Goal: Task Accomplishment & Management: Manage account settings

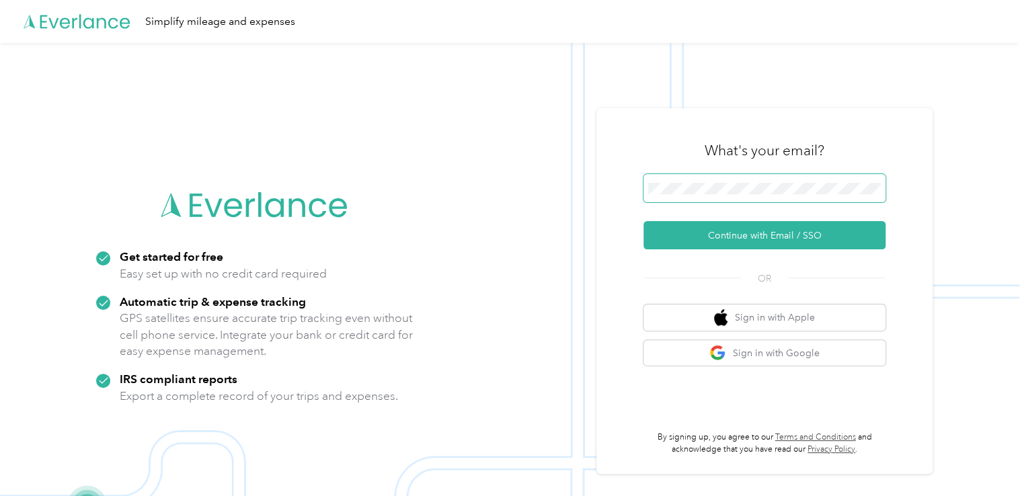
click at [643, 221] on button "Continue with Email / SSO" at bounding box center [764, 235] width 242 height 28
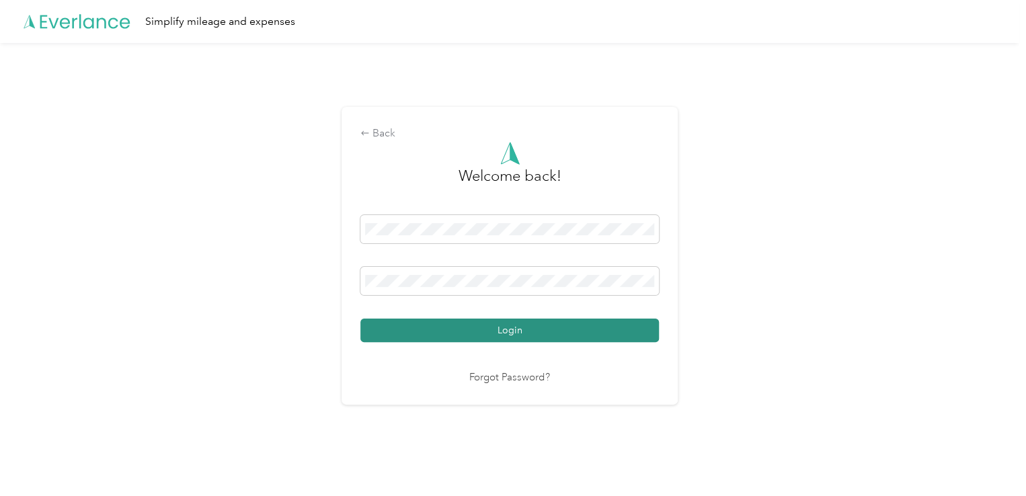
click at [360, 319] on button "Login" at bounding box center [509, 331] width 298 height 24
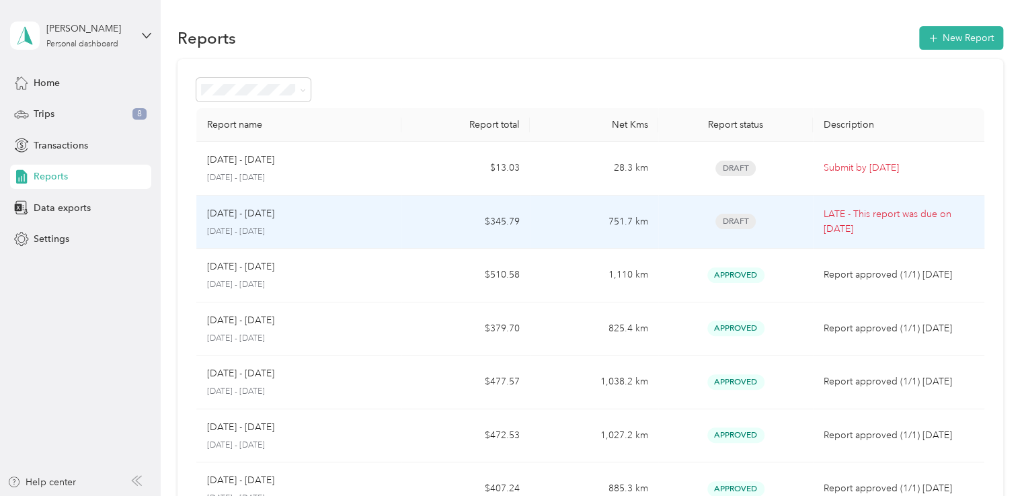
click at [772, 226] on div "Draft" at bounding box center [735, 221] width 132 height 15
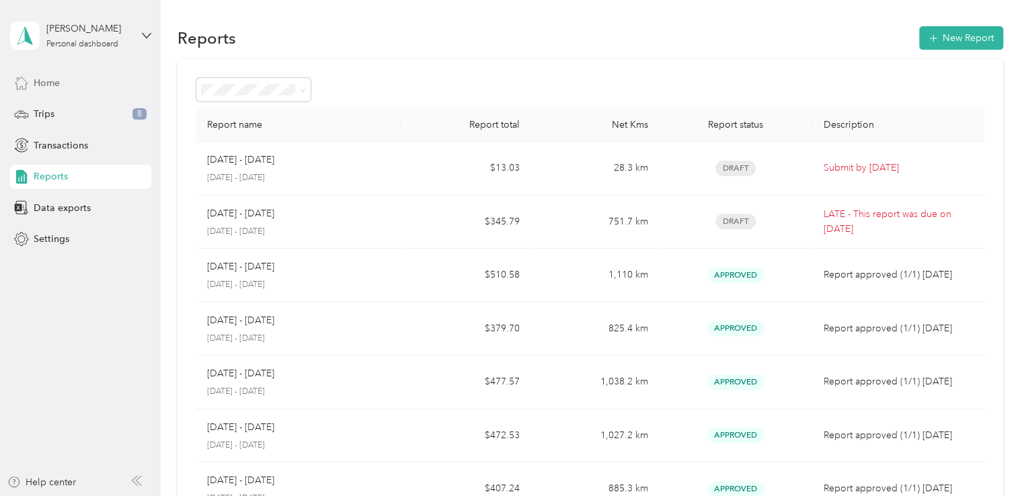
click at [58, 84] on span "Home" at bounding box center [47, 83] width 26 height 14
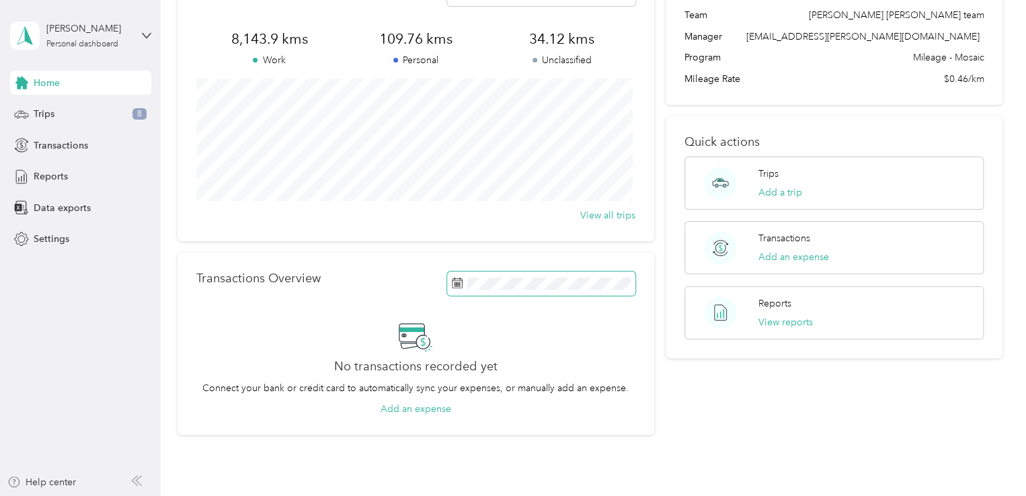
scroll to position [39, 0]
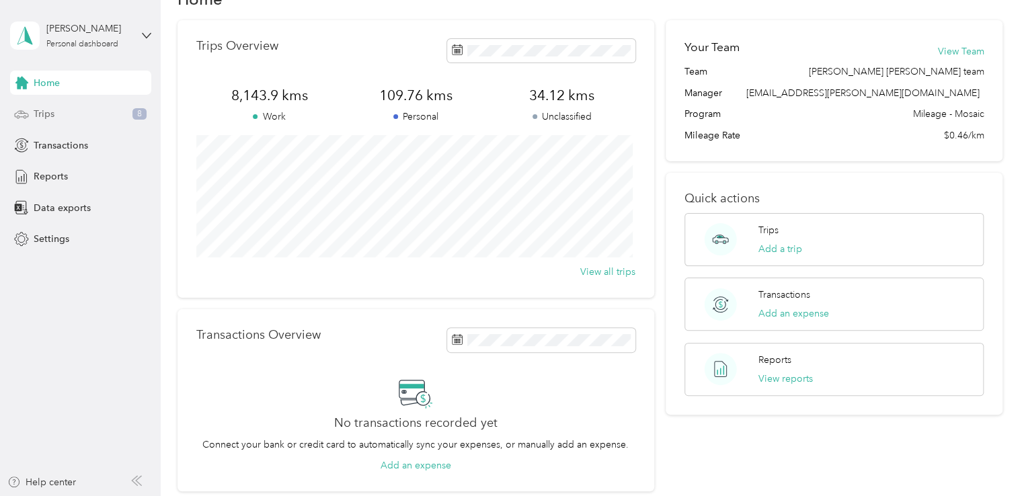
click at [81, 120] on div "Trips 8" at bounding box center [80, 114] width 141 height 24
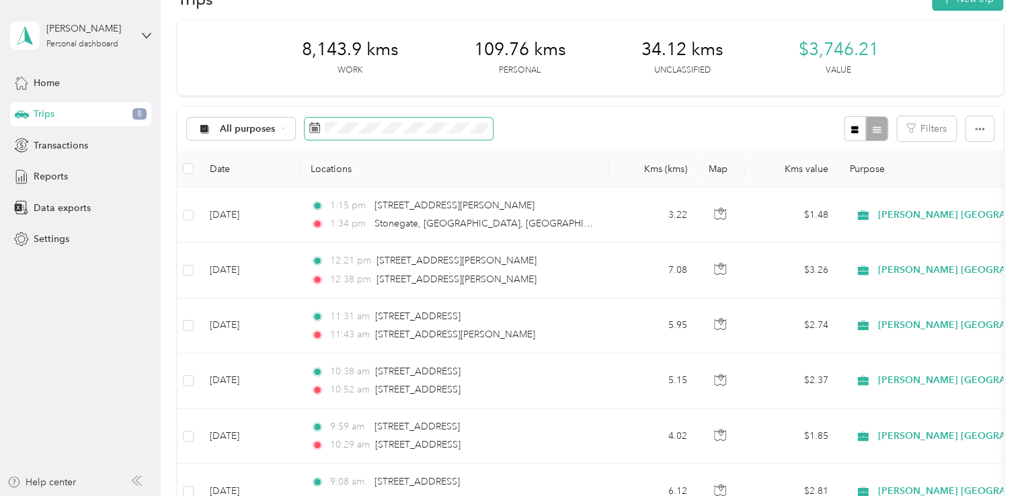
click at [444, 133] on span at bounding box center [398, 129] width 188 height 23
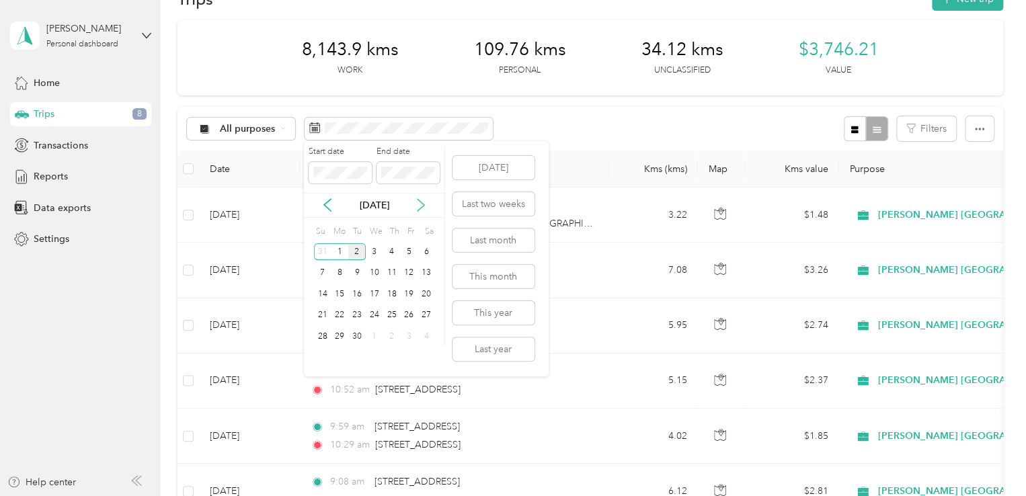
click at [423, 204] on icon at bounding box center [420, 206] width 7 height 12
click at [330, 210] on icon at bounding box center [327, 206] width 7 height 12
click at [331, 210] on icon at bounding box center [327, 206] width 7 height 12
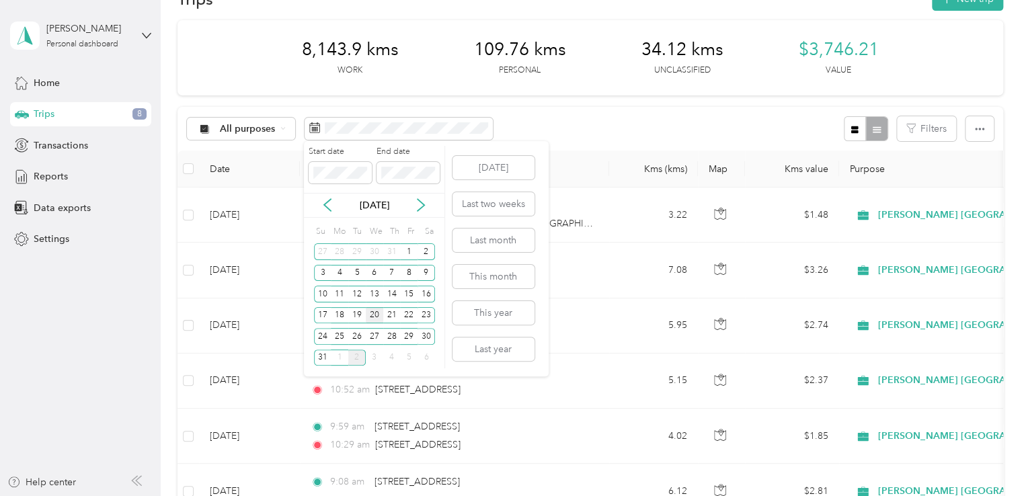
click at [370, 317] on div "20" at bounding box center [374, 315] width 17 height 17
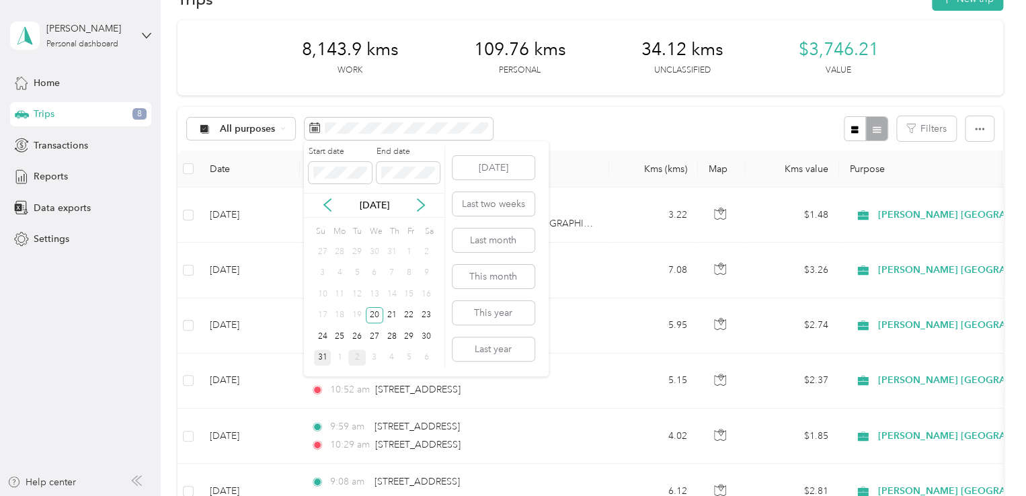
click at [325, 354] on div "31" at bounding box center [322, 357] width 17 height 17
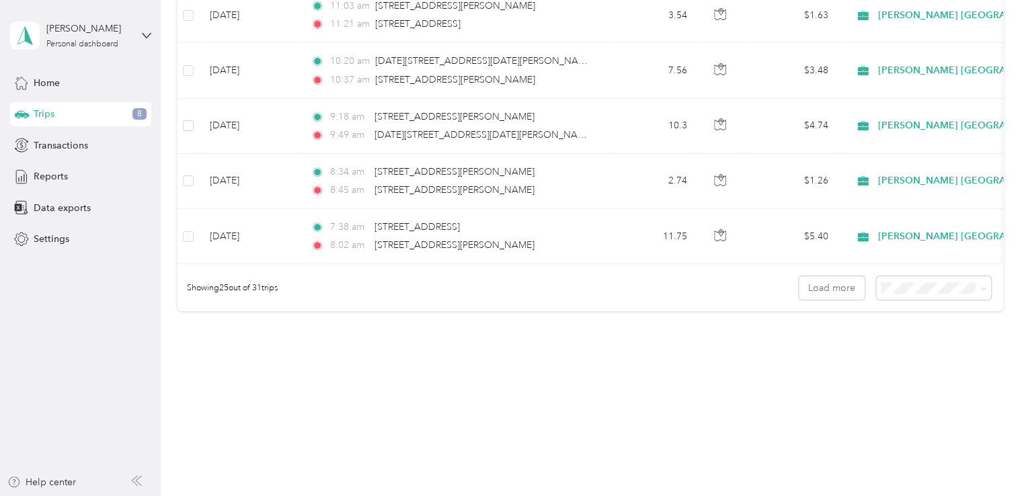
scroll to position [1352, 0]
click at [819, 282] on button "Load more" at bounding box center [831, 287] width 66 height 24
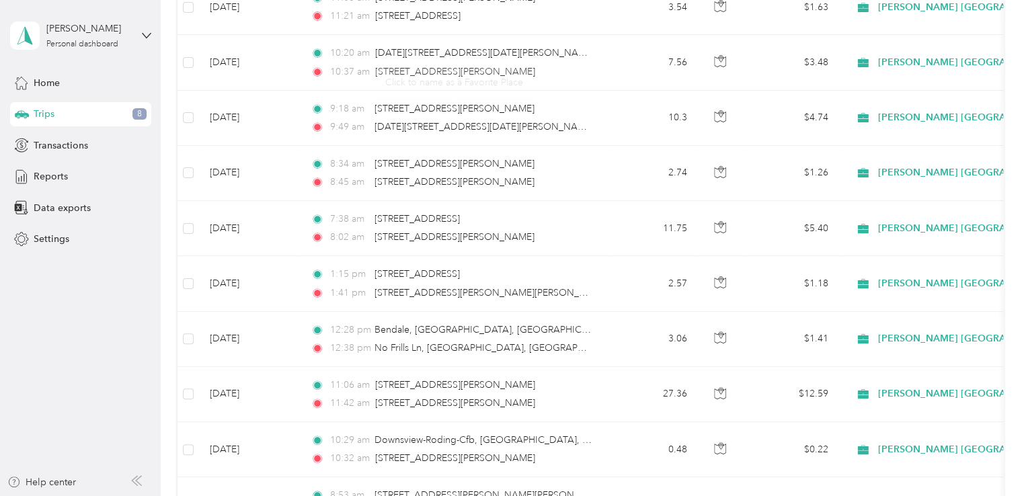
scroll to position [1683, 0]
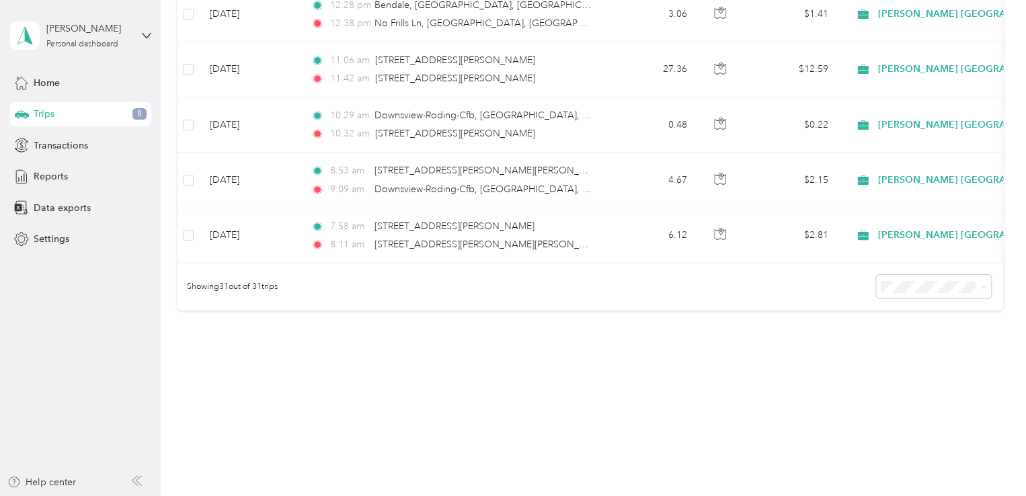
click at [927, 366] on li "100 per load" at bounding box center [929, 359] width 115 height 24
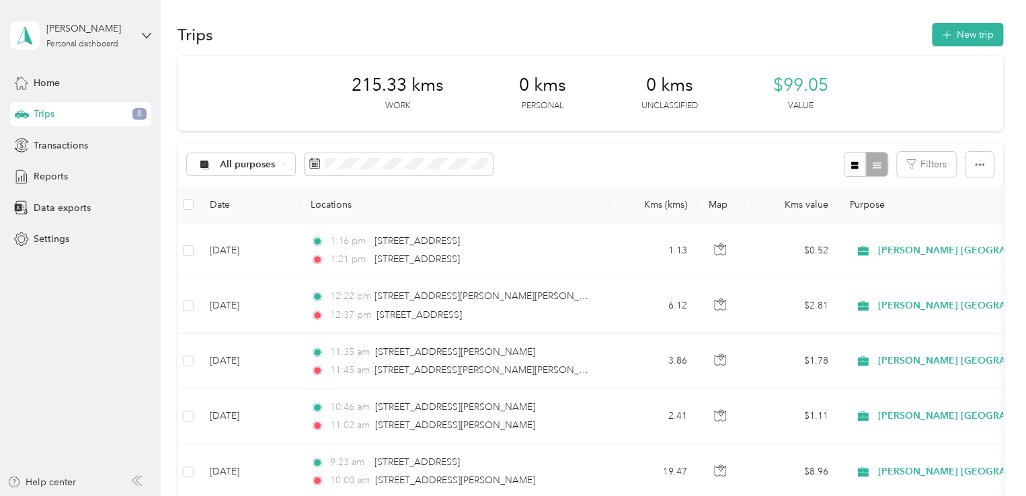
scroll to position [3, 0]
click at [919, 173] on button "Filters" at bounding box center [926, 165] width 59 height 25
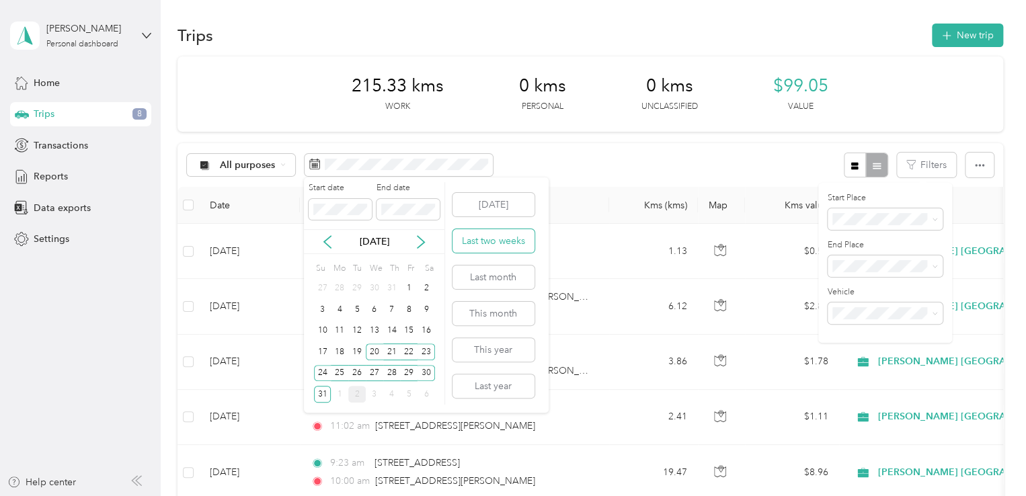
click at [486, 240] on button "Last two weeks" at bounding box center [493, 241] width 82 height 24
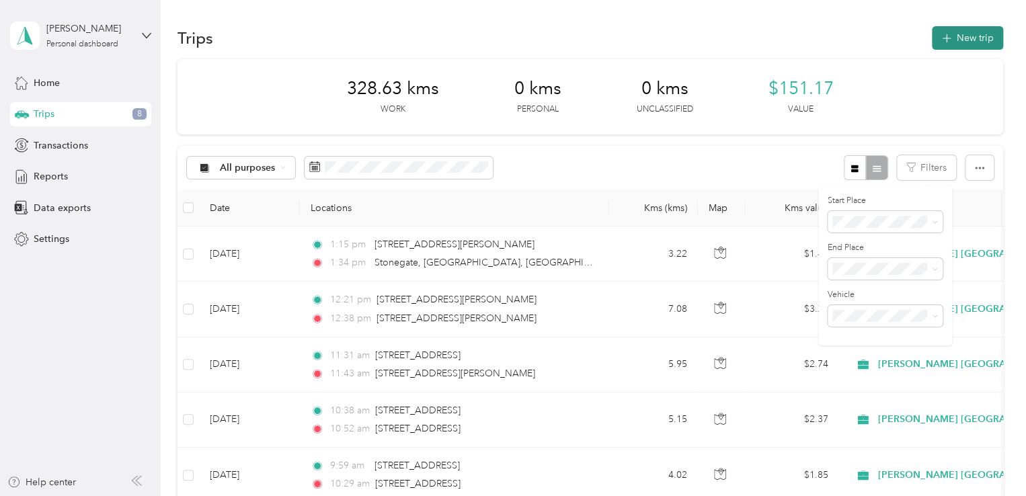
click at [950, 38] on button "New trip" at bounding box center [967, 38] width 71 height 24
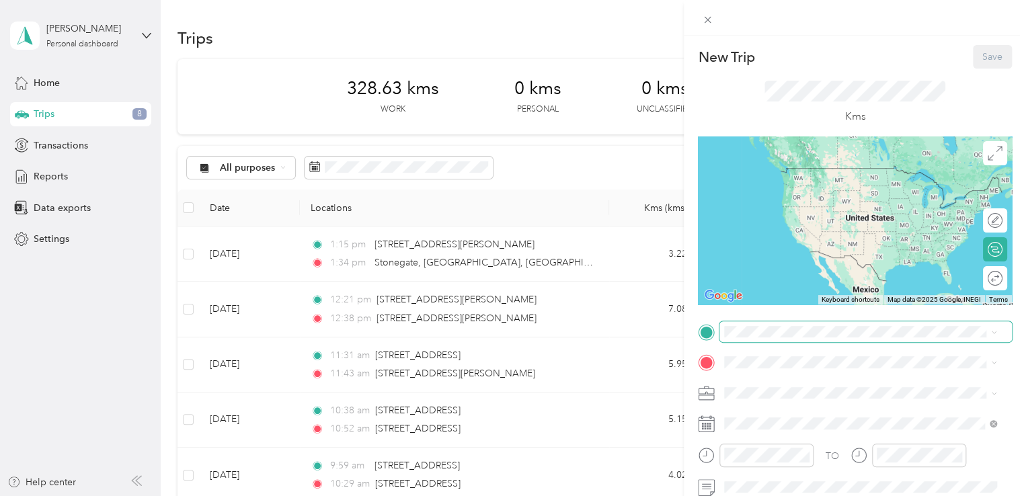
click at [799, 340] on span at bounding box center [865, 332] width 292 height 22
drag, startPoint x: 481, startPoint y: 106, endPoint x: 487, endPoint y: 118, distance: 13.9
click at [482, 106] on div "New Trip Save This trip cannot be edited because it is either under review, app…" at bounding box center [513, 248] width 1026 height 496
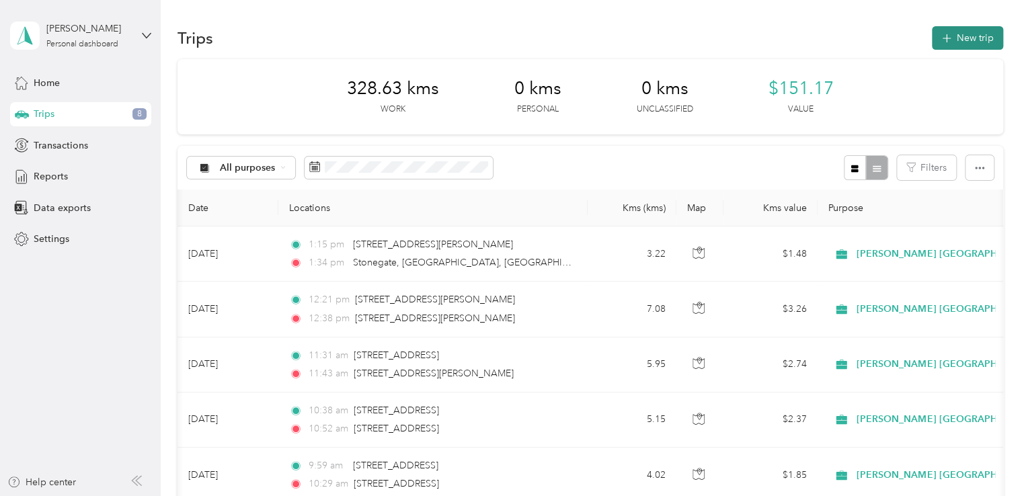
click at [954, 41] on button "New trip" at bounding box center [967, 38] width 71 height 24
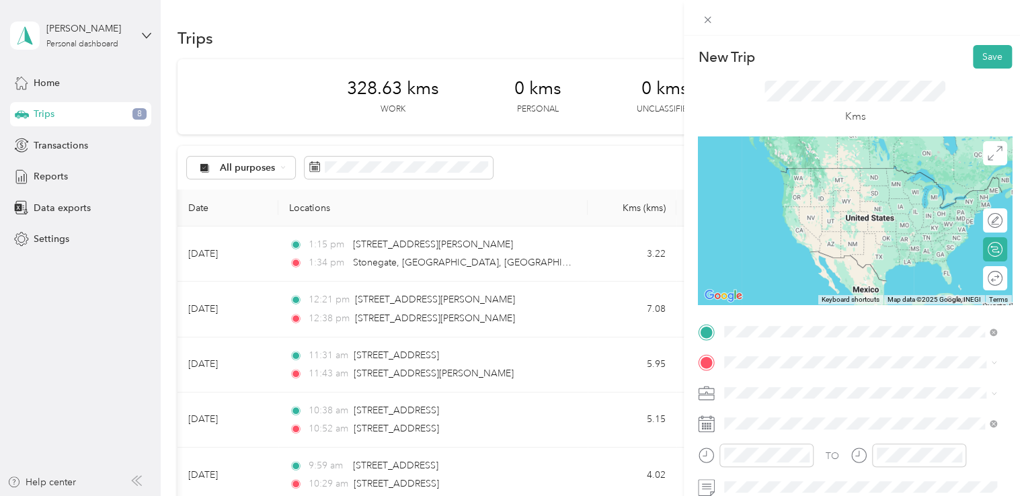
click at [804, 193] on span "[STREET_ADDRESS]" at bounding box center [791, 187] width 85 height 11
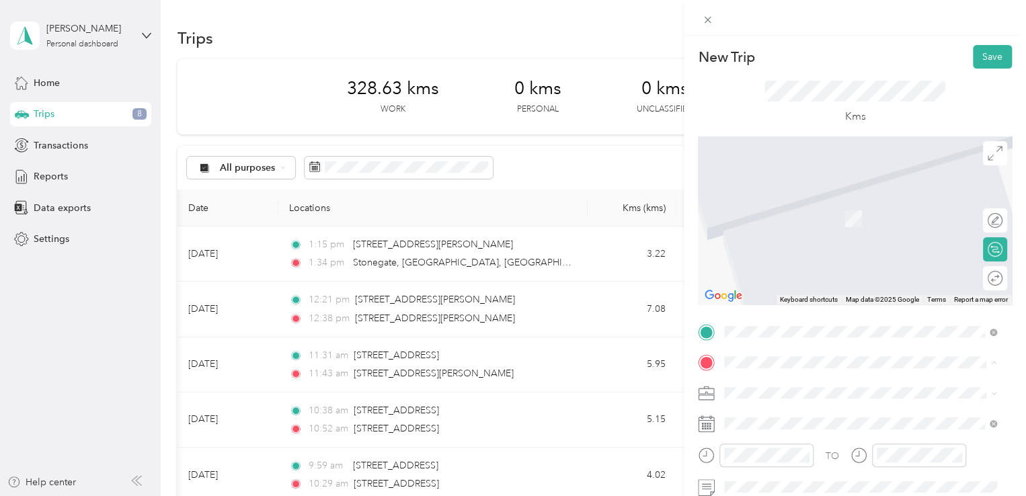
drag, startPoint x: 788, startPoint y: 319, endPoint x: 790, endPoint y: 329, distance: 10.4
click at [787, 314] on span "[STREET_ADDRESS][PERSON_NAME]" at bounding box center [829, 307] width 160 height 11
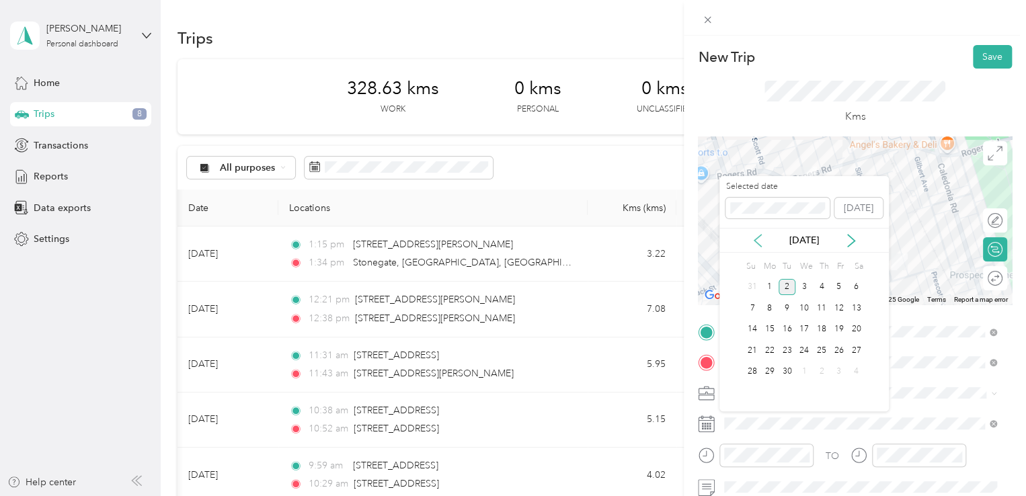
click at [755, 239] on icon at bounding box center [757, 241] width 7 height 12
click at [804, 353] on div "20" at bounding box center [803, 350] width 17 height 17
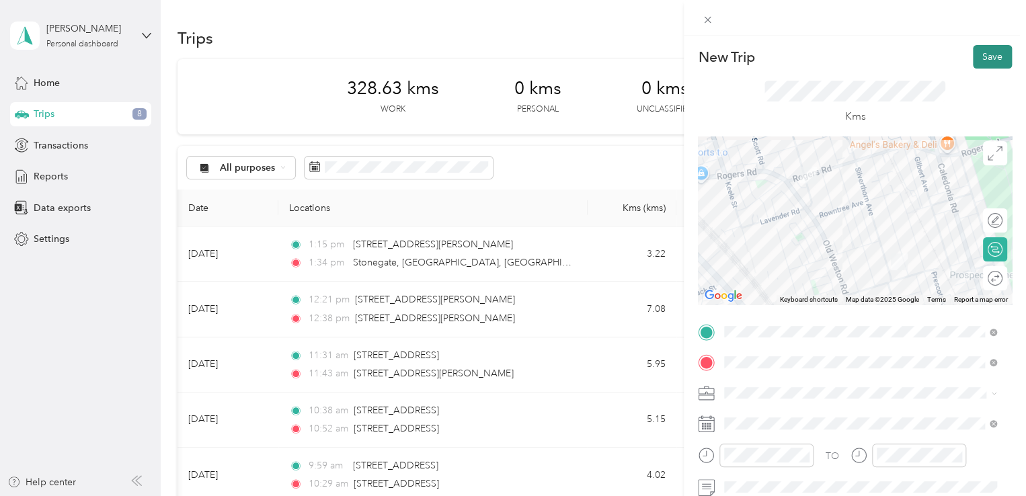
click at [986, 51] on button "Save" at bounding box center [992, 57] width 39 height 24
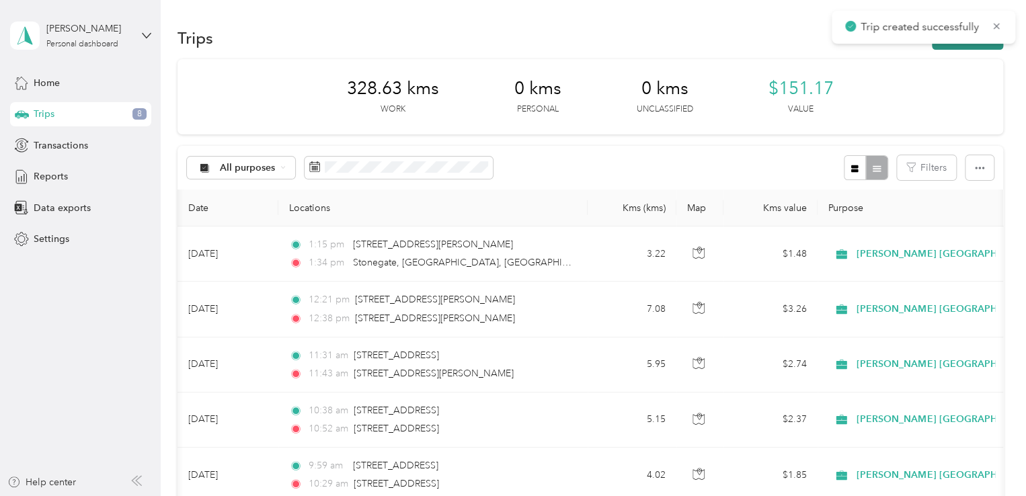
click at [970, 47] on button "New trip" at bounding box center [967, 38] width 71 height 24
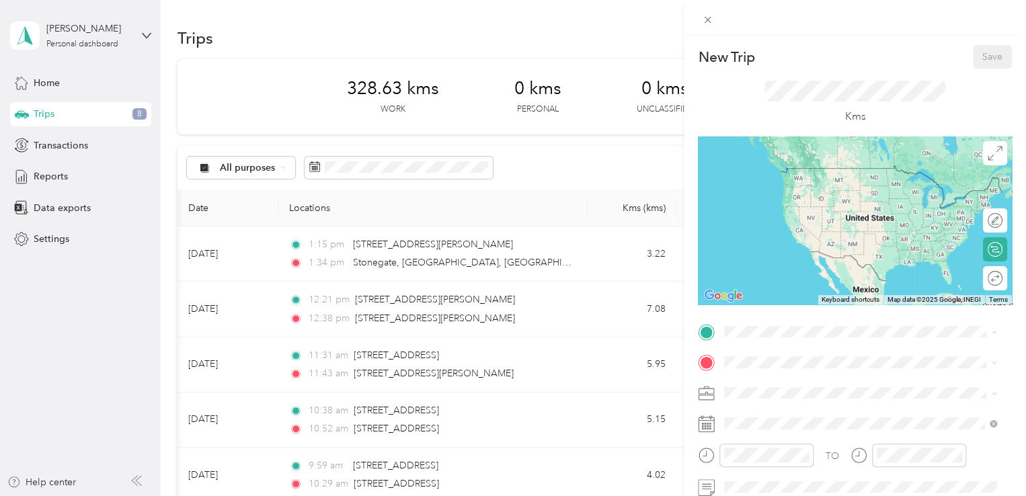
click at [793, 449] on div "Stop [STREET_ADDRESS][PERSON_NAME]" at bounding box center [829, 435] width 160 height 28
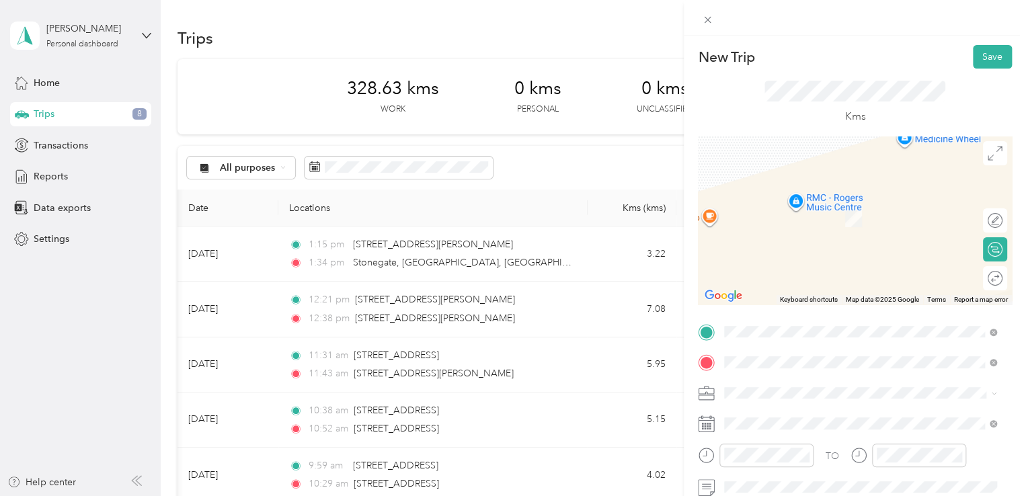
click at [803, 205] on span "[STREET_ADDRESS][PERSON_NAME]" at bounding box center [829, 199] width 160 height 12
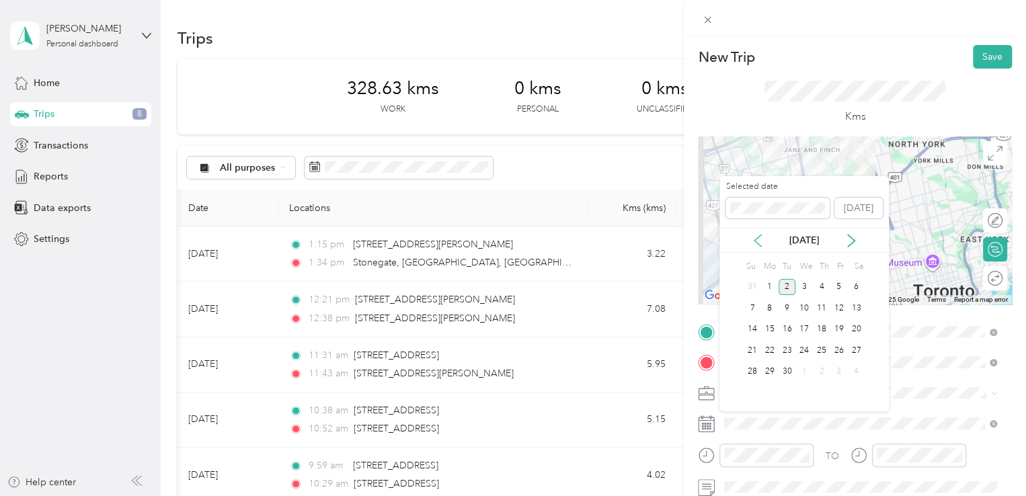
click at [757, 245] on icon at bounding box center [757, 240] width 13 height 13
click at [806, 348] on div "20" at bounding box center [803, 350] width 17 height 17
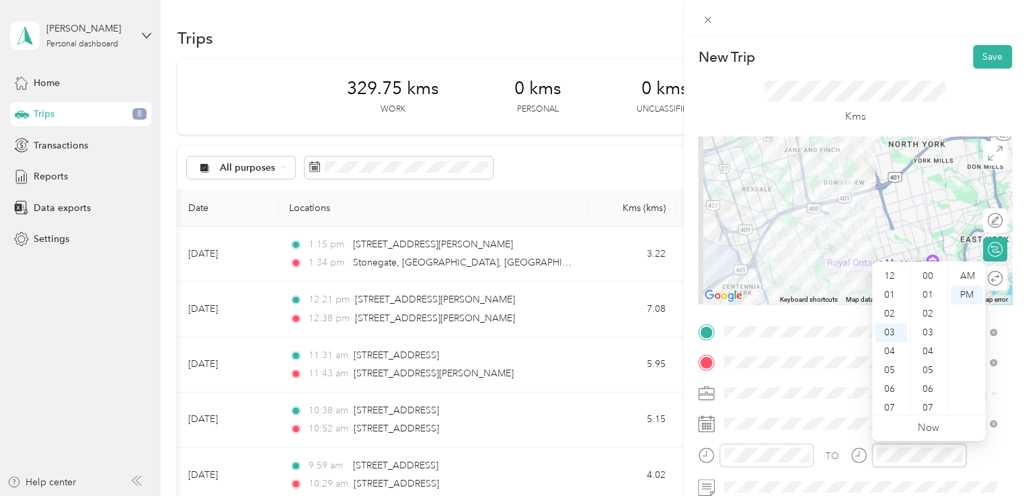
scroll to position [941, 0]
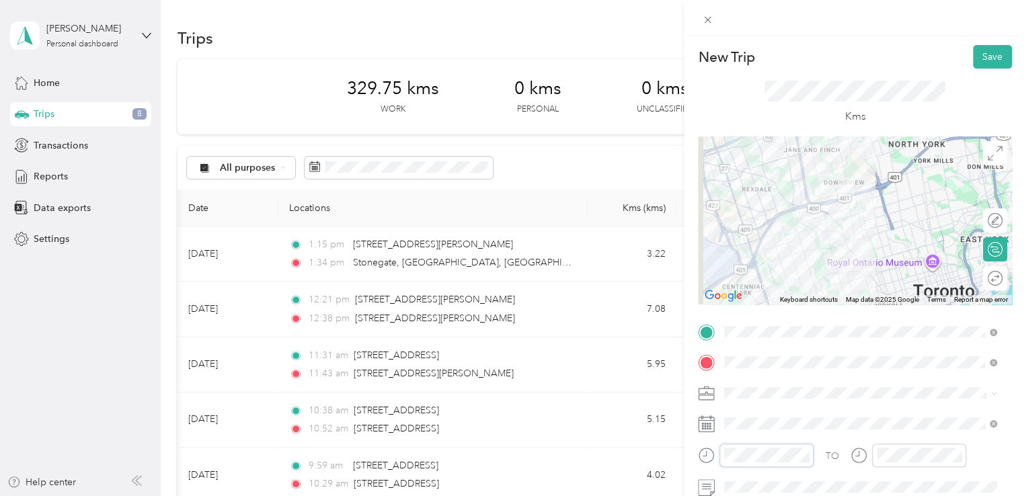
click at [709, 452] on div at bounding box center [756, 456] width 116 height 24
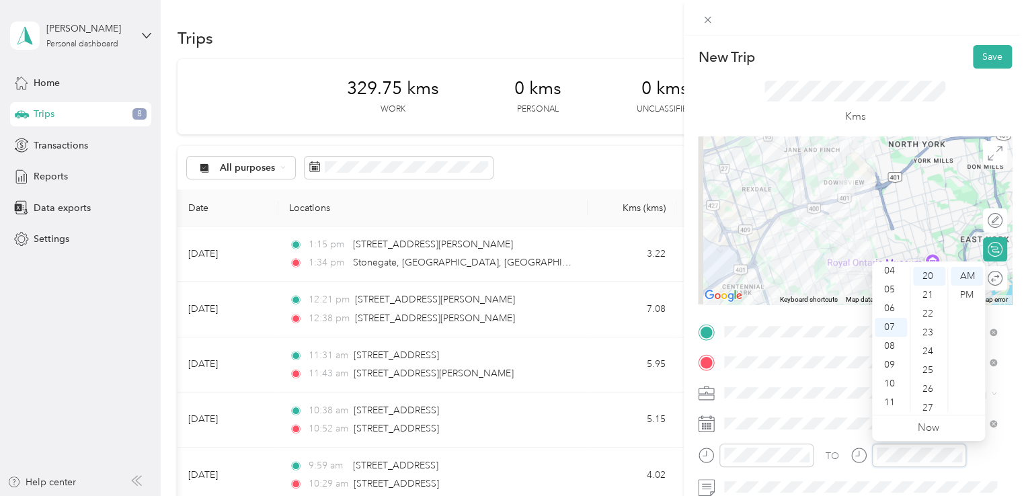
scroll to position [376, 0]
click at [979, 54] on button "Save" at bounding box center [992, 57] width 39 height 24
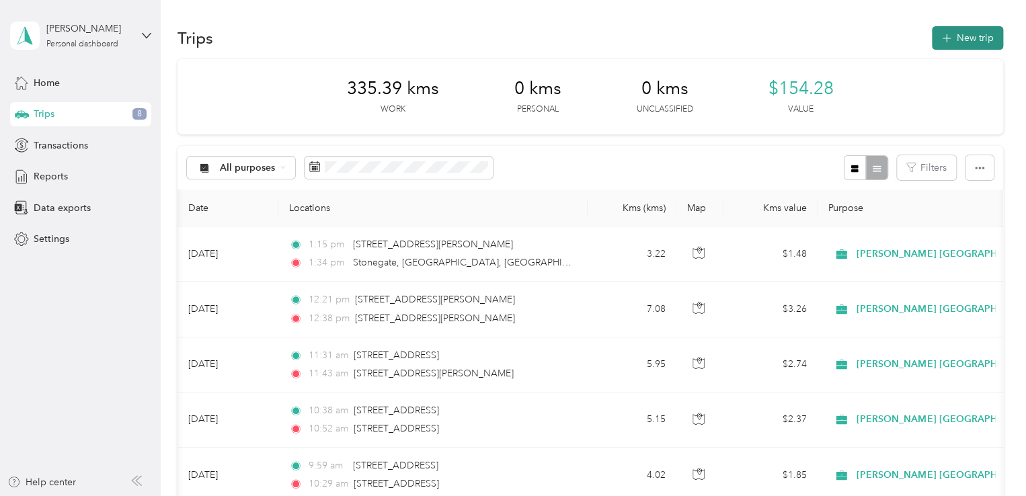
click at [955, 44] on button "New trip" at bounding box center [967, 38] width 71 height 24
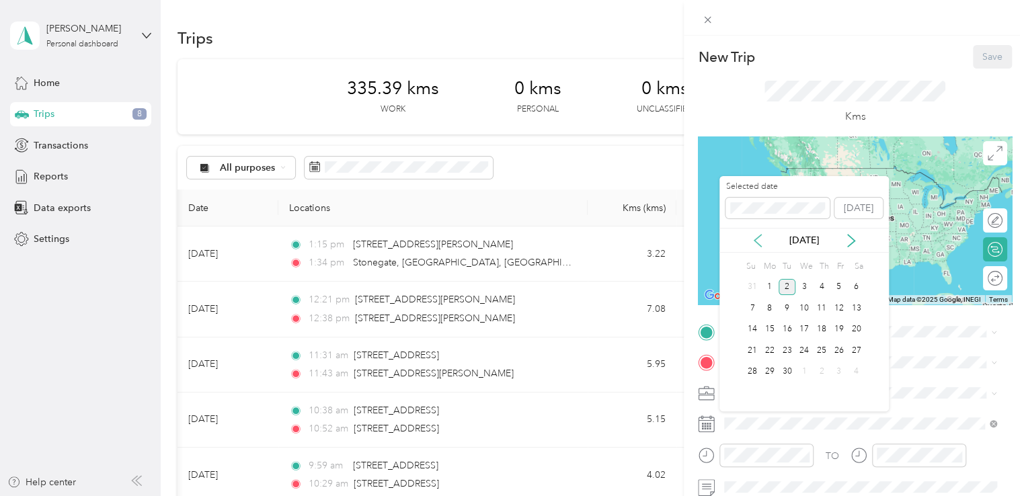
click at [762, 241] on icon at bounding box center [757, 240] width 13 height 13
click at [803, 352] on div "20" at bounding box center [803, 350] width 17 height 17
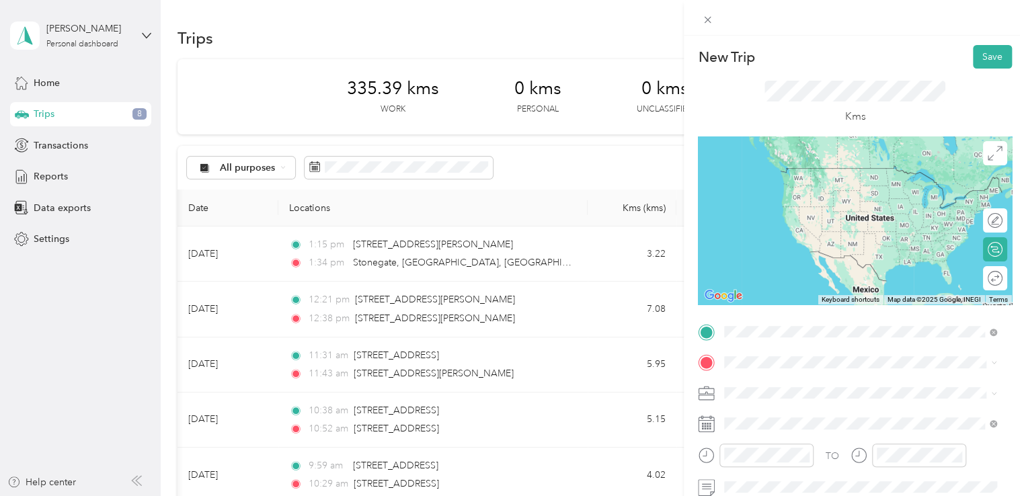
click at [839, 174] on span "[STREET_ADDRESS][PERSON_NAME][PERSON_NAME]" at bounding box center [866, 168] width 235 height 12
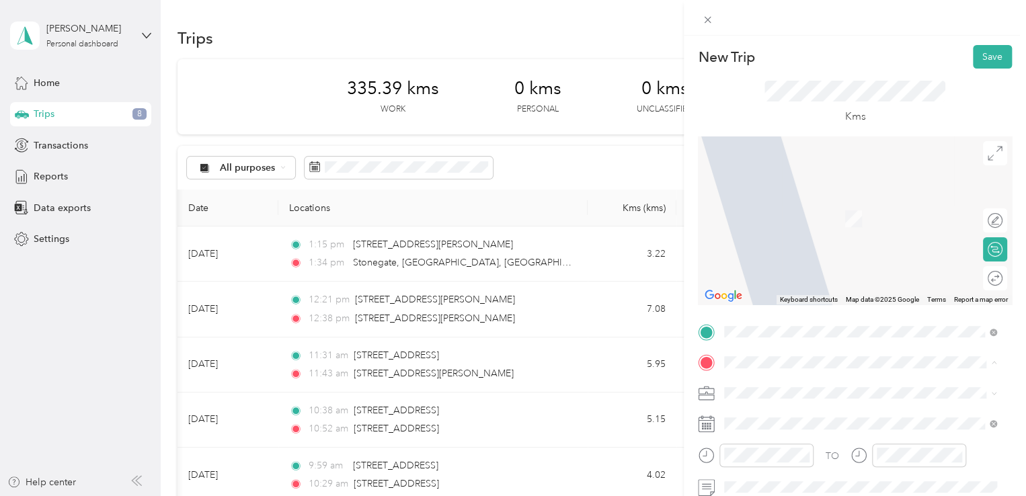
click at [823, 315] on div "Stop [STREET_ADDRESS][PERSON_NAME]" at bounding box center [829, 301] width 160 height 28
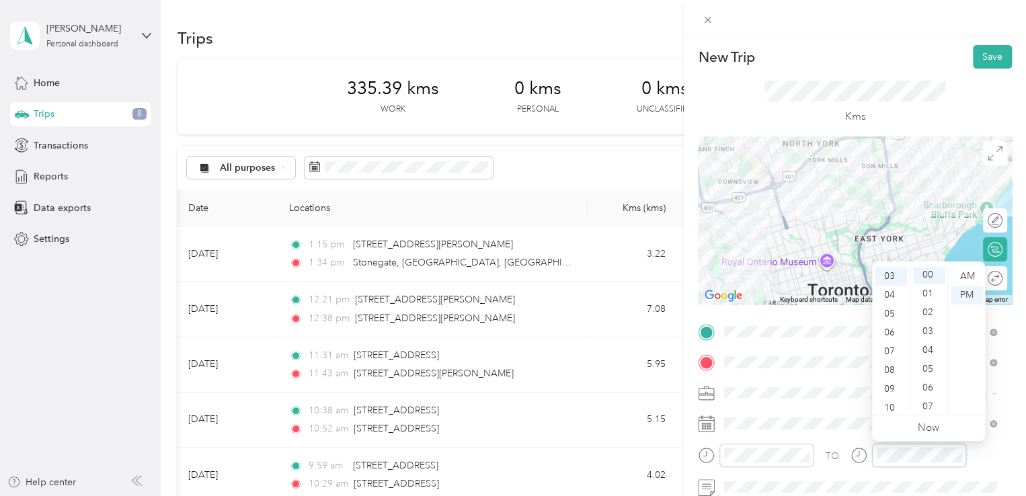
scroll to position [0, 0]
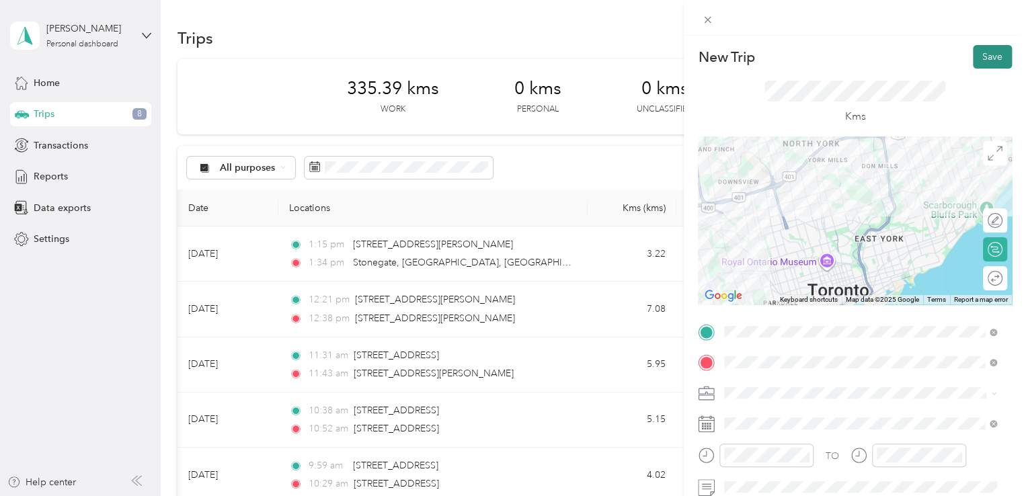
click at [983, 56] on button "Save" at bounding box center [992, 57] width 39 height 24
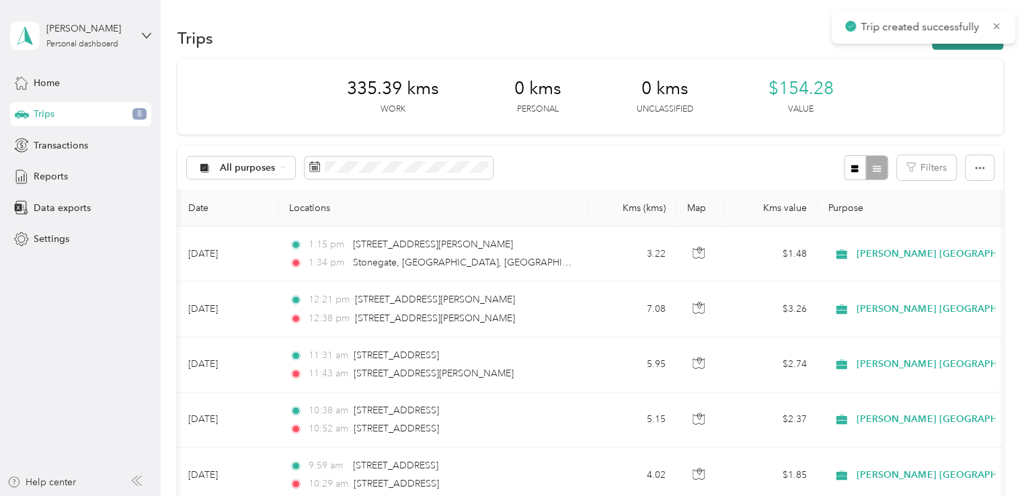
click at [963, 44] on button "New trip" at bounding box center [967, 38] width 71 height 24
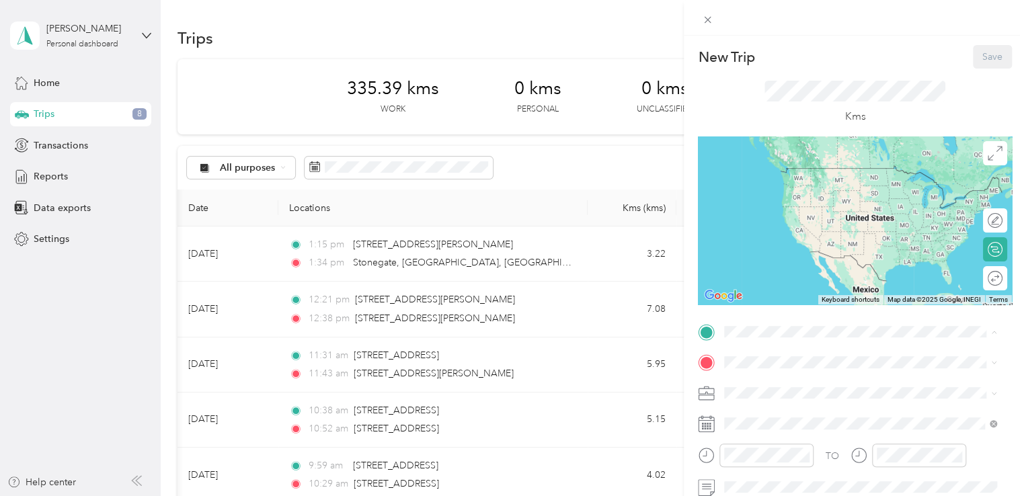
click at [811, 449] on div "Stop [STREET_ADDRESS][PERSON_NAME]" at bounding box center [829, 435] width 160 height 28
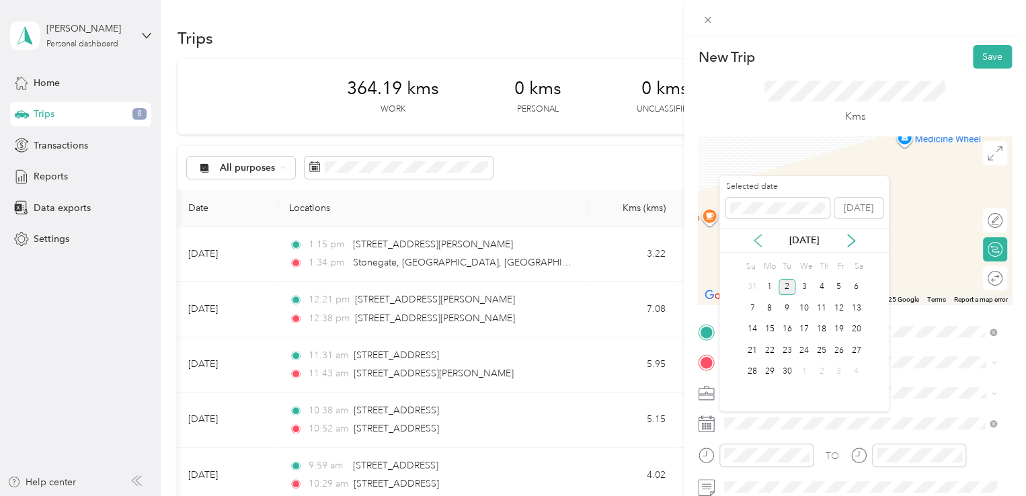
click at [758, 245] on icon at bounding box center [757, 240] width 13 height 13
click at [806, 351] on div "20" at bounding box center [803, 350] width 17 height 17
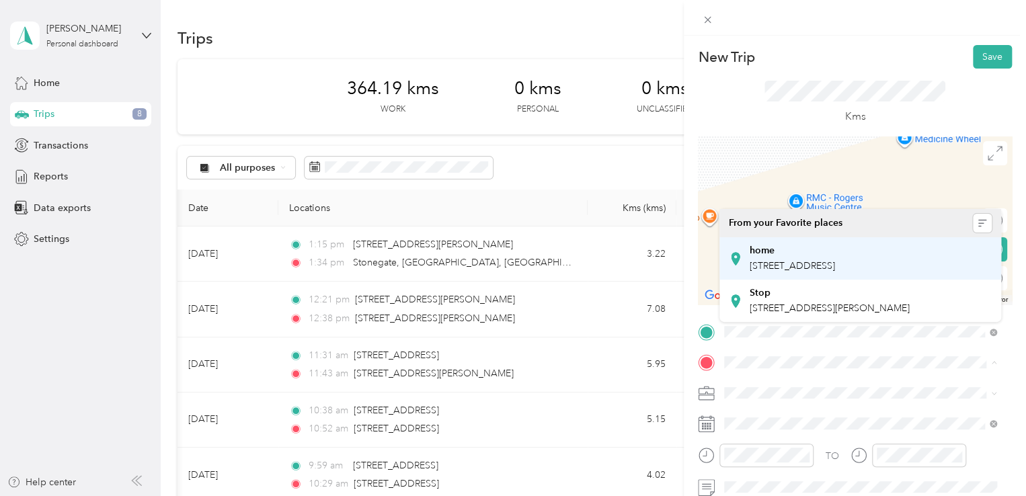
click at [759, 253] on strong "home" at bounding box center [761, 251] width 25 height 12
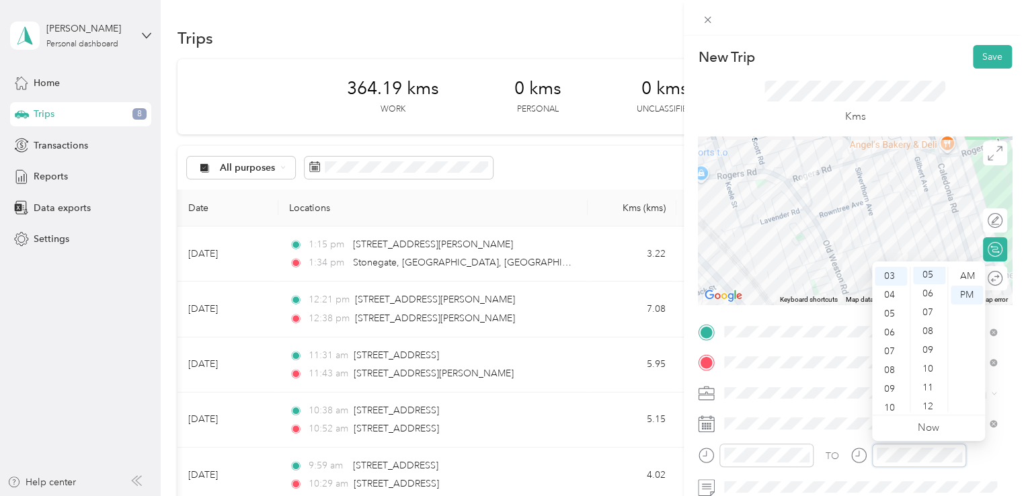
scroll to position [94, 0]
click at [984, 61] on button "Save" at bounding box center [992, 57] width 39 height 24
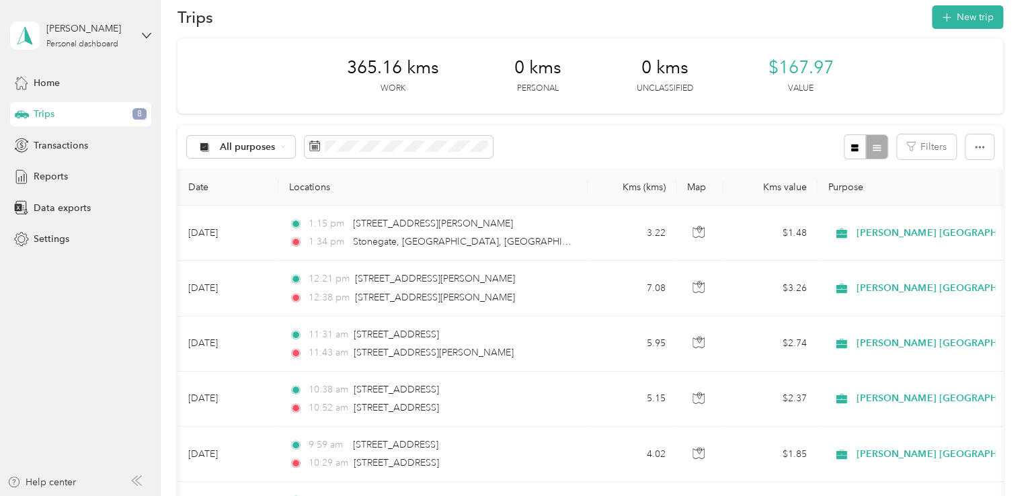
scroll to position [0, 0]
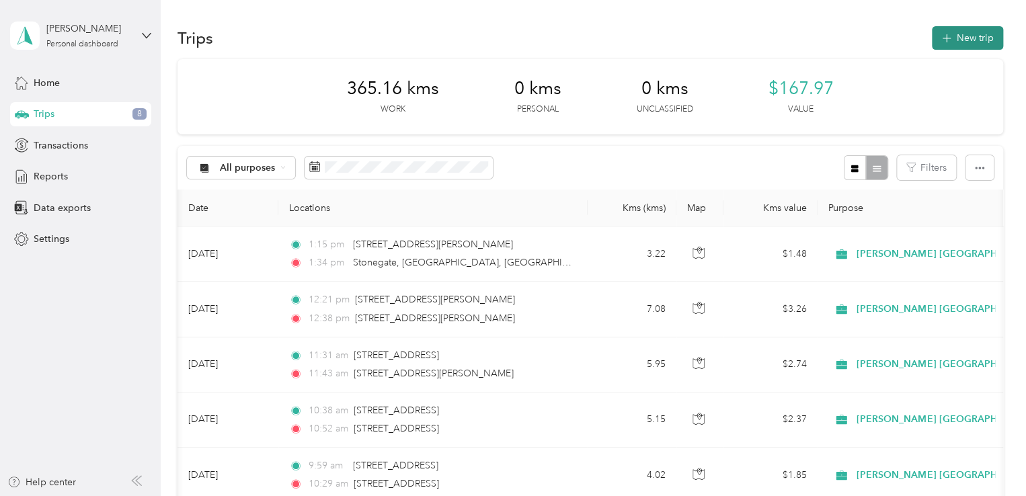
click at [949, 34] on button "New trip" at bounding box center [967, 38] width 71 height 24
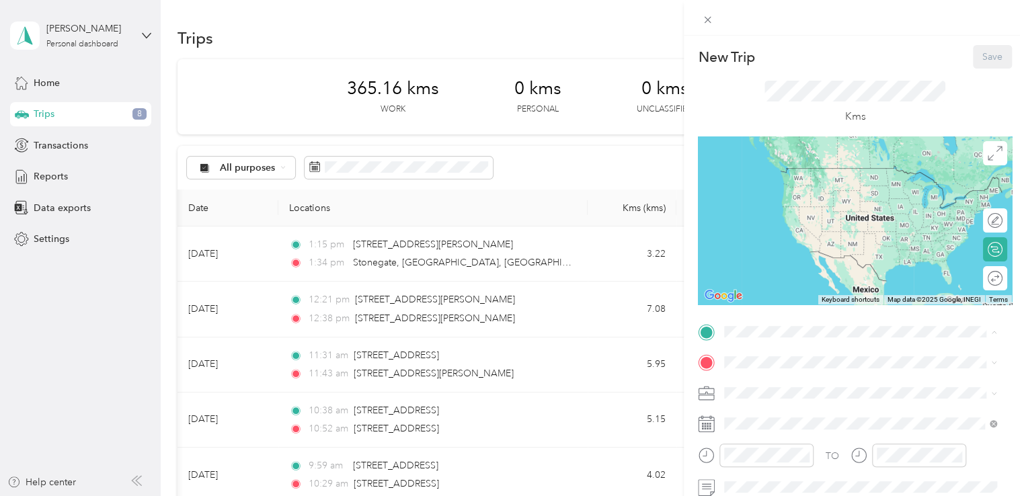
click at [793, 395] on span "[STREET_ADDRESS]" at bounding box center [791, 400] width 85 height 11
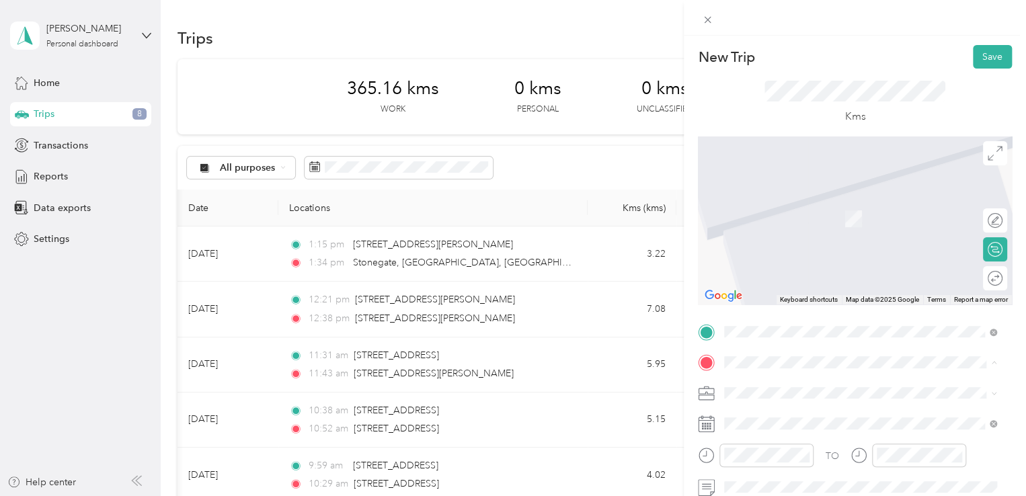
click at [778, 314] on span "[STREET_ADDRESS][PERSON_NAME]" at bounding box center [829, 307] width 160 height 11
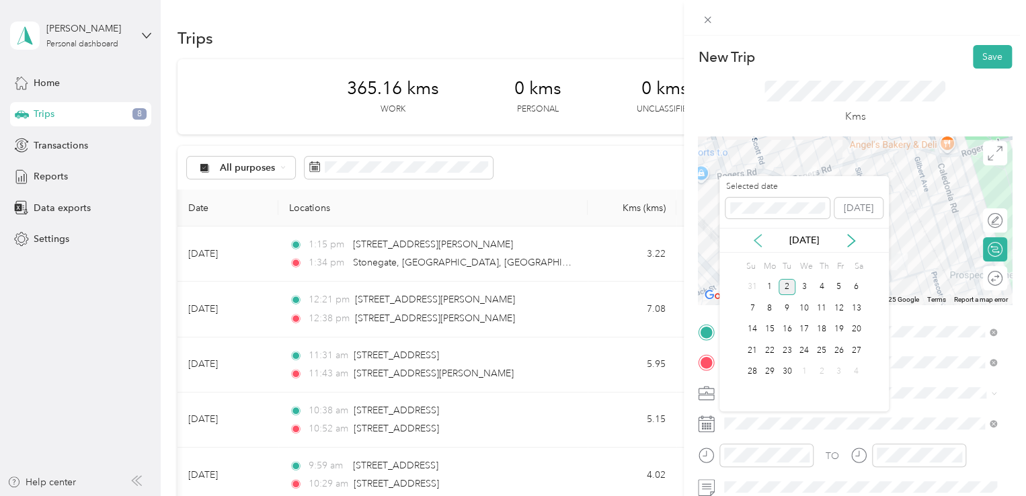
click at [757, 239] on icon at bounding box center [757, 240] width 13 height 13
click at [821, 356] on div "21" at bounding box center [821, 350] width 17 height 17
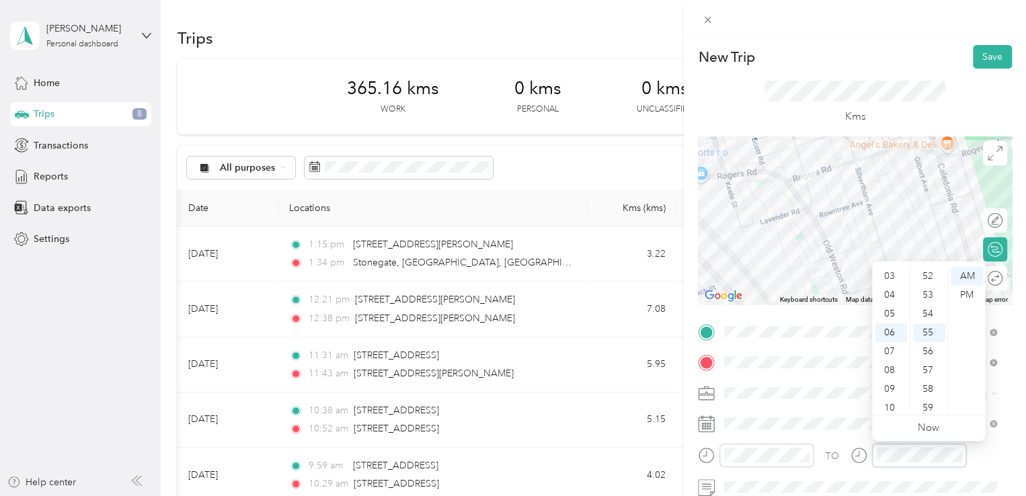
scroll to position [984, 0]
click at [987, 54] on button "Save" at bounding box center [992, 57] width 39 height 24
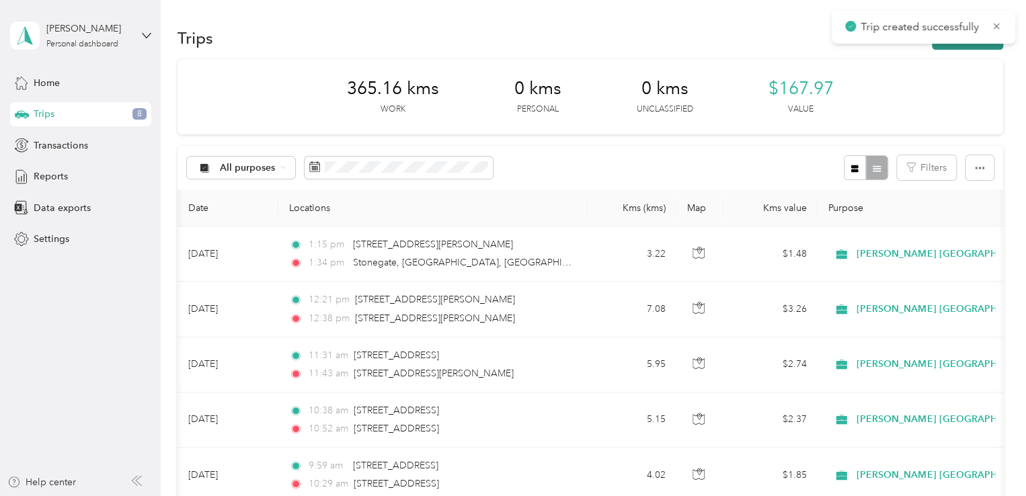
click at [958, 48] on button "New trip" at bounding box center [967, 38] width 71 height 24
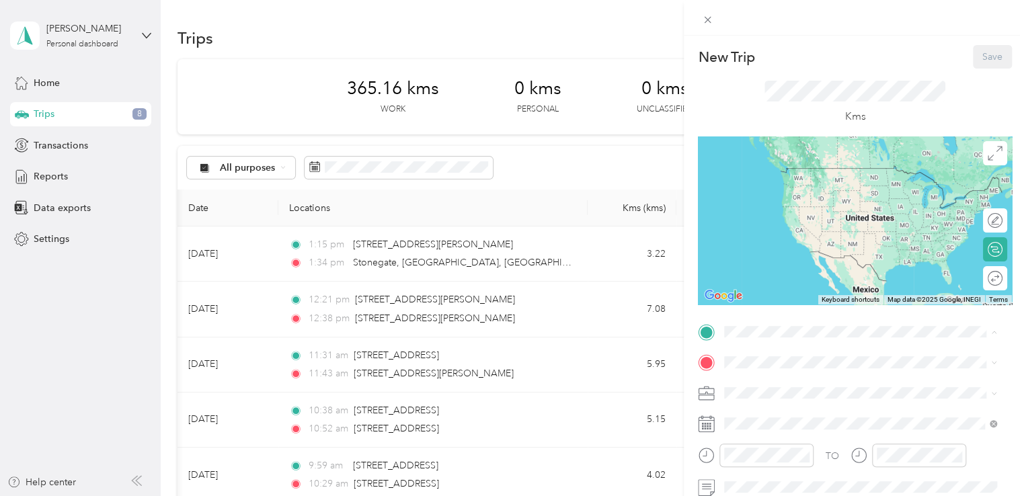
click at [777, 433] on div "Stop" at bounding box center [829, 427] width 160 height 12
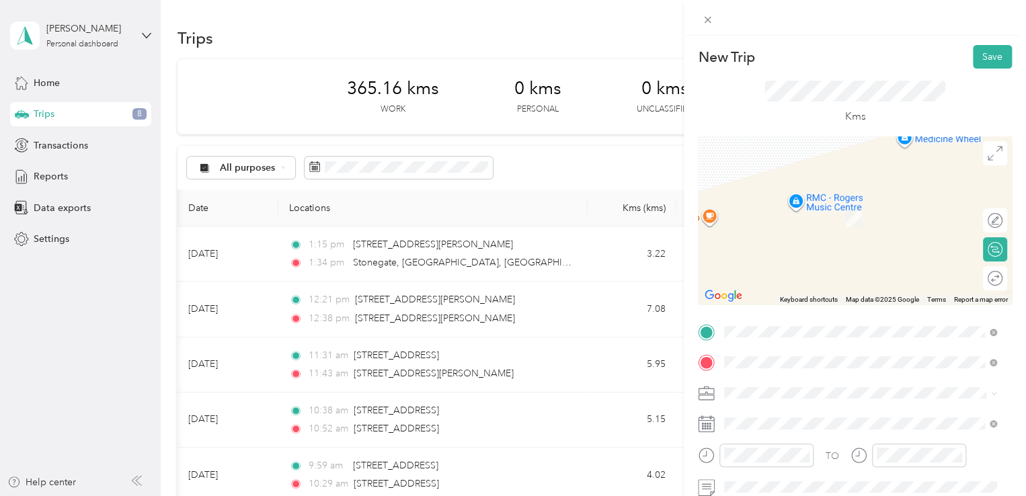
click at [823, 200] on span "[STREET_ADDRESS]" at bounding box center [791, 199] width 85 height 12
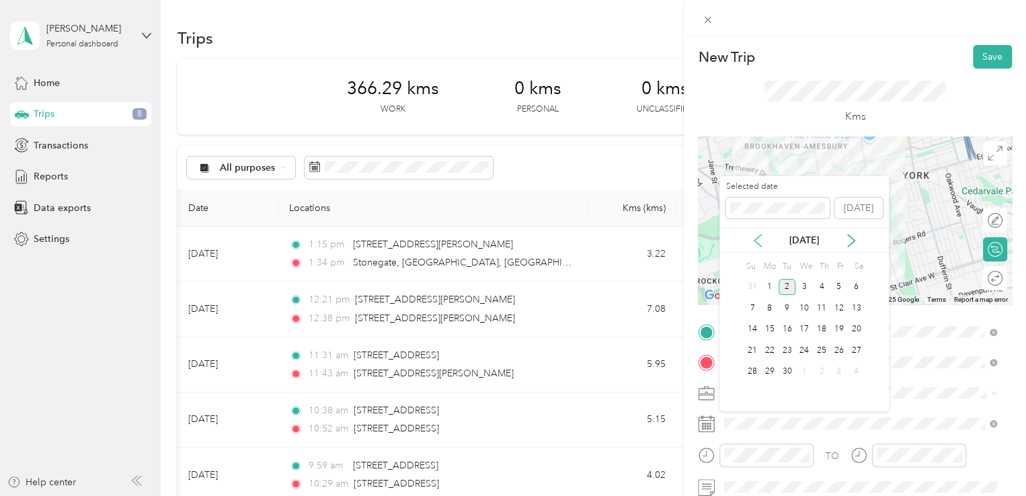
click at [761, 235] on icon at bounding box center [757, 241] width 7 height 12
click at [817, 348] on div "21" at bounding box center [821, 350] width 17 height 17
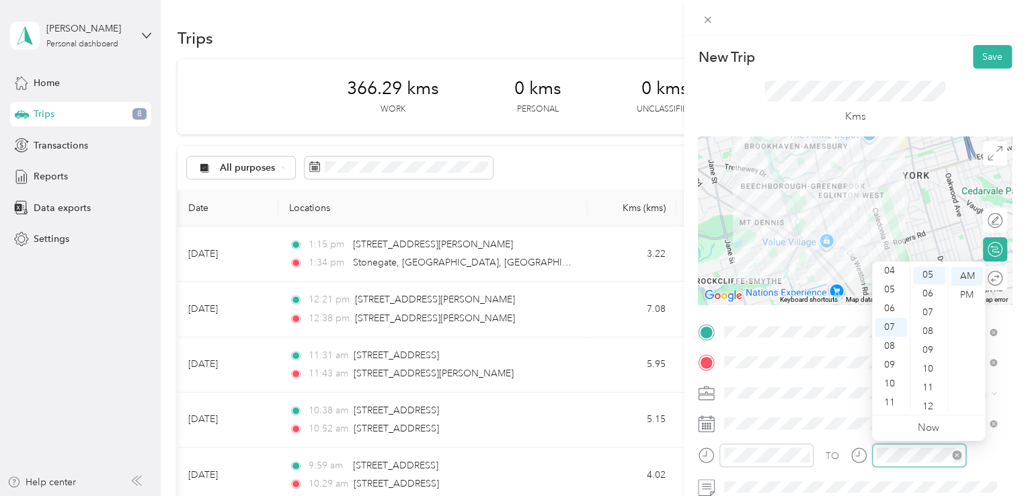
scroll to position [94, 0]
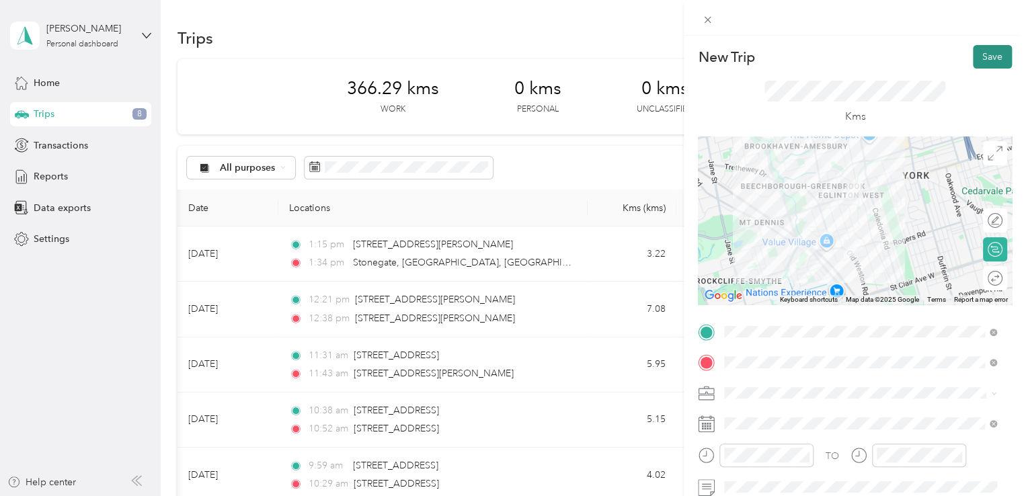
click at [987, 53] on button "Save" at bounding box center [992, 57] width 39 height 24
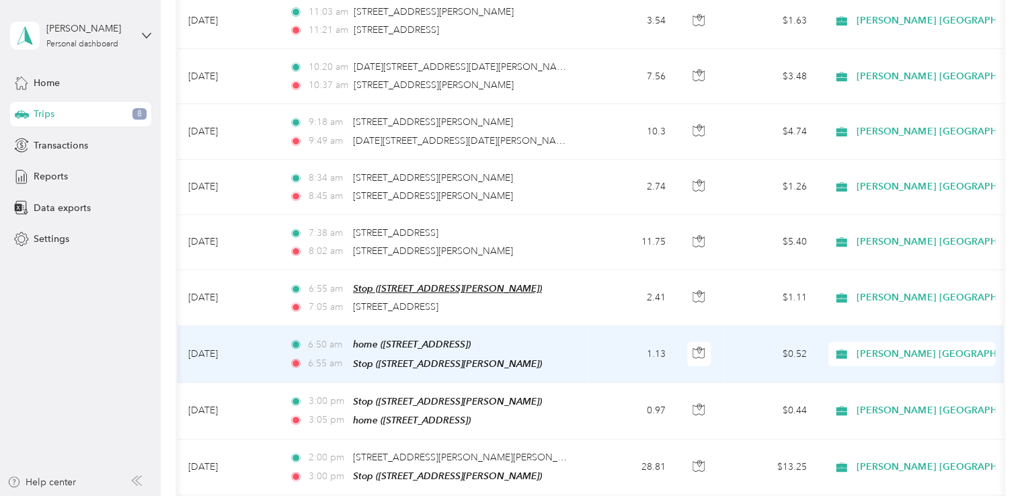
scroll to position [1747, 0]
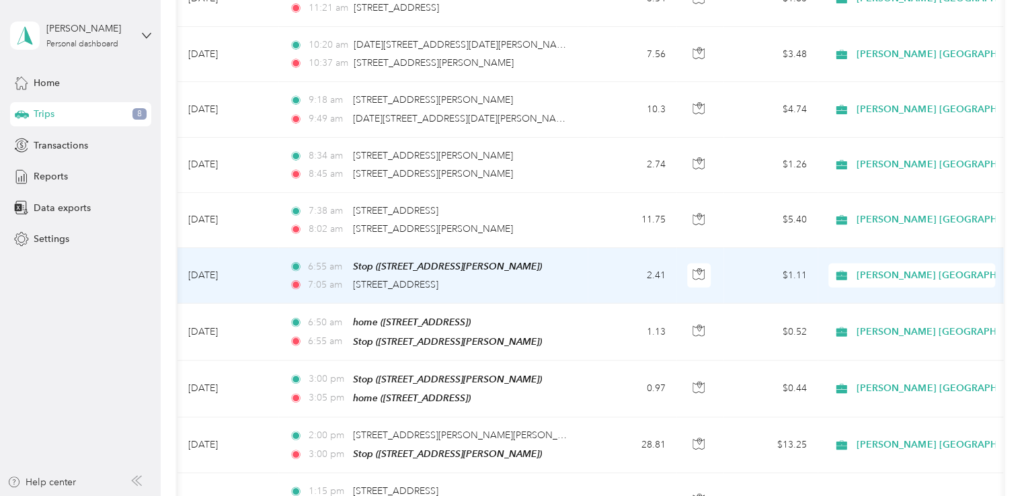
click at [567, 281] on div "7:05 am [STREET_ADDRESS]" at bounding box center [430, 285] width 282 height 15
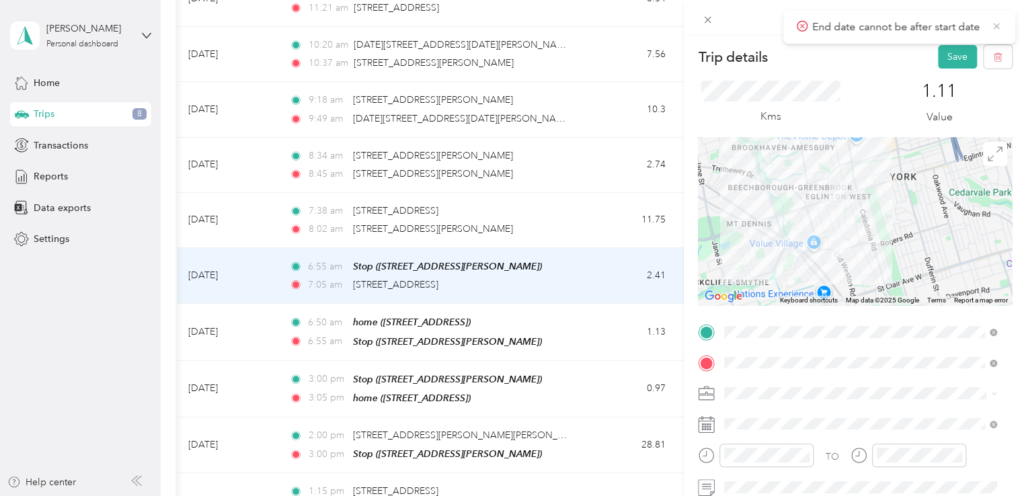
click at [995, 28] on icon at bounding box center [996, 26] width 11 height 12
click at [704, 21] on icon at bounding box center [707, 19] width 11 height 11
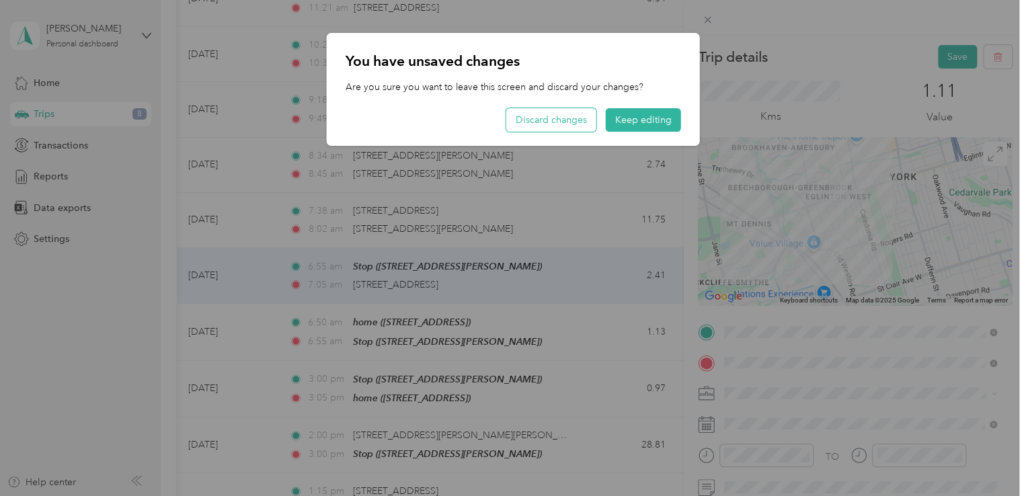
click at [581, 122] on button "Discard changes" at bounding box center [551, 120] width 90 height 24
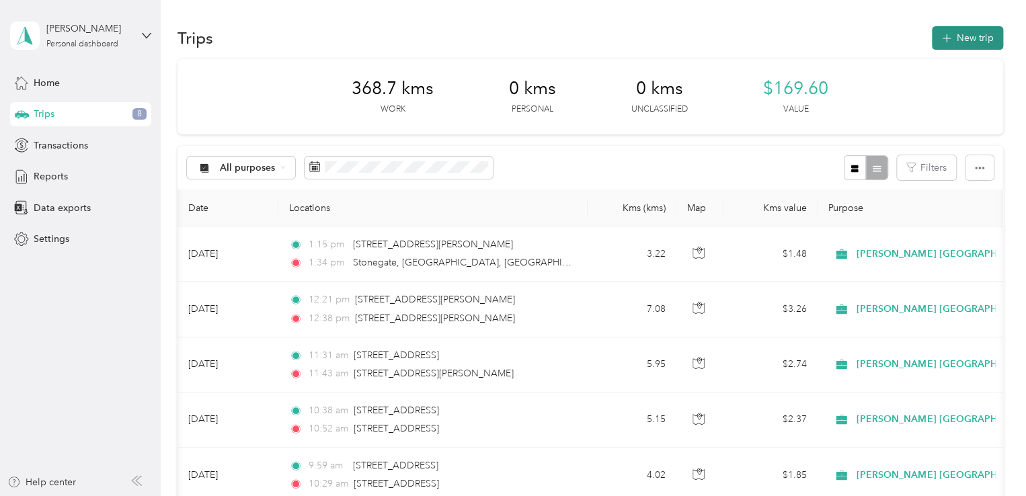
click at [940, 34] on icon "button" at bounding box center [945, 38] width 15 height 15
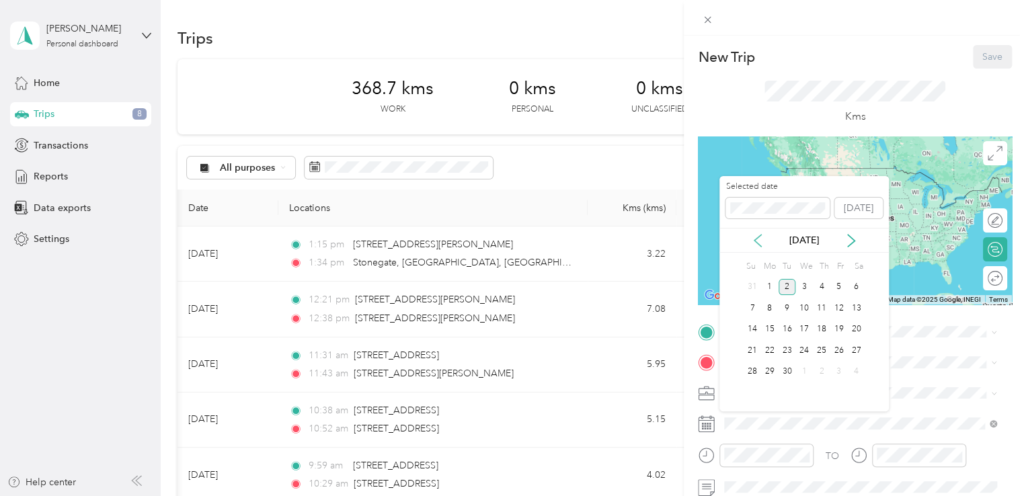
click at [758, 237] on icon at bounding box center [757, 240] width 13 height 13
click at [815, 349] on div "21" at bounding box center [821, 350] width 17 height 17
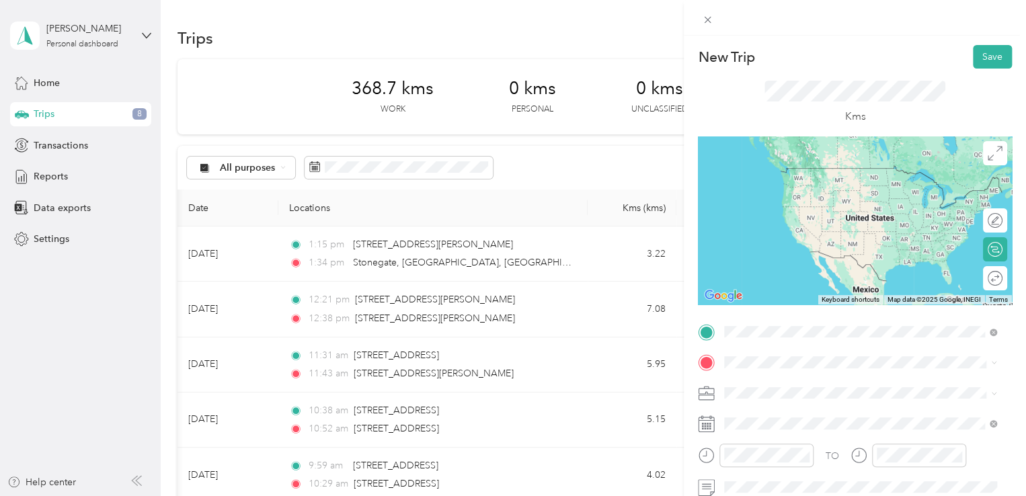
click at [835, 174] on span "[STREET_ADDRESS]" at bounding box center [791, 168] width 85 height 12
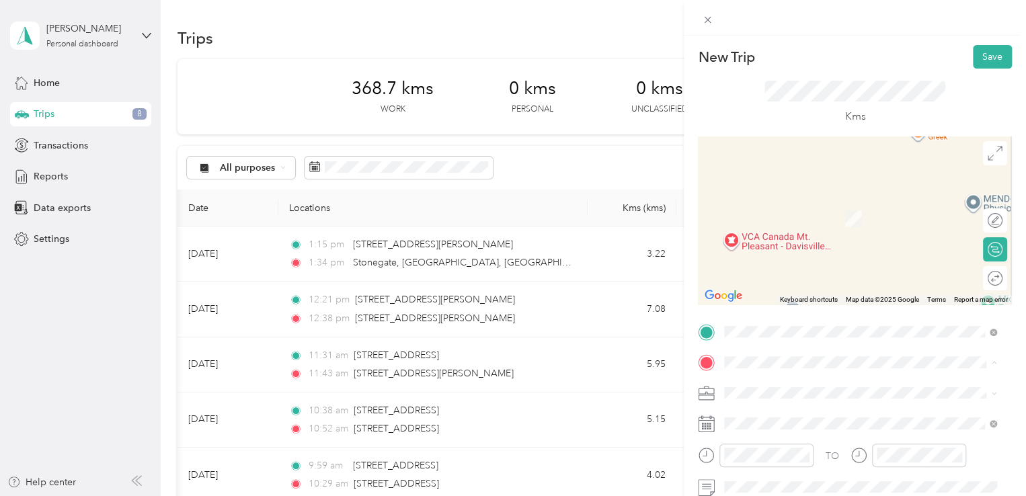
click at [793, 314] on span "[STREET_ADDRESS][PERSON_NAME]" at bounding box center [829, 307] width 160 height 11
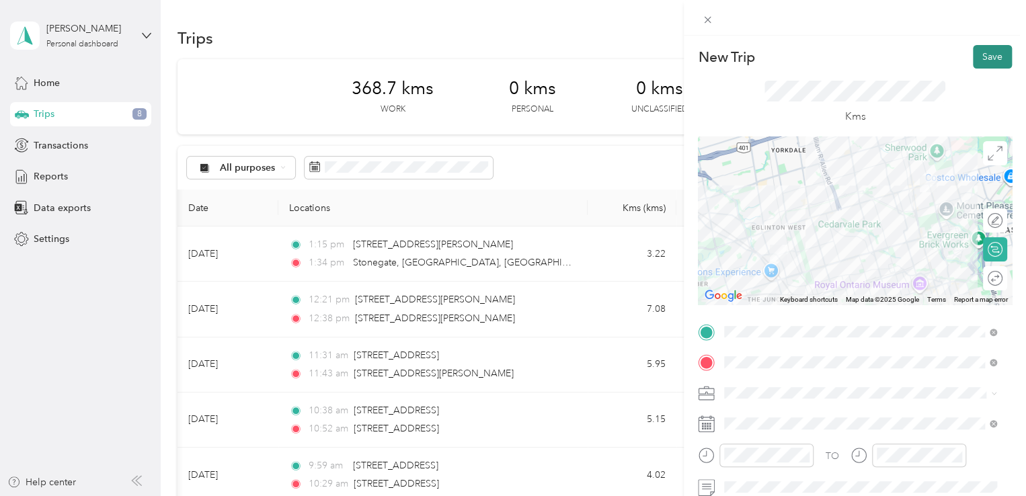
click at [977, 59] on button "Save" at bounding box center [992, 57] width 39 height 24
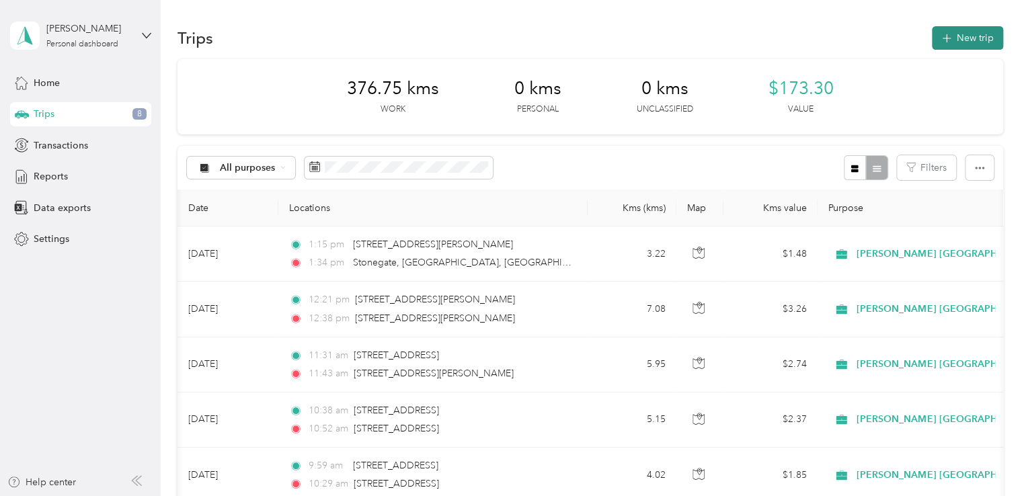
click at [949, 32] on button "New trip" at bounding box center [967, 38] width 71 height 24
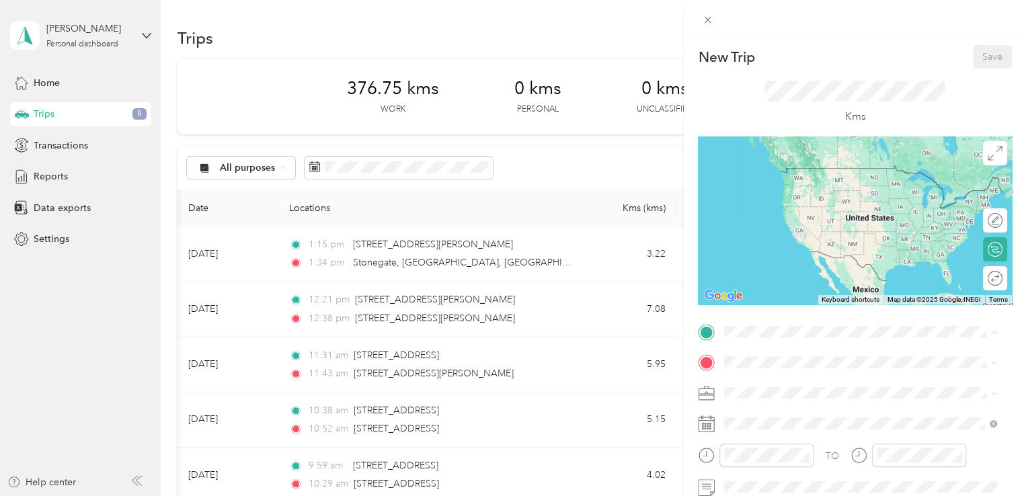
click at [781, 433] on div "Stop" at bounding box center [829, 427] width 160 height 12
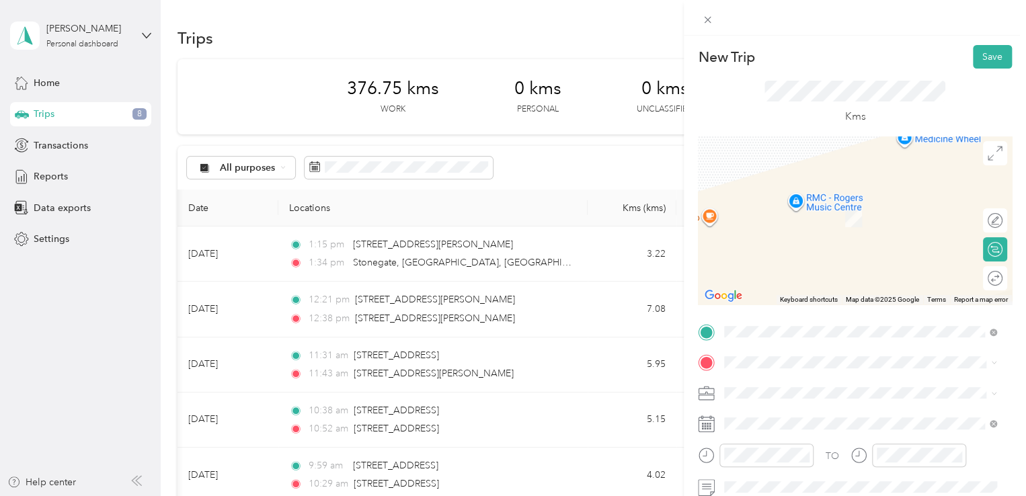
click at [787, 271] on span "[STREET_ADDRESS]" at bounding box center [791, 264] width 85 height 11
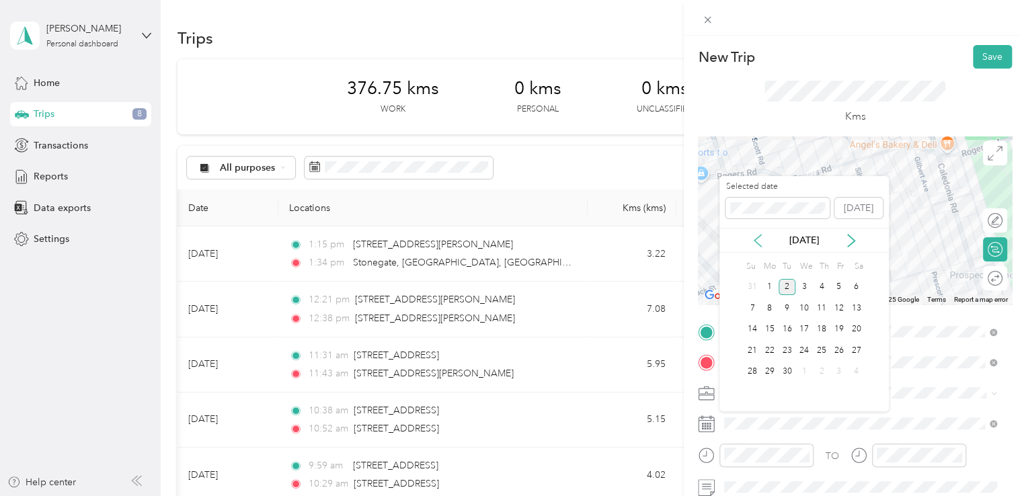
click at [758, 242] on icon at bounding box center [757, 240] width 13 height 13
click at [824, 347] on div "21" at bounding box center [821, 350] width 17 height 17
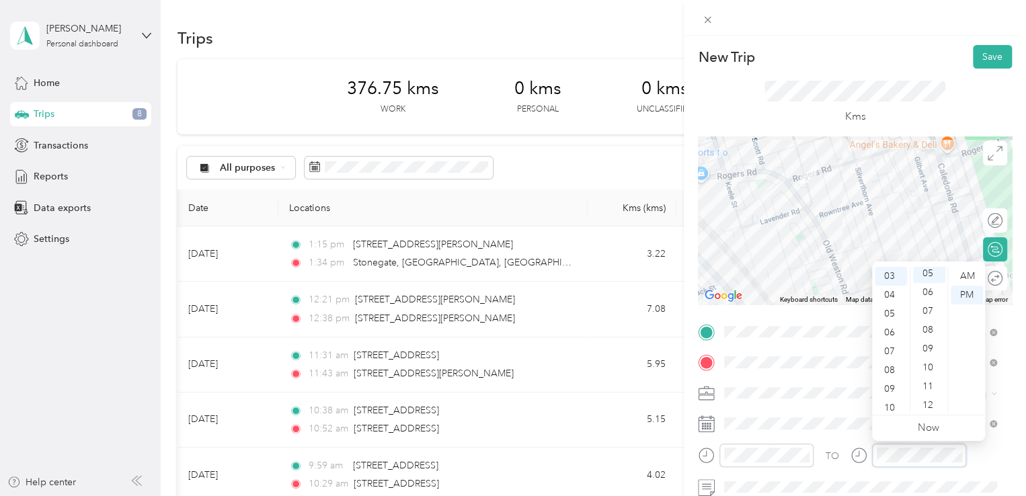
scroll to position [94, 0]
click at [983, 54] on button "Save" at bounding box center [992, 57] width 39 height 24
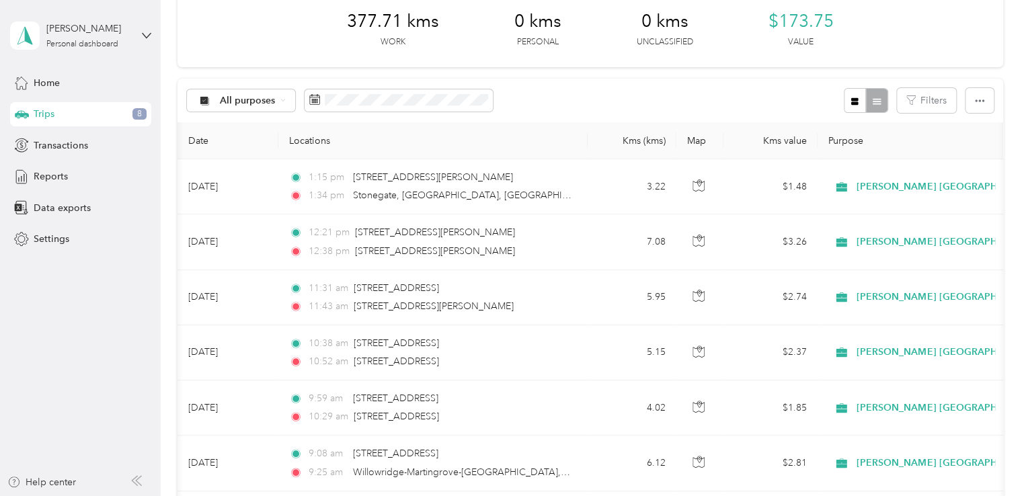
scroll to position [0, 0]
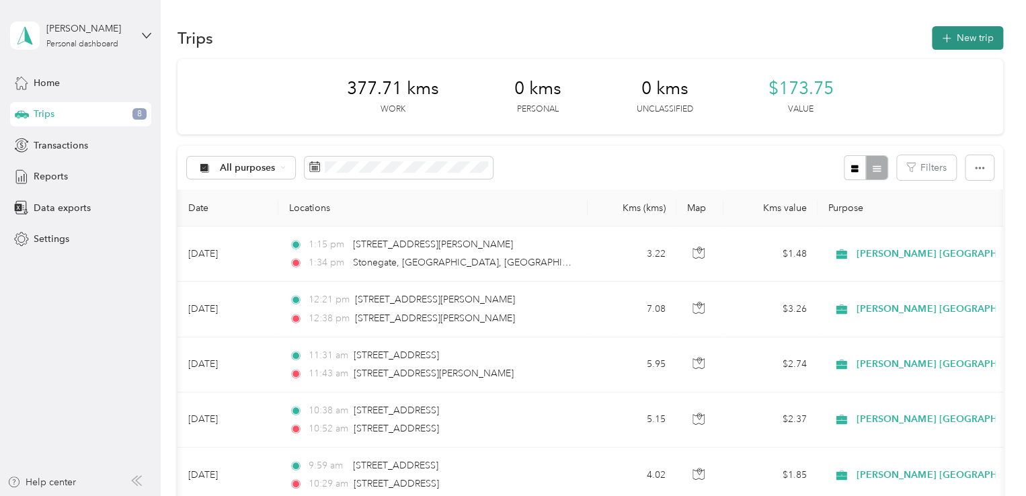
click at [962, 33] on button "New trip" at bounding box center [967, 38] width 71 height 24
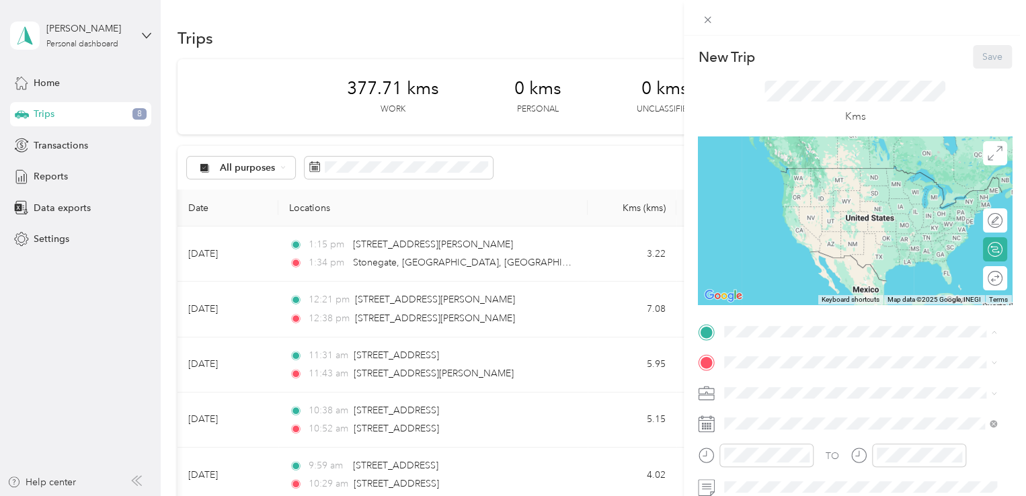
click at [808, 406] on span "[STREET_ADDRESS]" at bounding box center [791, 400] width 85 height 11
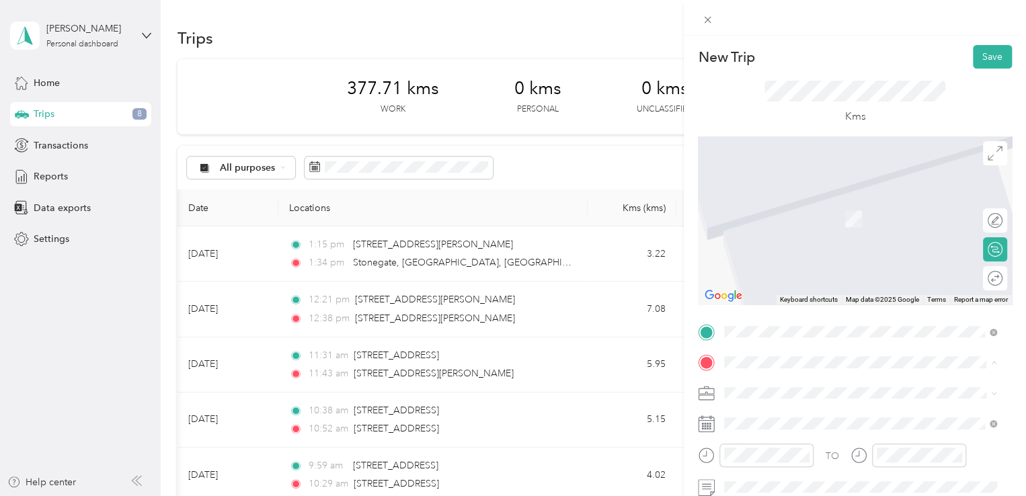
click at [760, 314] on span "[STREET_ADDRESS][PERSON_NAME]" at bounding box center [829, 307] width 160 height 11
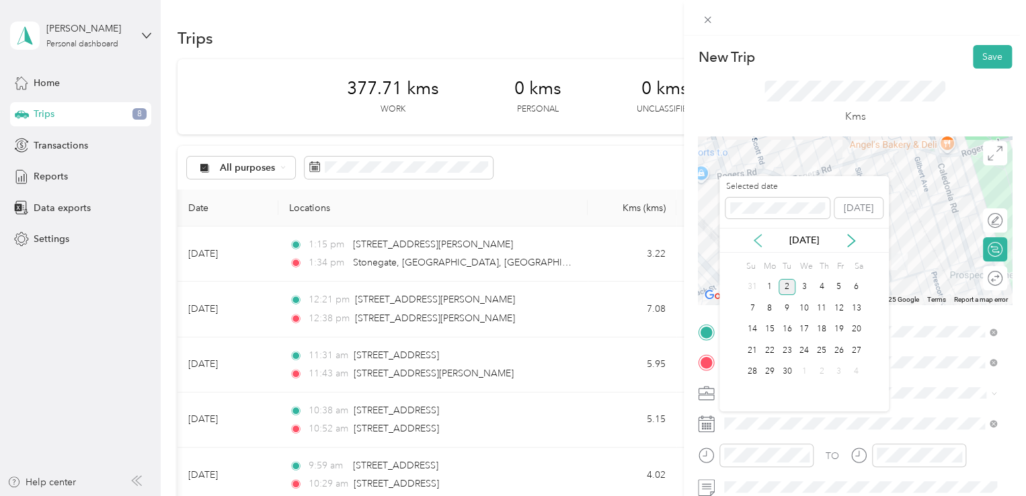
click at [755, 235] on icon at bounding box center [757, 240] width 13 height 13
click at [835, 349] on div "22" at bounding box center [838, 350] width 17 height 17
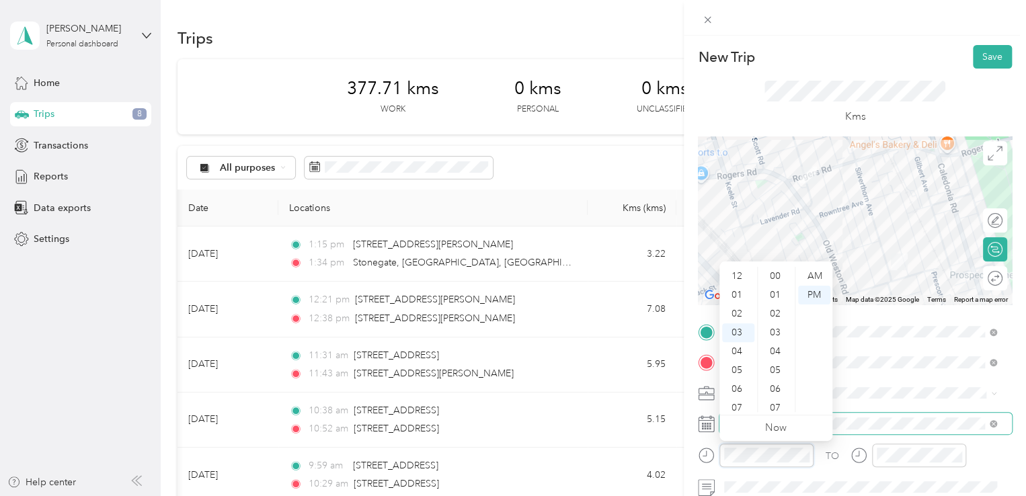
scroll to position [984, 0]
click at [685, 455] on form "New Trip Save This trip cannot be edited because it is either under review, app…" at bounding box center [855, 345] width 342 height 601
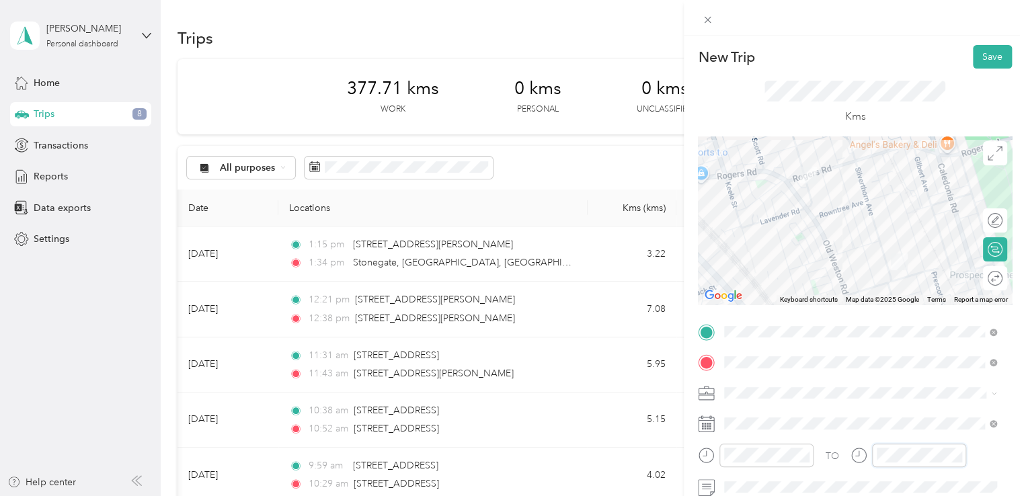
click at [833, 460] on div "TO" at bounding box center [855, 460] width 314 height 33
click at [991, 54] on button "Save" at bounding box center [992, 57] width 39 height 24
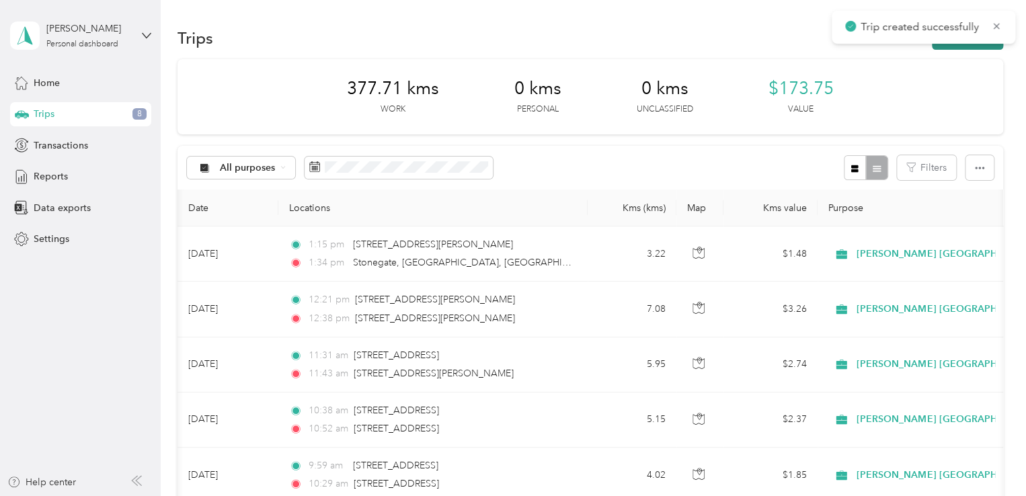
click at [968, 49] on button "New trip" at bounding box center [967, 38] width 71 height 24
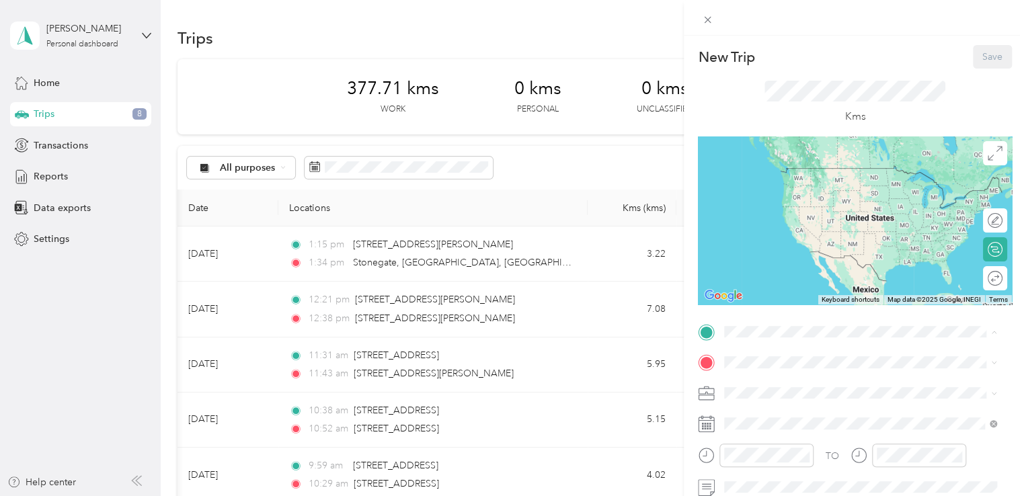
click at [770, 448] on span "[STREET_ADDRESS][PERSON_NAME]" at bounding box center [829, 442] width 160 height 11
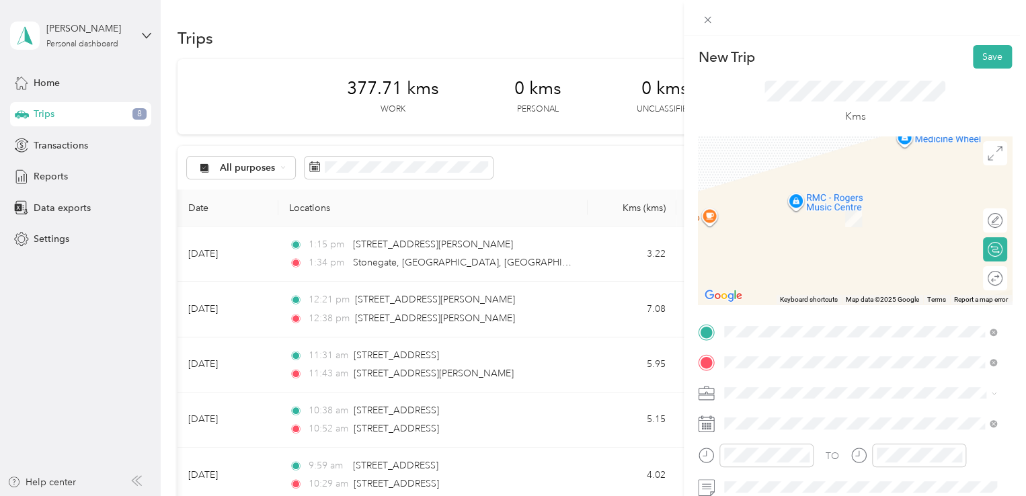
click at [870, 213] on li "[STREET_ADDRESS][PERSON_NAME]" at bounding box center [860, 199] width 282 height 28
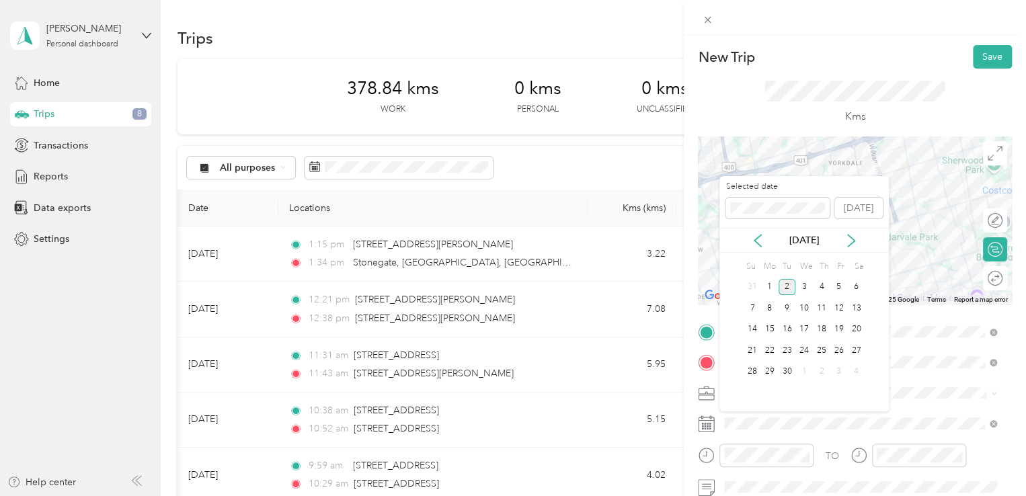
drag, startPoint x: 762, startPoint y: 243, endPoint x: 792, endPoint y: 268, distance: 39.6
click at [761, 243] on icon at bounding box center [757, 240] width 13 height 13
click at [836, 352] on div "22" at bounding box center [838, 350] width 17 height 17
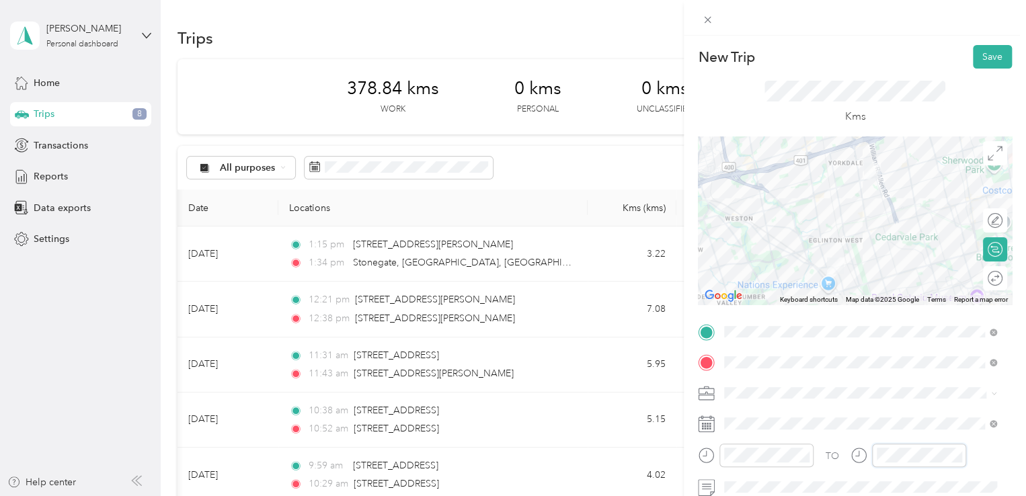
click at [866, 455] on div at bounding box center [908, 456] width 116 height 24
click at [986, 61] on button "Save" at bounding box center [992, 57] width 39 height 24
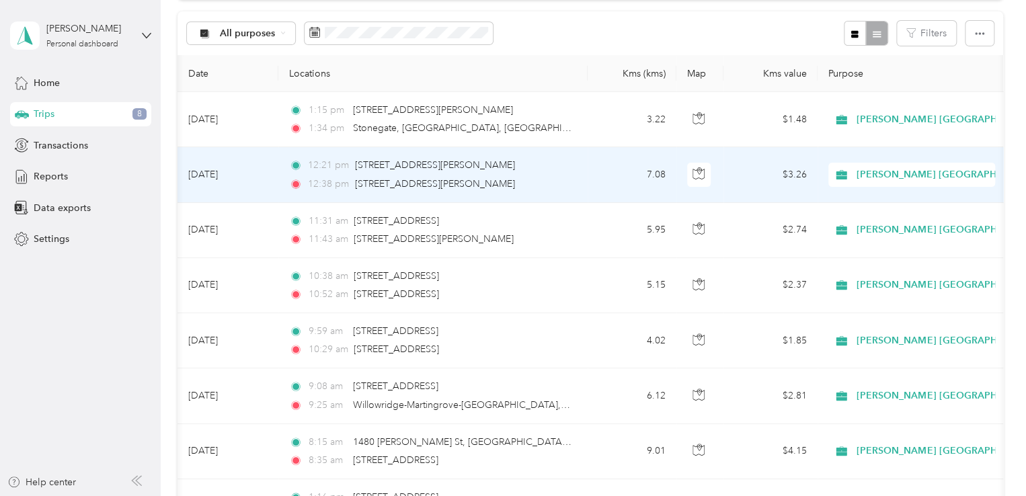
scroll to position [0, 0]
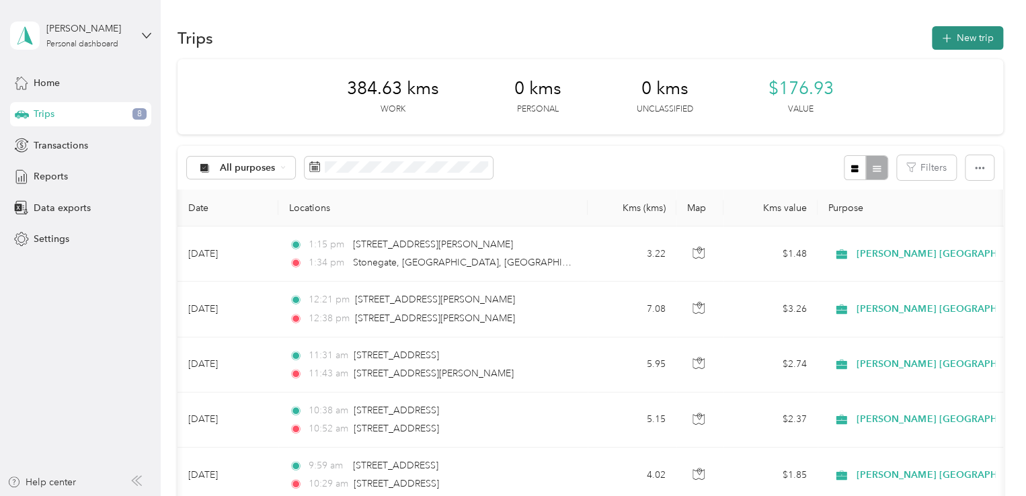
click at [954, 46] on button "New trip" at bounding box center [967, 38] width 71 height 24
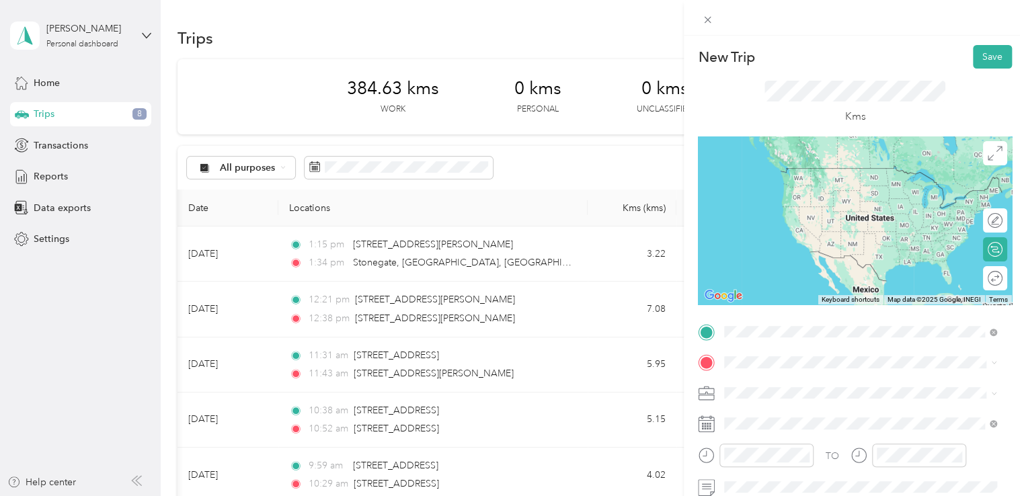
click at [835, 174] on span "[STREET_ADDRESS]" at bounding box center [791, 168] width 85 height 12
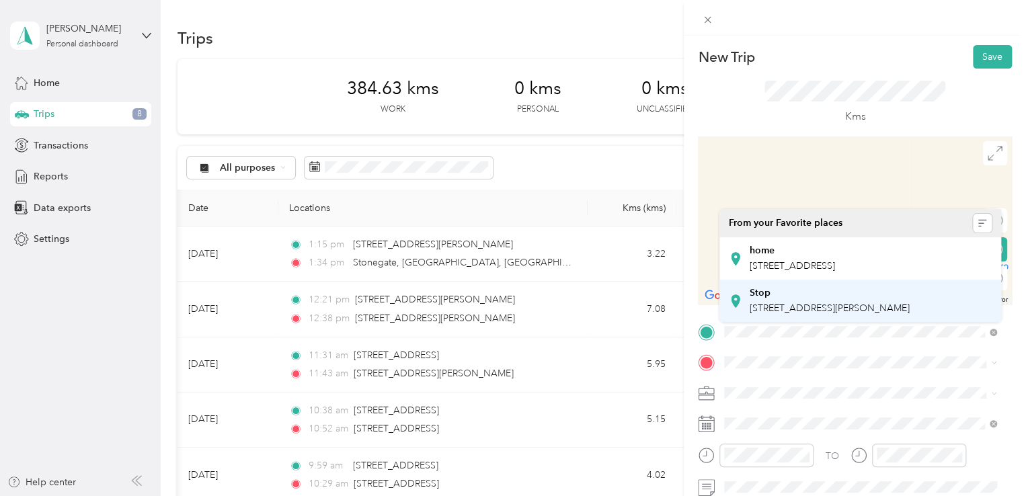
click at [796, 299] on div "Stop" at bounding box center [829, 293] width 160 height 12
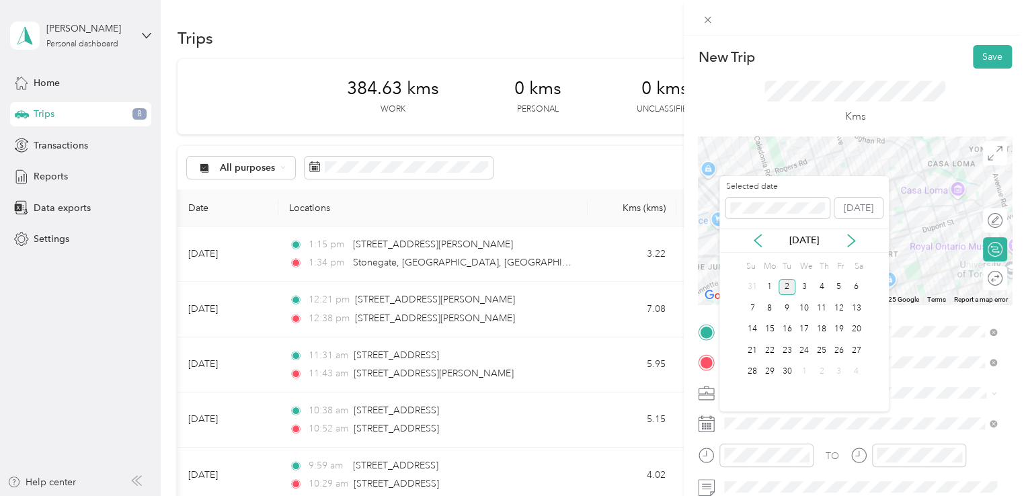
click at [756, 247] on div "[DATE]" at bounding box center [803, 240] width 169 height 25
click at [757, 235] on icon at bounding box center [757, 240] width 13 height 13
click at [835, 347] on div "22" at bounding box center [838, 350] width 17 height 17
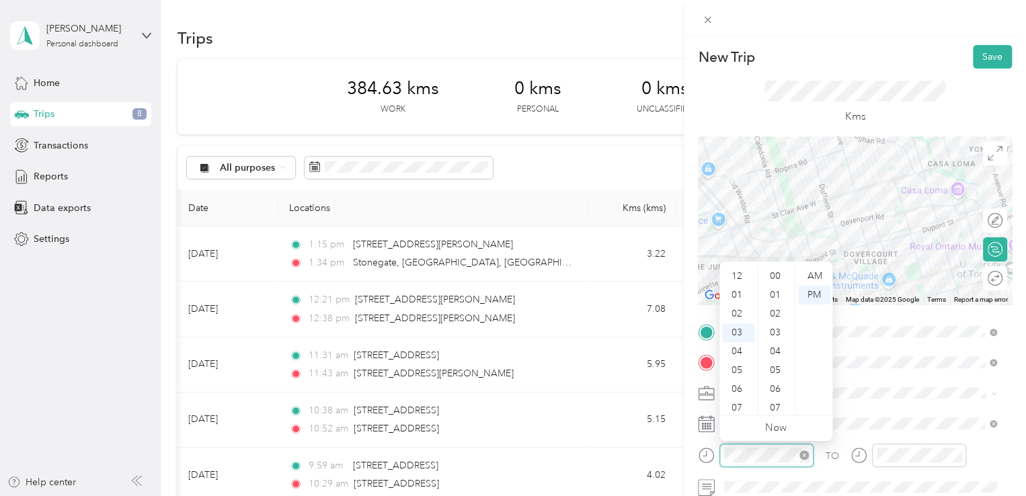
scroll to position [984, 0]
click at [679, 455] on div "New Trip Save This trip cannot be edited because it is either under review, app…" at bounding box center [513, 248] width 1026 height 496
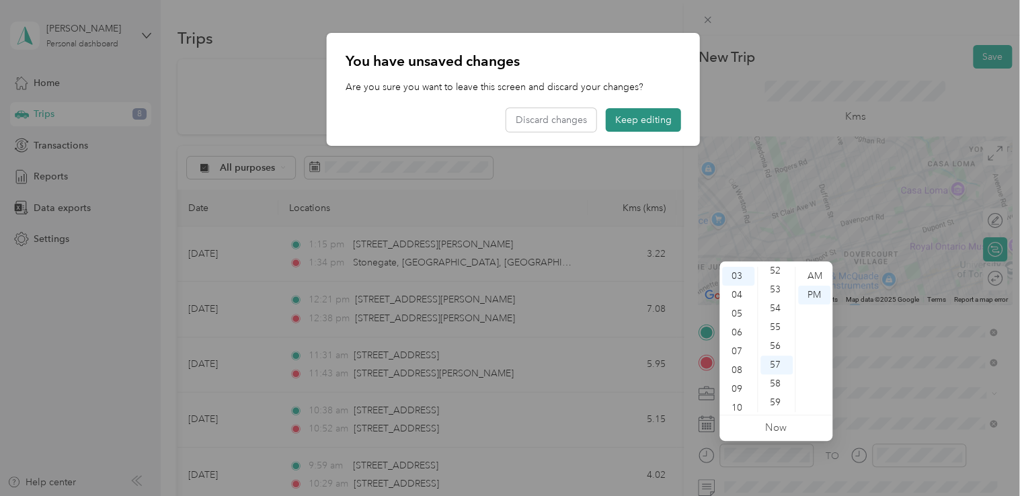
click at [659, 125] on button "Keep editing" at bounding box center [643, 120] width 75 height 24
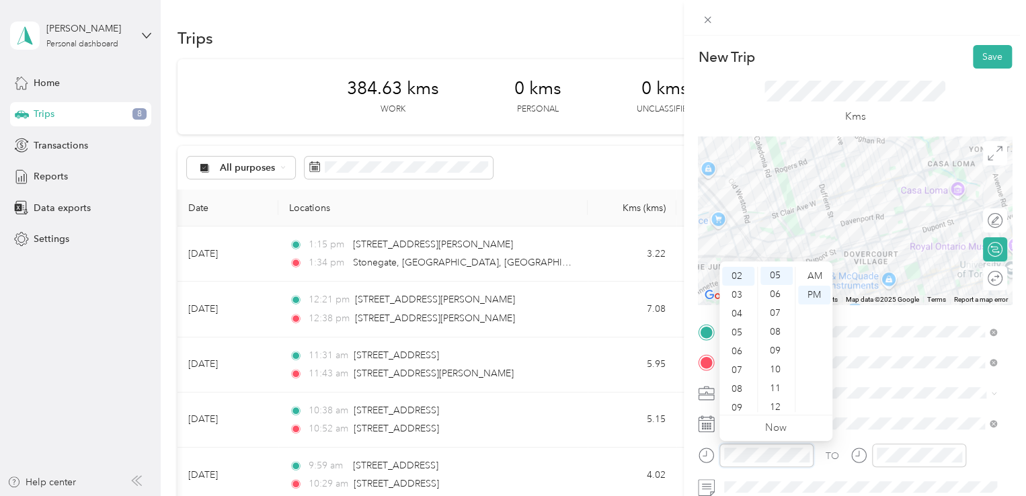
scroll to position [94, 0]
click at [834, 458] on div "TO" at bounding box center [855, 460] width 314 height 33
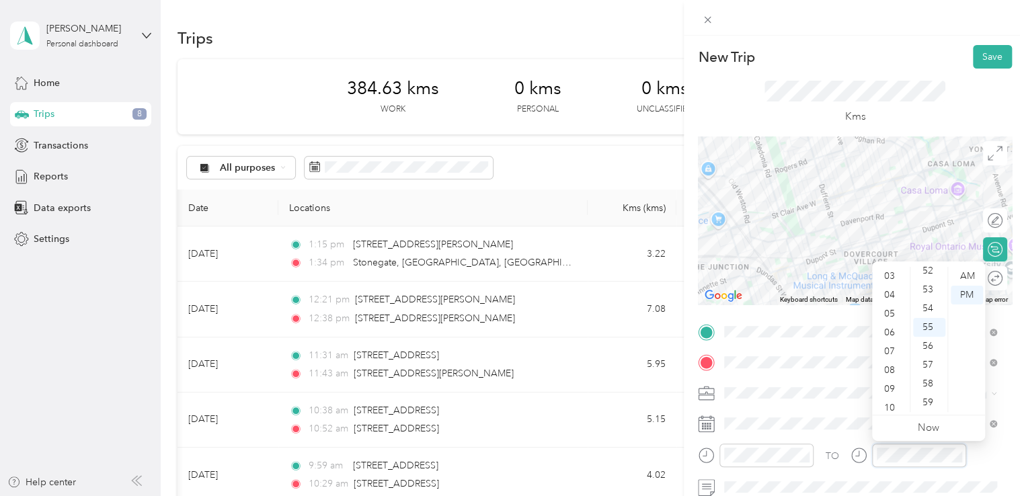
scroll to position [38, 0]
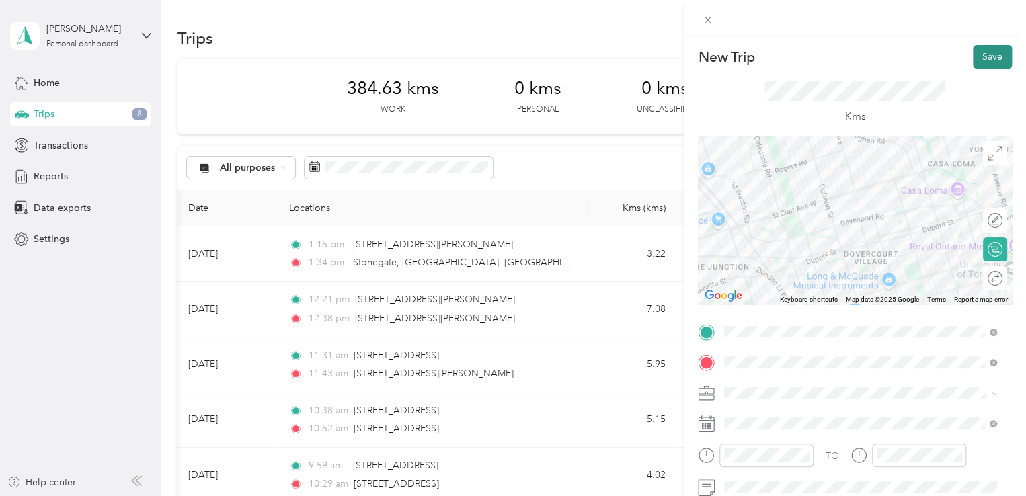
click at [988, 58] on button "Save" at bounding box center [992, 57] width 39 height 24
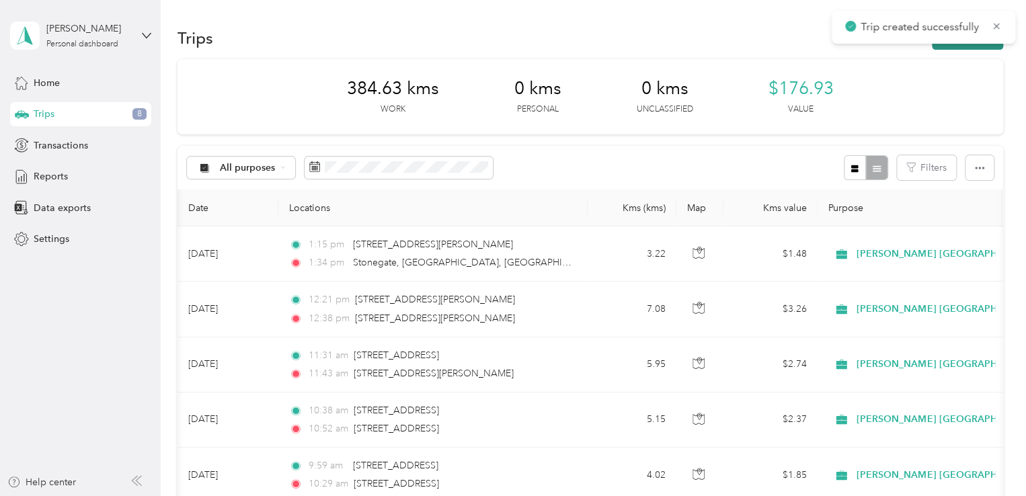
click at [983, 46] on button "New trip" at bounding box center [967, 38] width 71 height 24
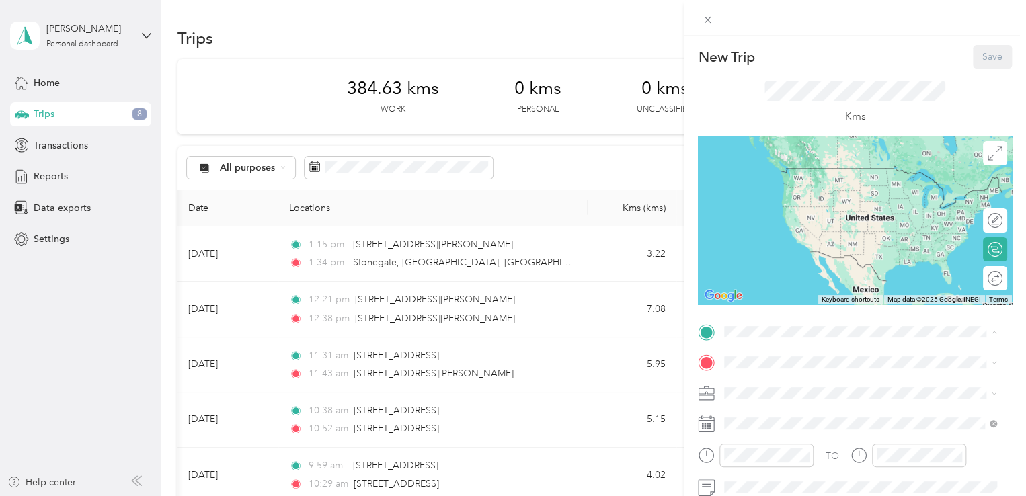
click at [776, 448] on span "[STREET_ADDRESS][PERSON_NAME]" at bounding box center [829, 442] width 160 height 11
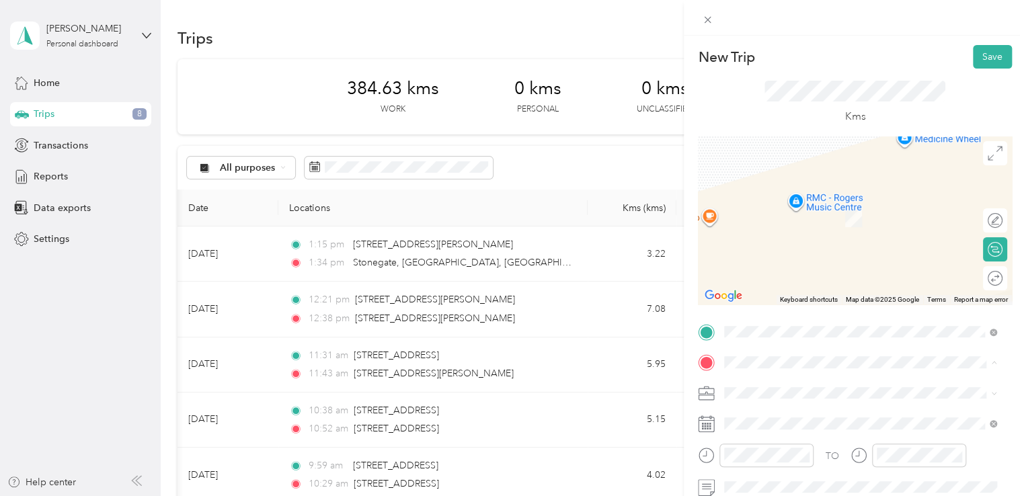
drag, startPoint x: 751, startPoint y: 273, endPoint x: 766, endPoint y: 298, distance: 29.9
click at [751, 272] on span "[STREET_ADDRESS]" at bounding box center [791, 265] width 85 height 11
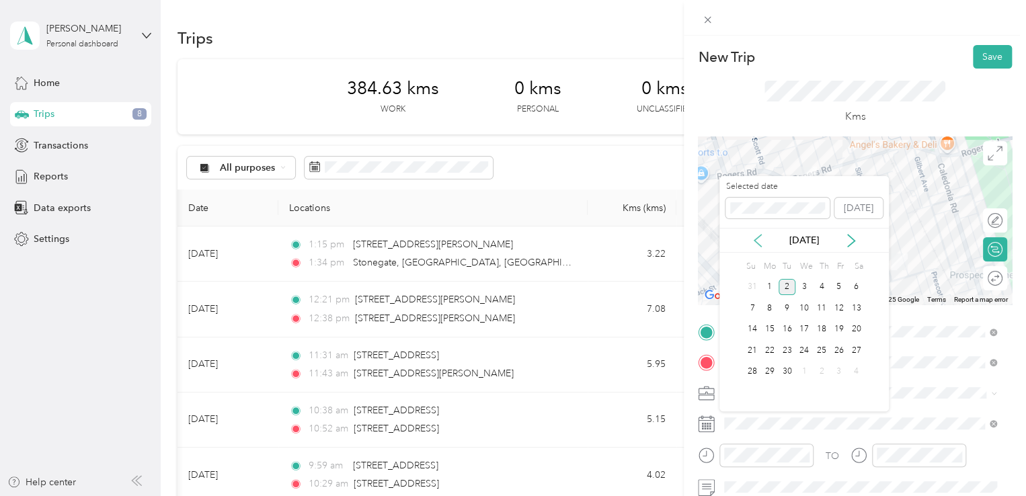
click at [757, 241] on icon at bounding box center [757, 240] width 13 height 13
click at [835, 352] on div "22" at bounding box center [838, 350] width 17 height 17
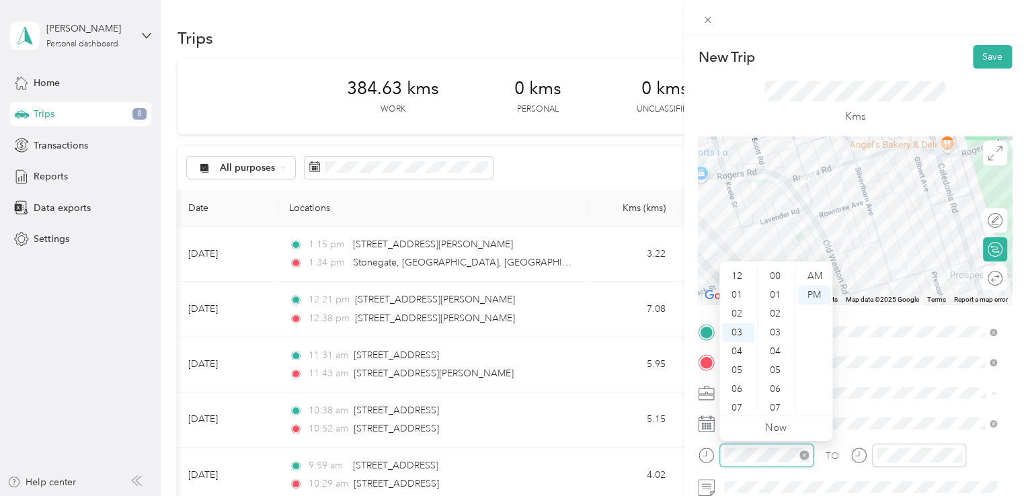
scroll to position [984, 0]
click at [712, 452] on div at bounding box center [756, 456] width 116 height 24
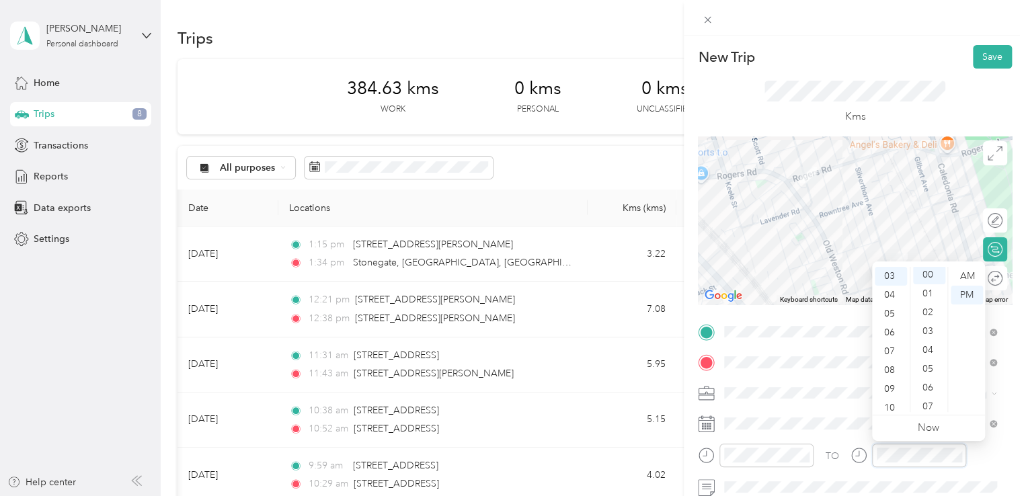
scroll to position [0, 0]
click at [987, 49] on button "Save" at bounding box center [992, 57] width 39 height 24
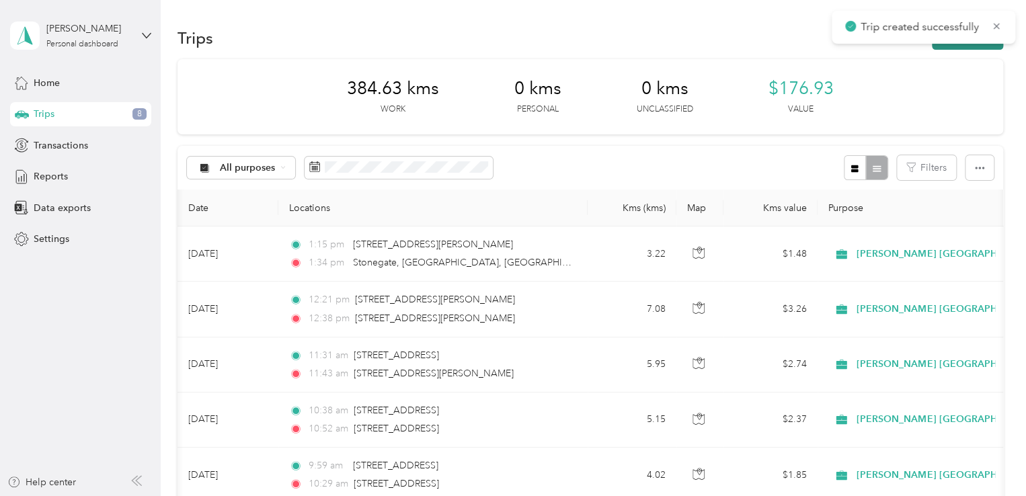
click at [976, 48] on button "New trip" at bounding box center [967, 38] width 71 height 24
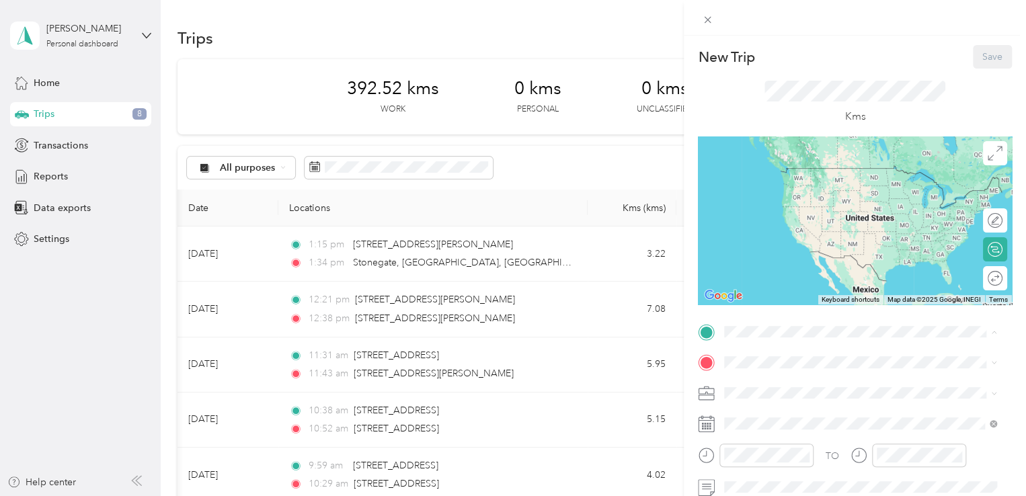
click at [772, 399] on span "[STREET_ADDRESS]" at bounding box center [791, 400] width 85 height 11
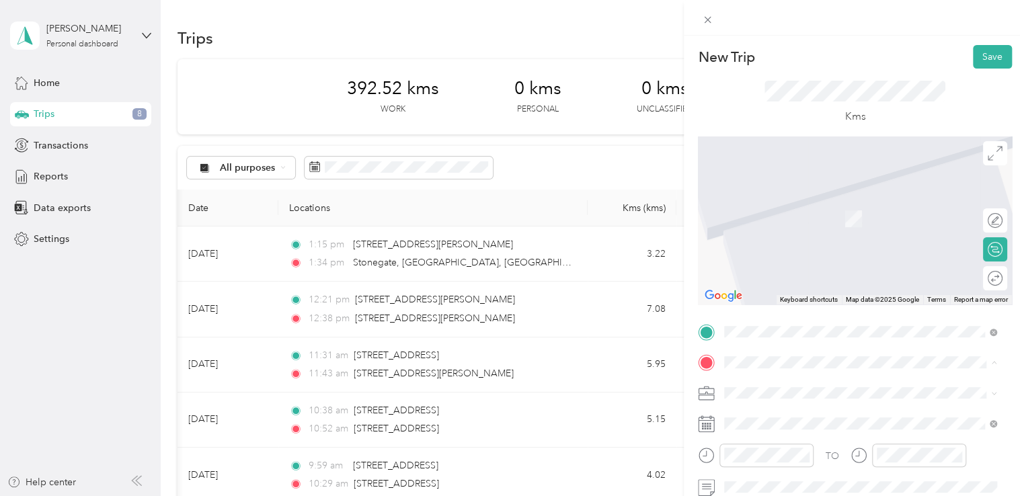
drag, startPoint x: 790, startPoint y: 311, endPoint x: 791, endPoint y: 342, distance: 31.6
click at [791, 299] on div "Stop" at bounding box center [829, 293] width 160 height 12
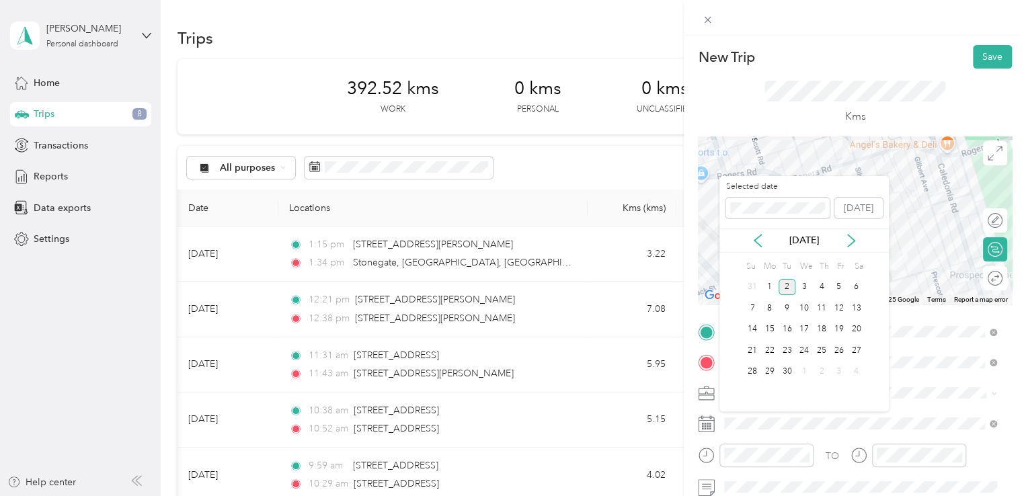
click at [765, 240] on div "[DATE]" at bounding box center [803, 240] width 169 height 14
click at [755, 240] on icon at bounding box center [757, 240] width 13 height 13
click at [817, 368] on div "28" at bounding box center [821, 372] width 17 height 17
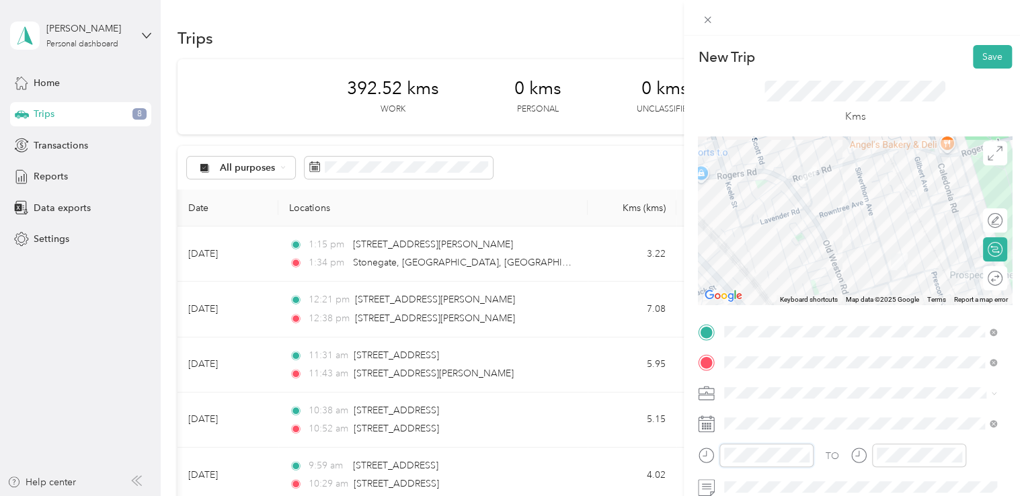
click at [708, 448] on div at bounding box center [756, 456] width 116 height 24
click at [792, 463] on div "TO" at bounding box center [855, 460] width 314 height 33
click at [984, 56] on button "Save" at bounding box center [992, 57] width 39 height 24
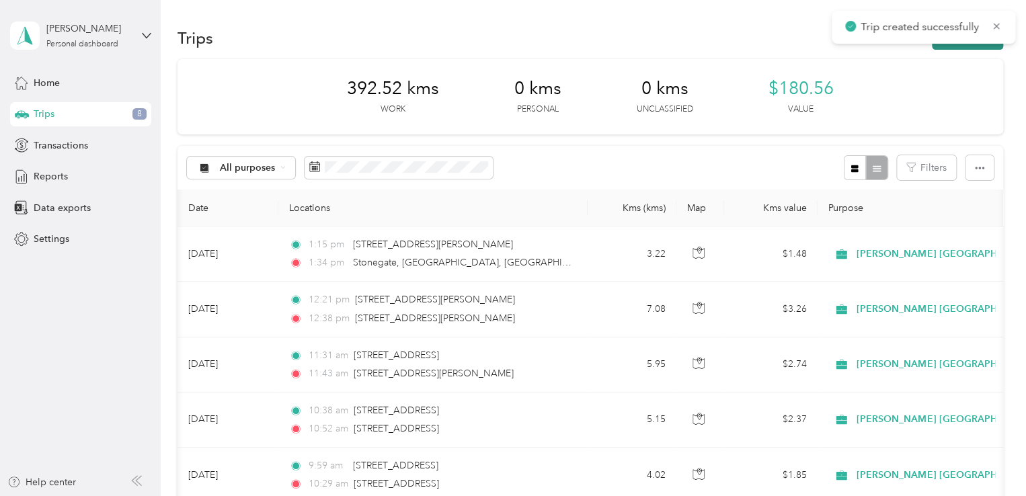
click at [970, 45] on button "New trip" at bounding box center [967, 38] width 71 height 24
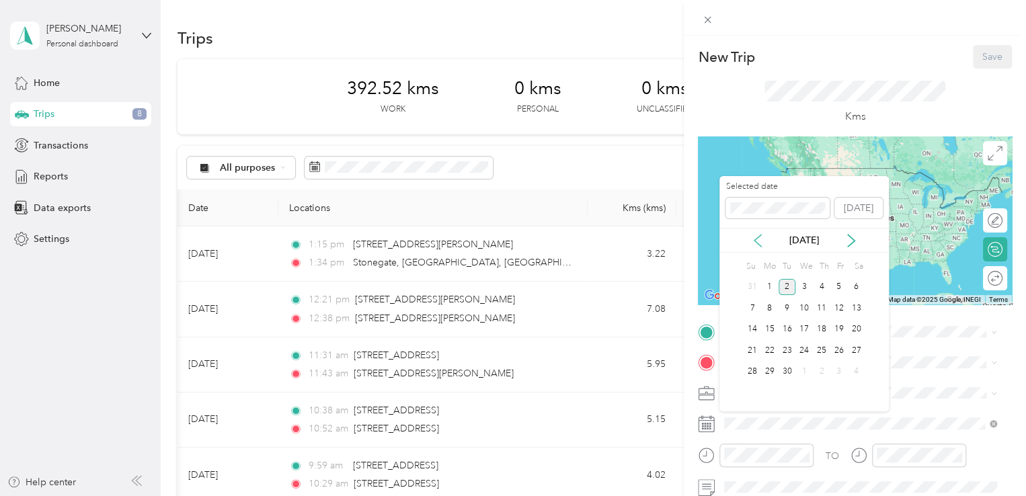
click at [755, 240] on icon at bounding box center [757, 240] width 13 height 13
click at [826, 369] on div "28" at bounding box center [821, 372] width 17 height 17
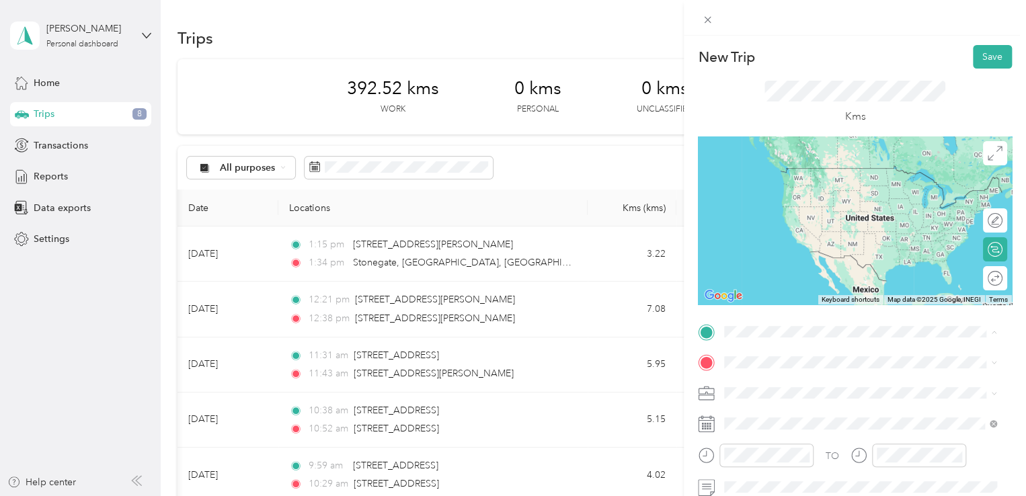
click at [796, 433] on div "Stop [STREET_ADDRESS][PERSON_NAME]" at bounding box center [860, 435] width 263 height 33
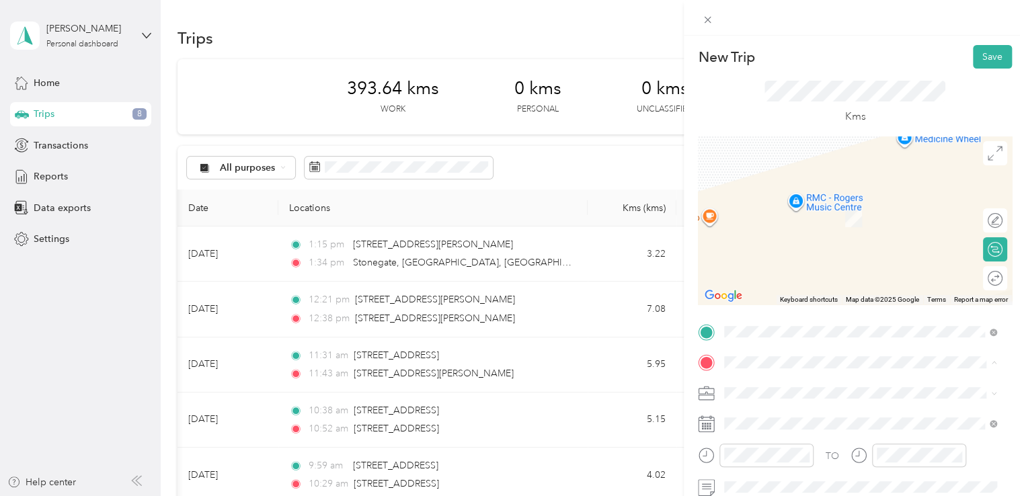
click at [785, 205] on span "[STREET_ADDRESS]" at bounding box center [791, 199] width 85 height 12
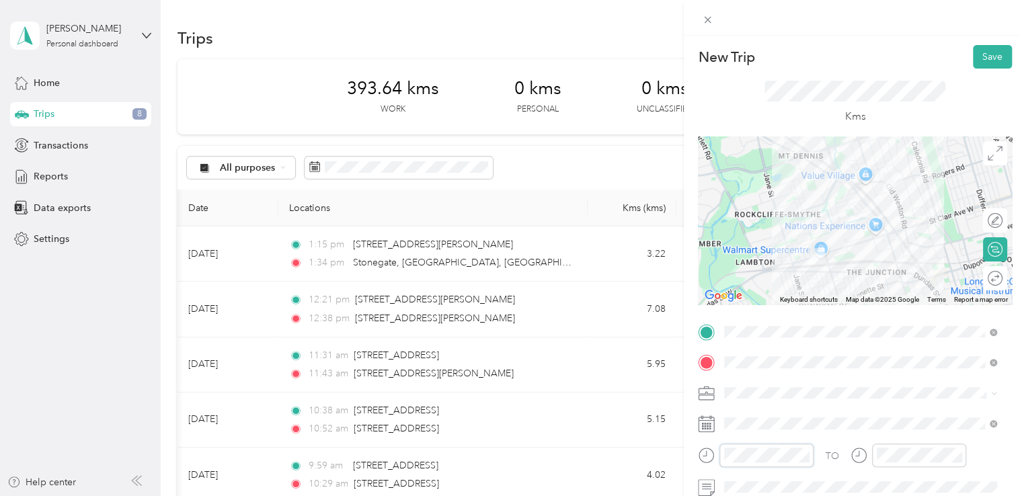
click at [650, 454] on div "New Trip Save This trip cannot be edited because it is either under review, app…" at bounding box center [513, 248] width 1026 height 496
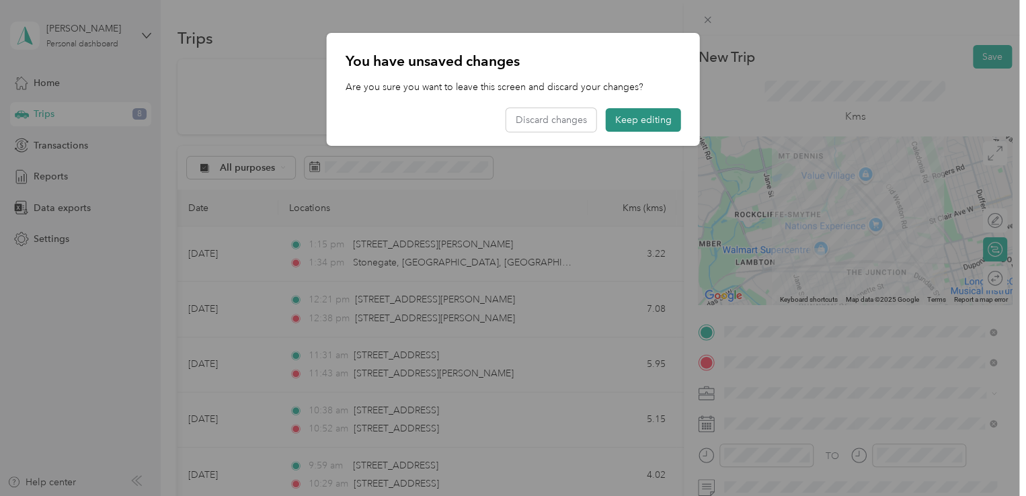
click at [644, 122] on button "Keep editing" at bounding box center [643, 120] width 75 height 24
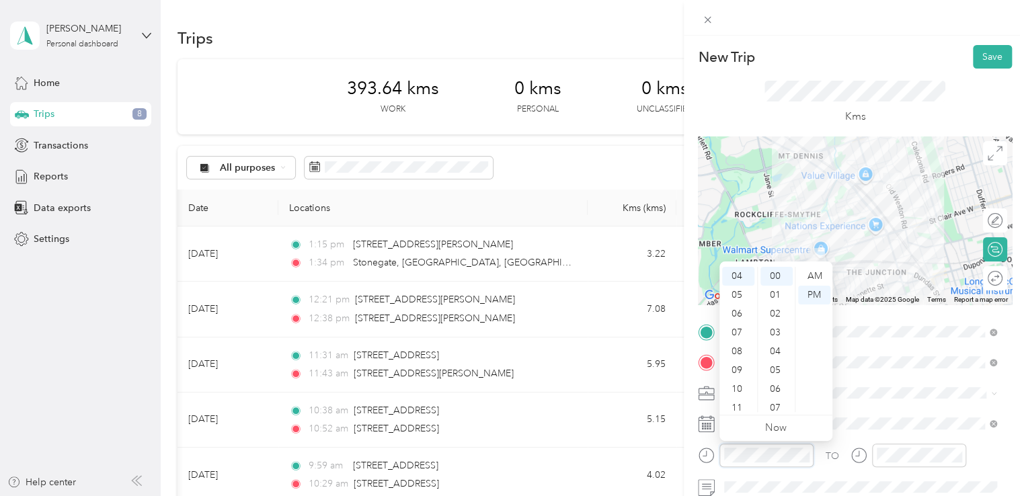
scroll to position [81, 0]
click at [800, 452] on div "TO" at bounding box center [855, 460] width 314 height 33
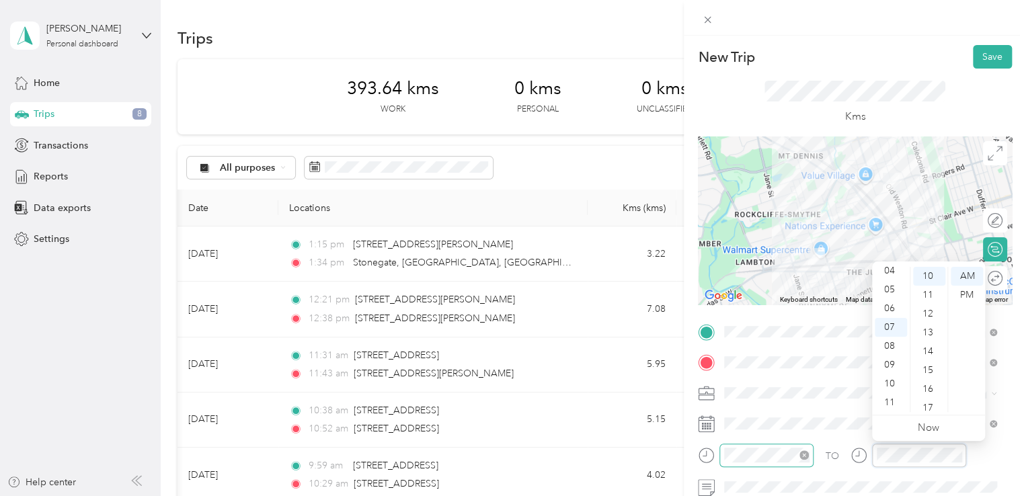
scroll to position [188, 0]
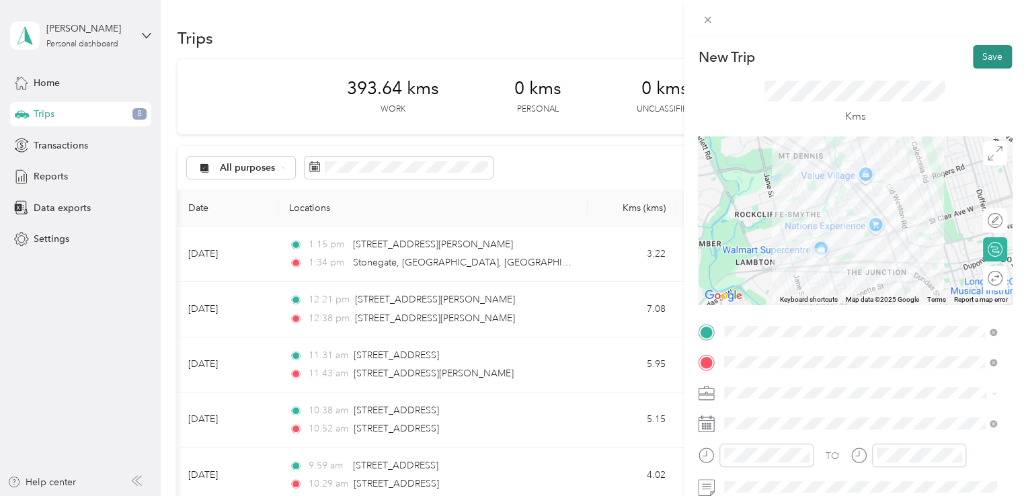
click at [981, 57] on button "Save" at bounding box center [992, 57] width 39 height 24
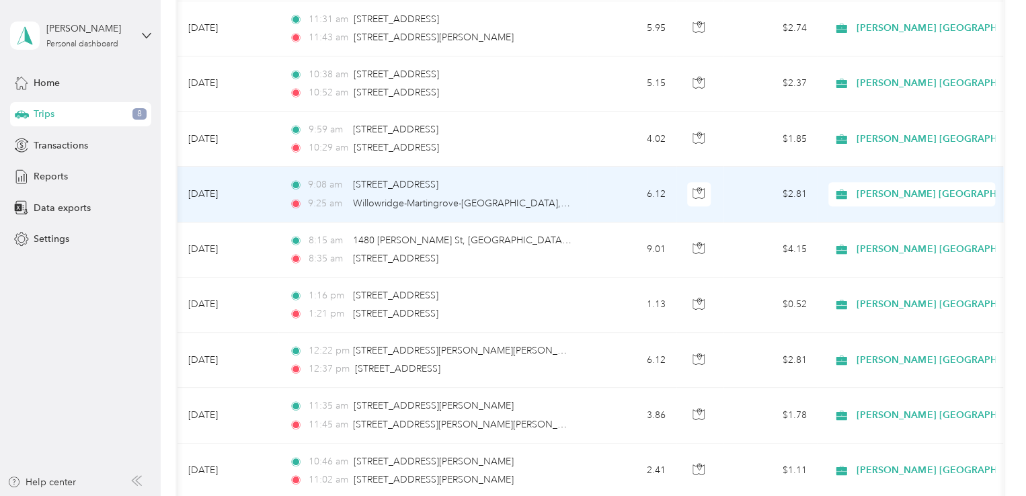
scroll to position [0, 0]
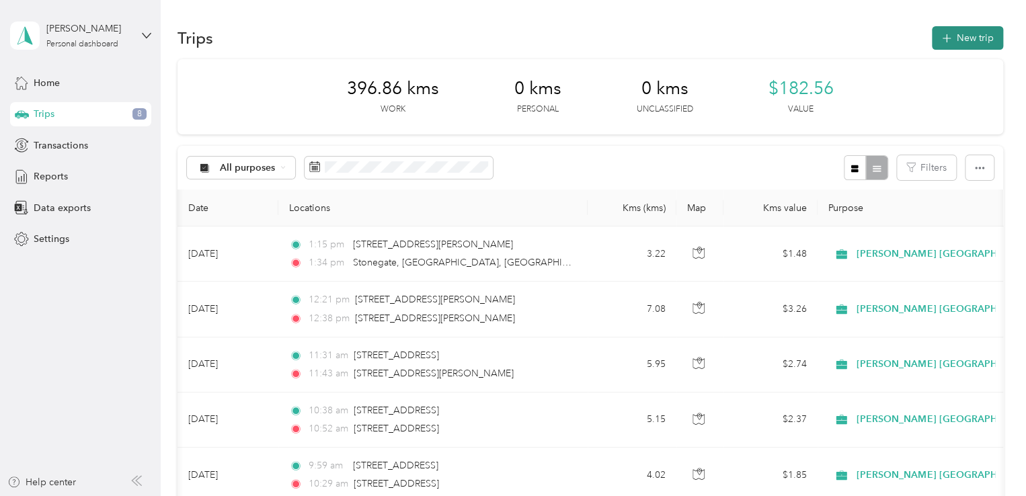
click at [956, 39] on button "New trip" at bounding box center [967, 38] width 71 height 24
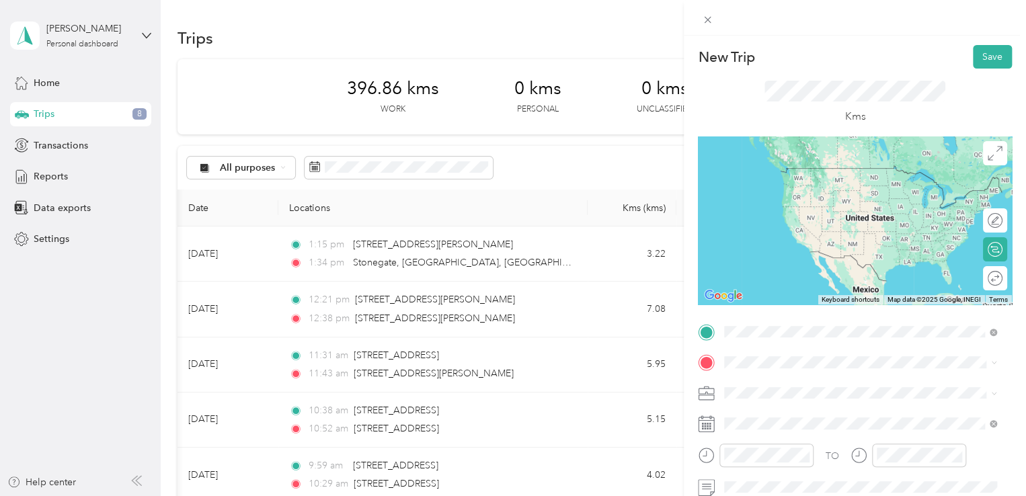
drag, startPoint x: 847, startPoint y: 178, endPoint x: 858, endPoint y: 231, distance: 53.7
click at [835, 174] on span "[STREET_ADDRESS]" at bounding box center [791, 168] width 85 height 12
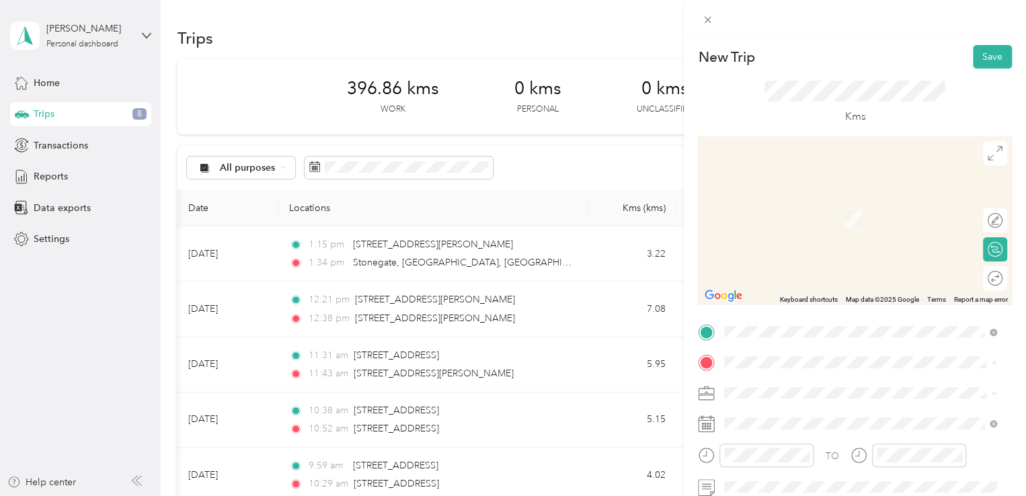
click at [790, 314] on span "[STREET_ADDRESS][PERSON_NAME]" at bounding box center [829, 307] width 160 height 11
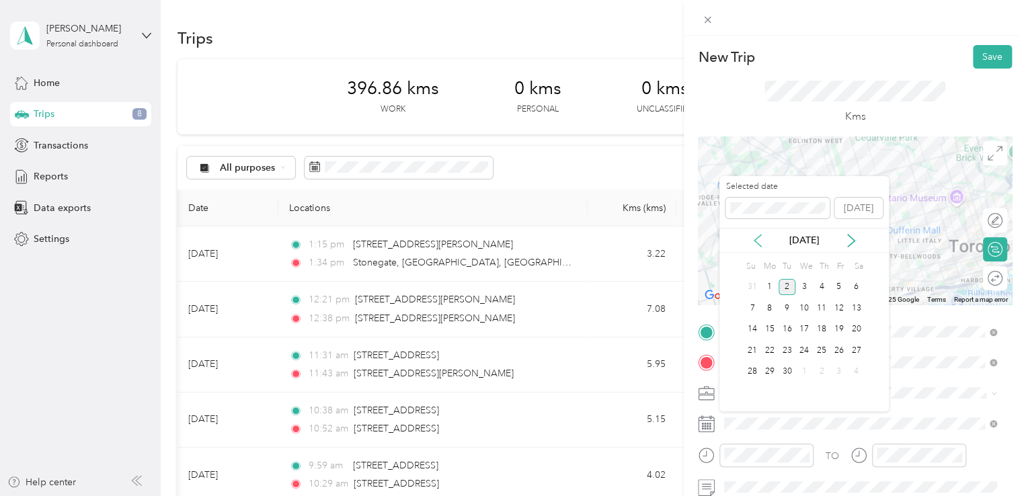
click at [753, 242] on icon at bounding box center [757, 240] width 13 height 13
click at [858, 241] on div "[DATE]" at bounding box center [803, 240] width 169 height 14
click at [850, 239] on icon at bounding box center [850, 240] width 13 height 13
click at [821, 370] on div "28" at bounding box center [821, 372] width 17 height 17
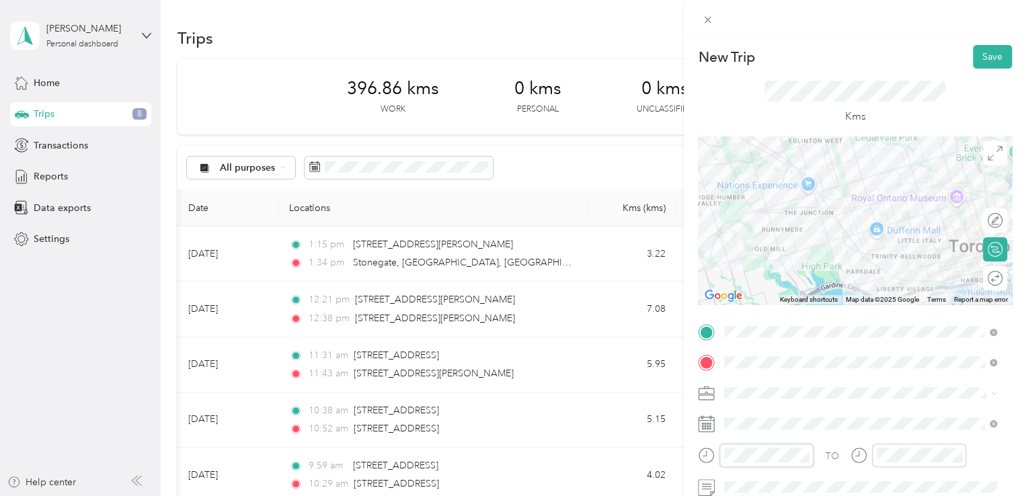
click at [680, 453] on div "New Trip Save This trip cannot be edited because it is either under review, app…" at bounding box center [513, 248] width 1026 height 496
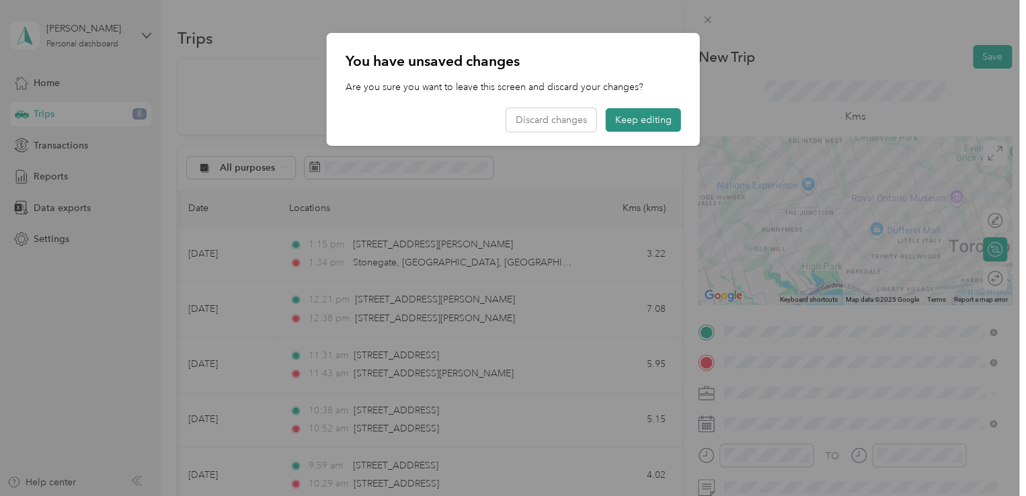
click at [634, 124] on button "Keep editing" at bounding box center [643, 120] width 75 height 24
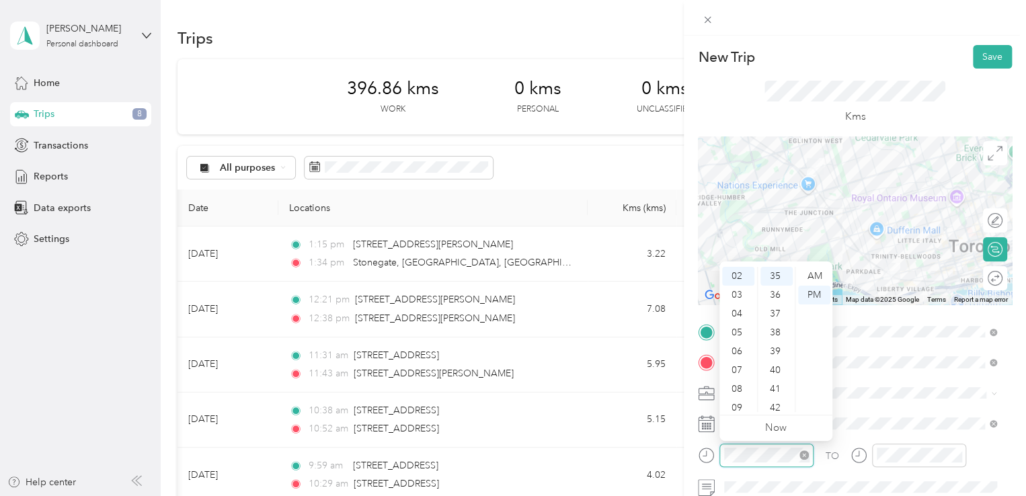
scroll to position [659, 0]
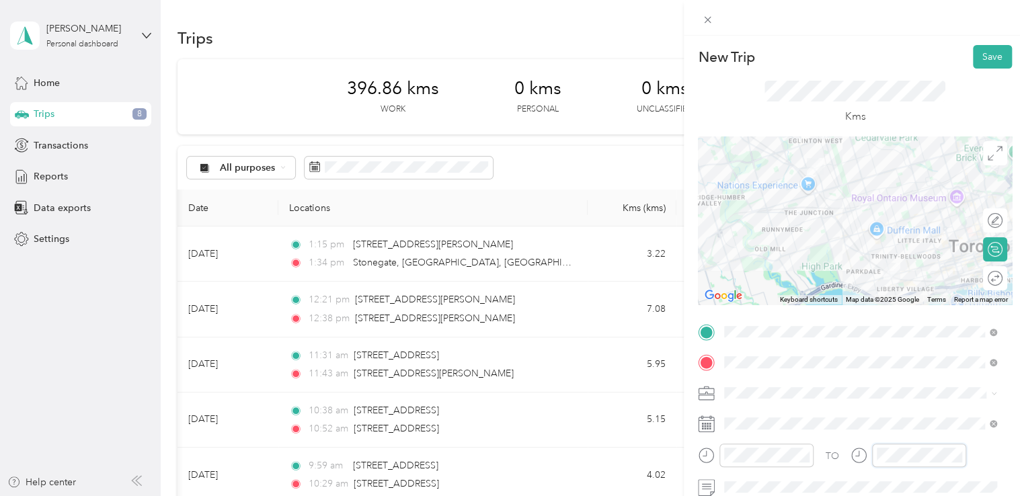
click at [855, 456] on div at bounding box center [908, 456] width 116 height 24
click at [977, 56] on button "Save" at bounding box center [992, 57] width 39 height 24
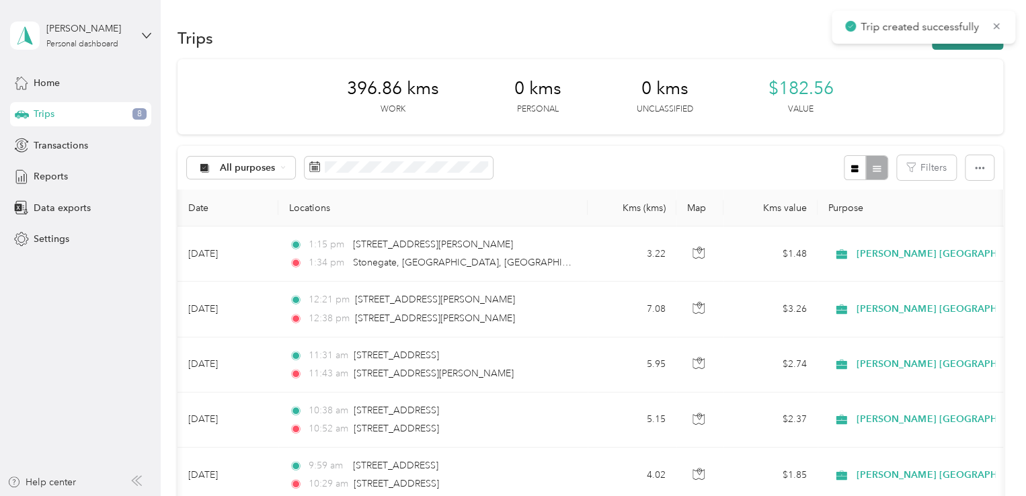
click at [953, 46] on button "New trip" at bounding box center [967, 38] width 71 height 24
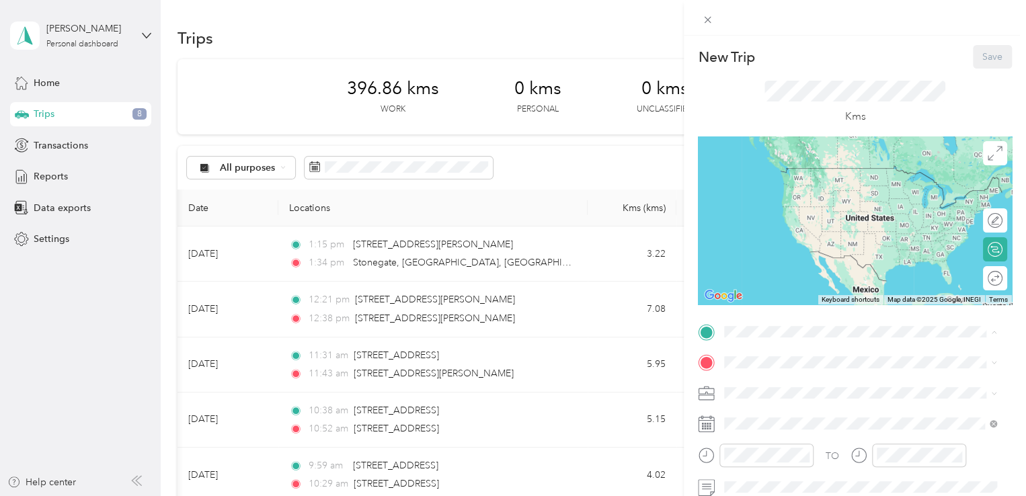
click at [772, 448] on span "[STREET_ADDRESS][PERSON_NAME]" at bounding box center [829, 442] width 160 height 11
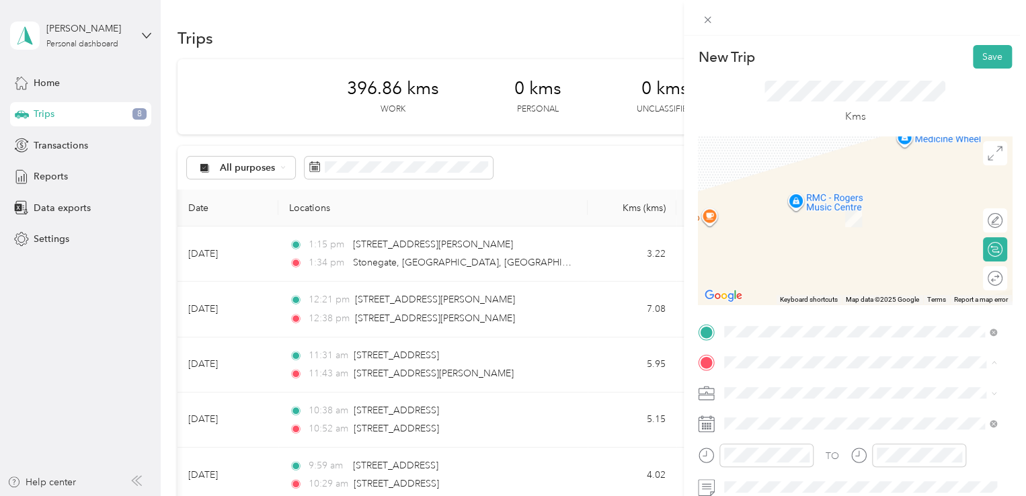
click at [783, 272] on span "[STREET_ADDRESS]" at bounding box center [791, 265] width 85 height 11
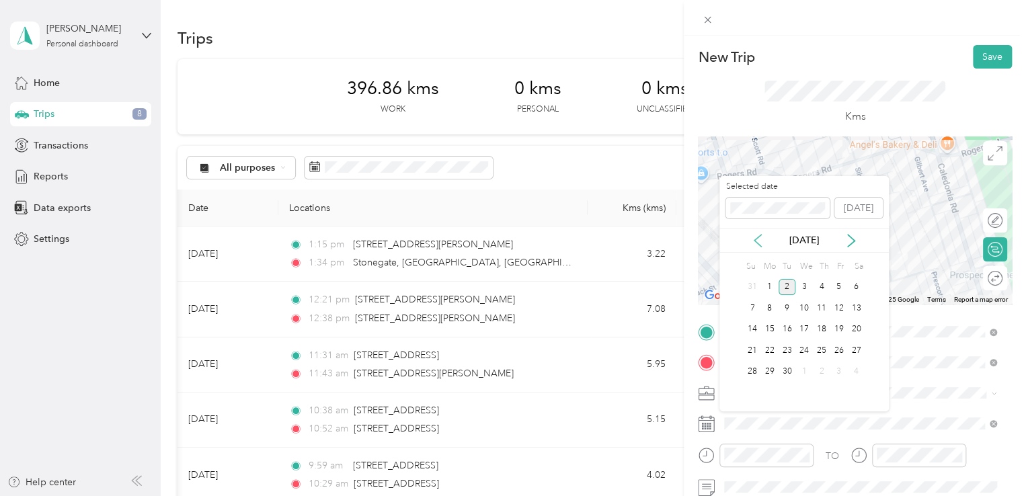
drag, startPoint x: 755, startPoint y: 239, endPoint x: 776, endPoint y: 265, distance: 33.6
click at [756, 239] on icon at bounding box center [757, 240] width 13 height 13
click at [822, 369] on div "28" at bounding box center [821, 372] width 17 height 17
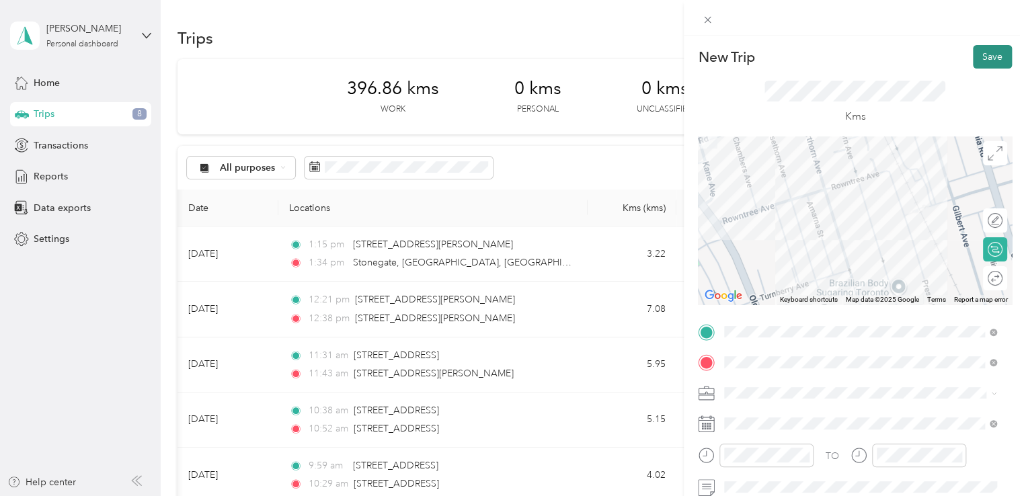
click at [987, 55] on button "Save" at bounding box center [992, 57] width 39 height 24
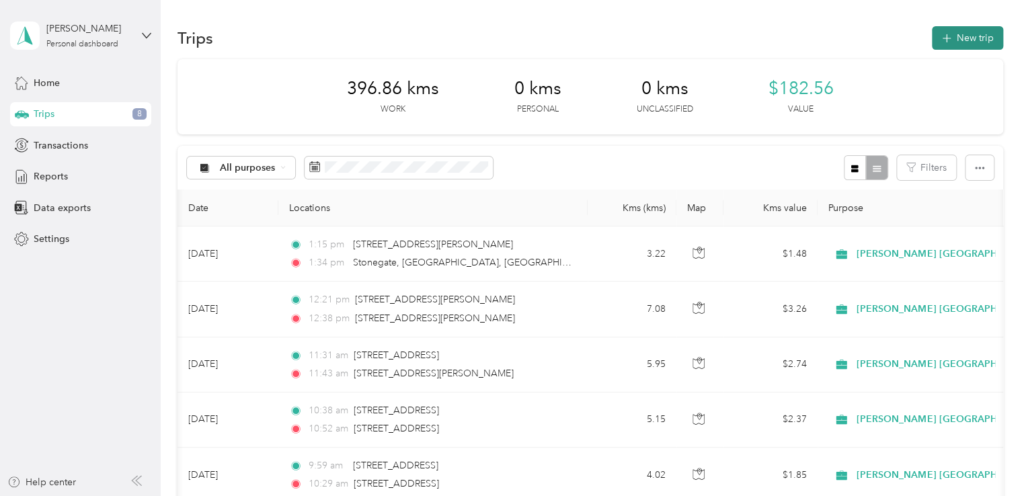
click at [952, 39] on button "New trip" at bounding box center [967, 38] width 71 height 24
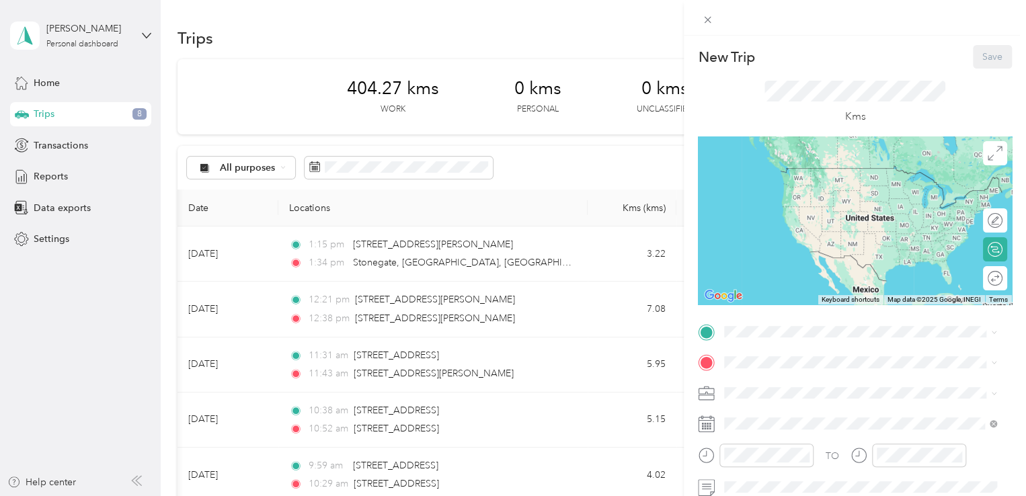
click at [785, 406] on span "[STREET_ADDRESS]" at bounding box center [791, 400] width 85 height 11
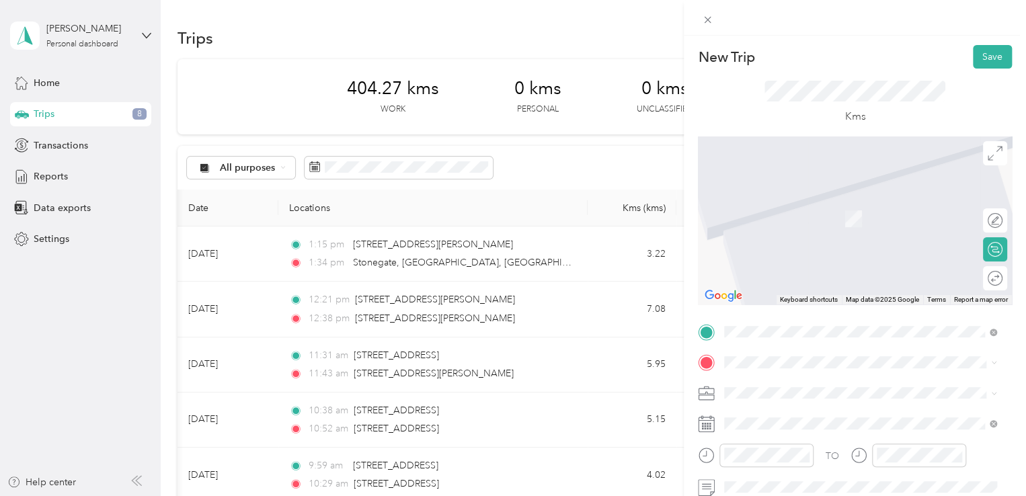
click at [772, 356] on span at bounding box center [865, 363] width 292 height 22
click at [772, 313] on span "[STREET_ADDRESS][PERSON_NAME]" at bounding box center [829, 307] width 160 height 11
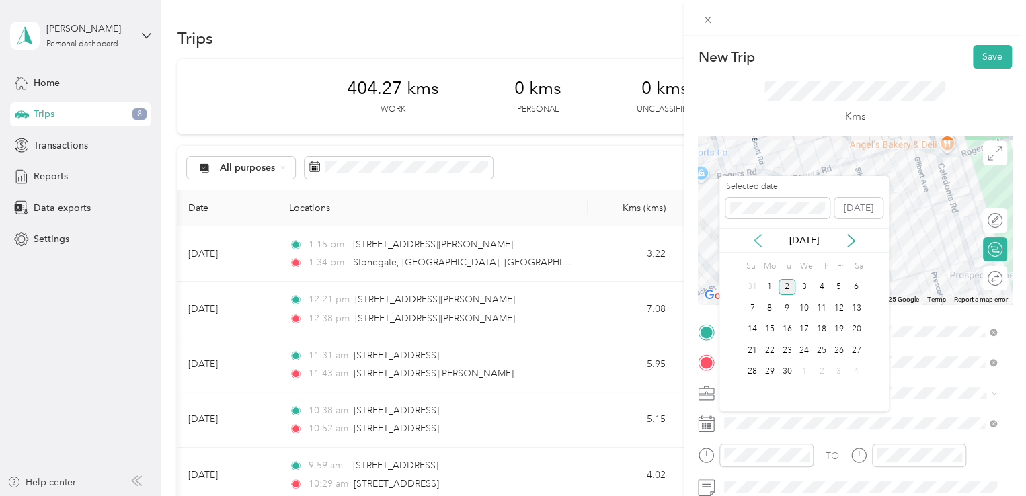
click at [755, 245] on icon at bounding box center [757, 240] width 13 height 13
click at [836, 369] on div "29" at bounding box center [838, 372] width 17 height 17
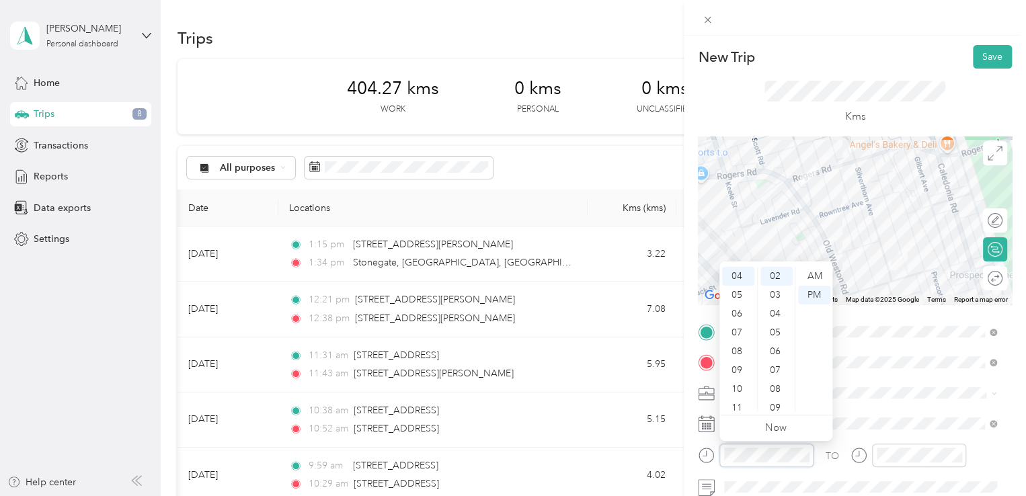
scroll to position [984, 0]
click at [841, 463] on div "TO" at bounding box center [855, 460] width 314 height 33
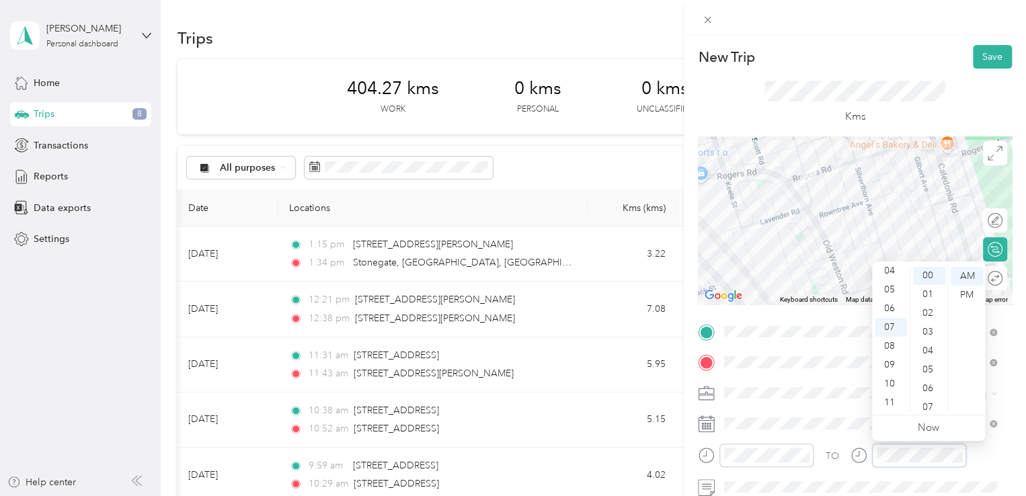
scroll to position [0, 0]
click at [980, 60] on button "Save" at bounding box center [992, 57] width 39 height 24
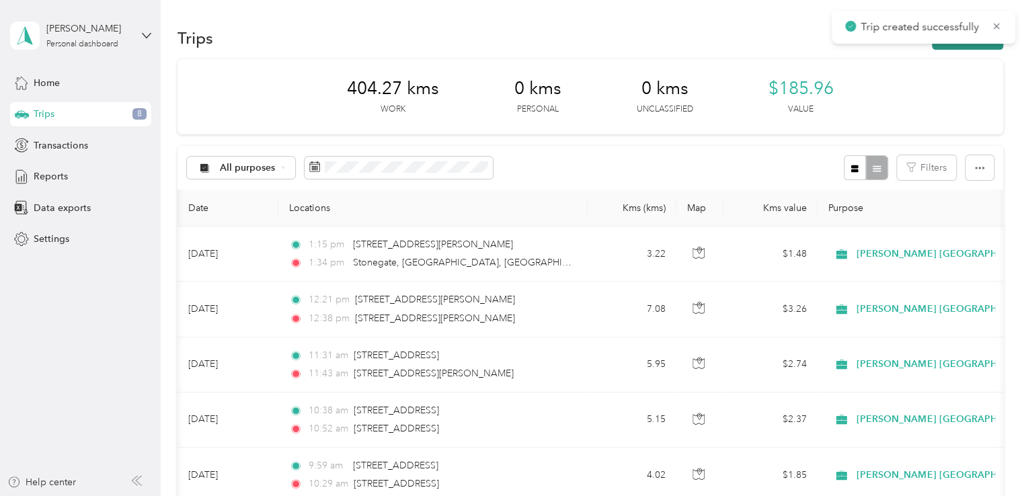
click at [950, 46] on button "New trip" at bounding box center [967, 38] width 71 height 24
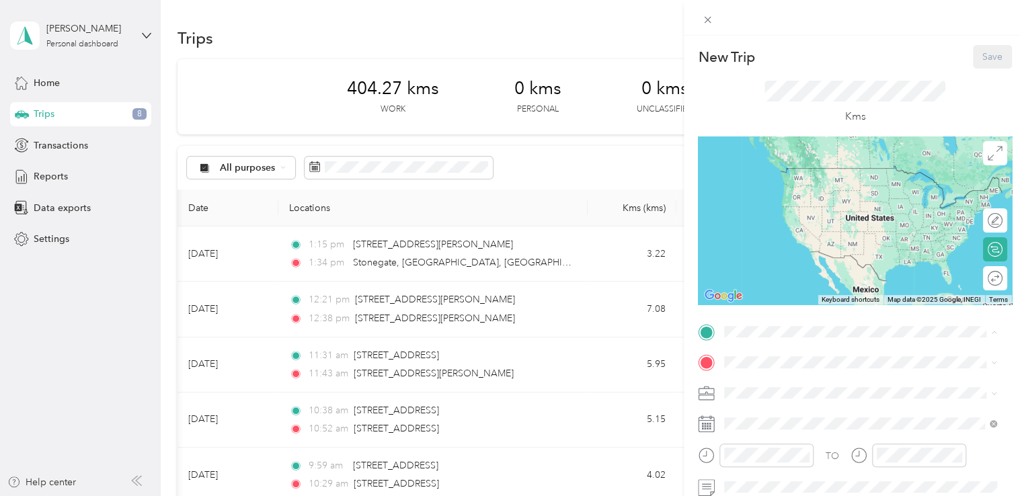
click at [778, 433] on div "Stop" at bounding box center [829, 427] width 160 height 12
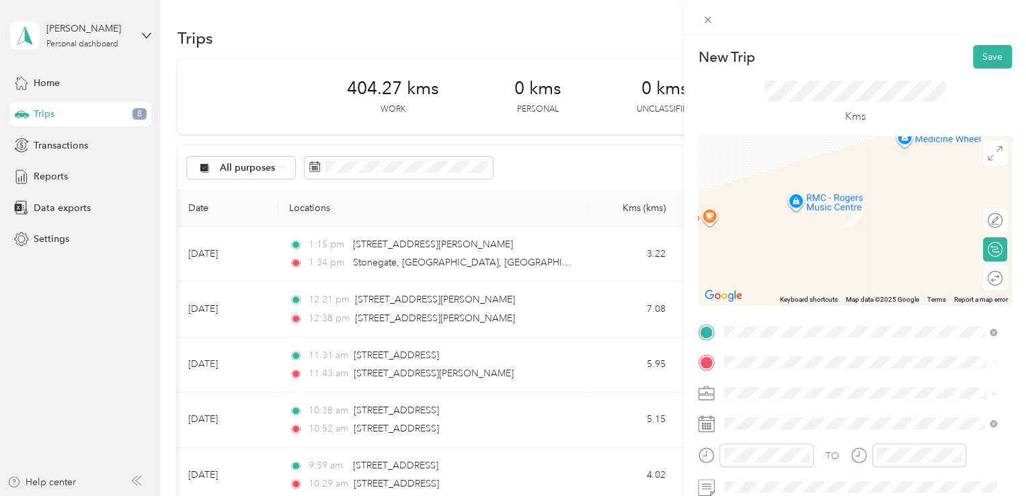
click at [782, 205] on span "[STREET_ADDRESS]" at bounding box center [791, 199] width 85 height 12
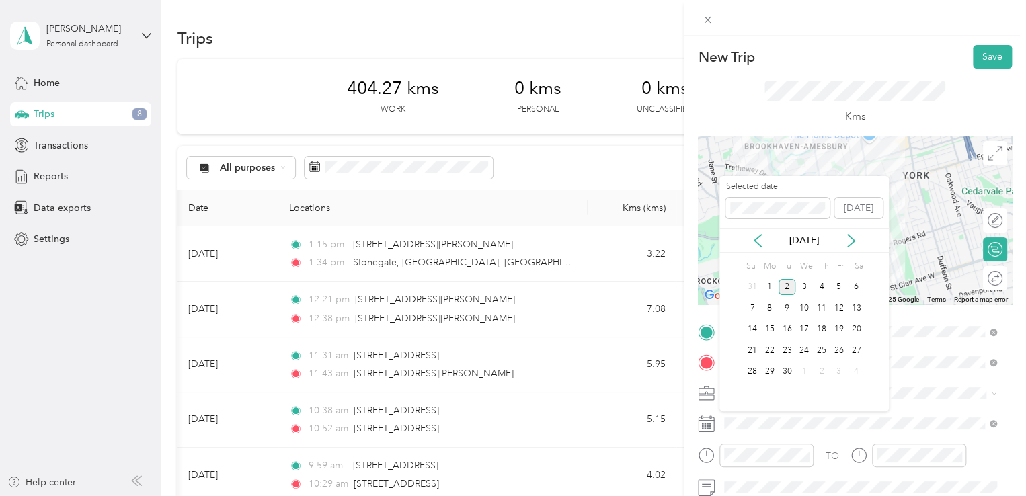
click at [763, 248] on div "[DATE]" at bounding box center [803, 240] width 169 height 25
click at [761, 245] on icon at bounding box center [757, 240] width 13 height 13
click at [841, 370] on div "29" at bounding box center [838, 372] width 17 height 17
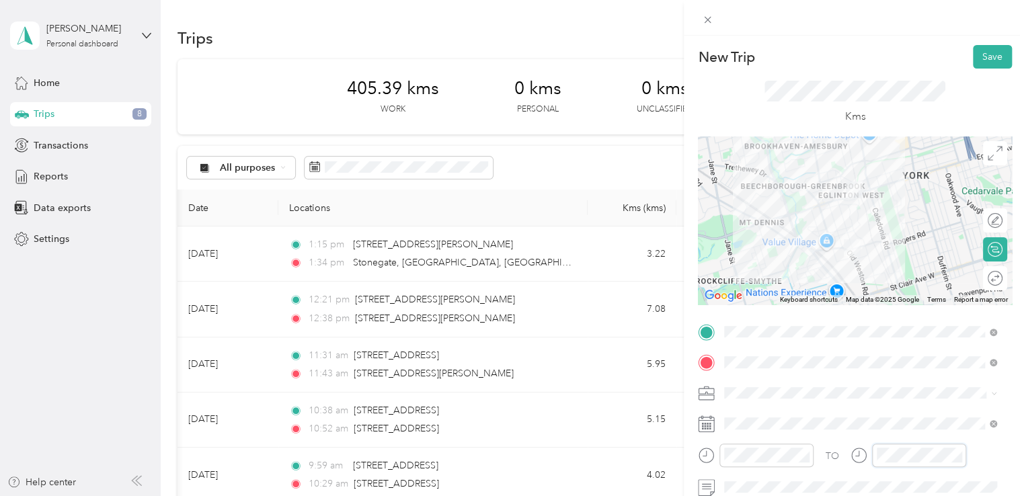
click at [870, 457] on div at bounding box center [908, 456] width 116 height 24
click at [982, 62] on button "Save" at bounding box center [992, 57] width 39 height 24
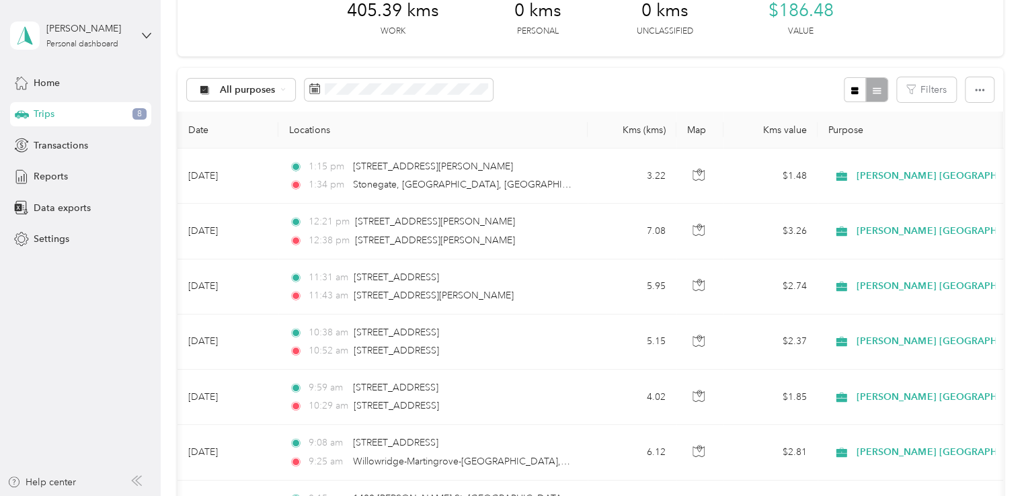
scroll to position [0, 0]
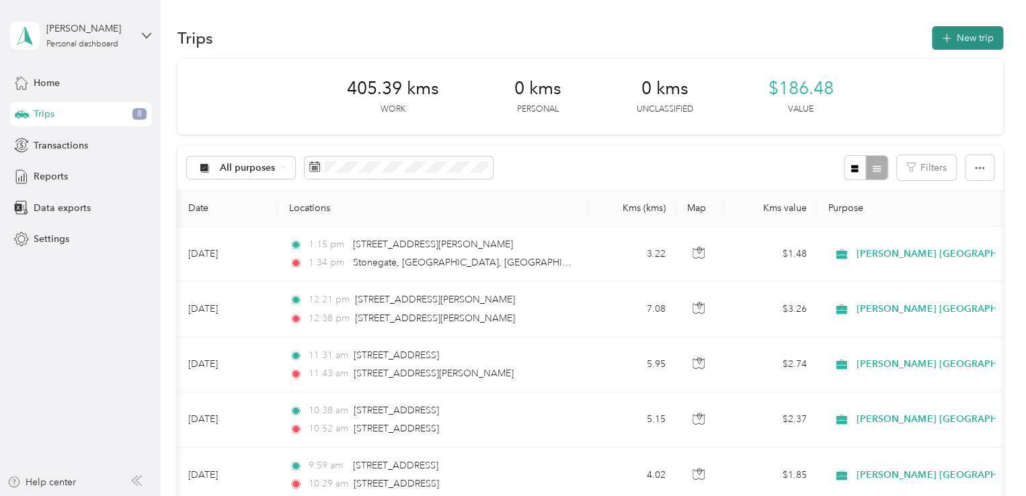
click at [970, 38] on button "New trip" at bounding box center [967, 38] width 71 height 24
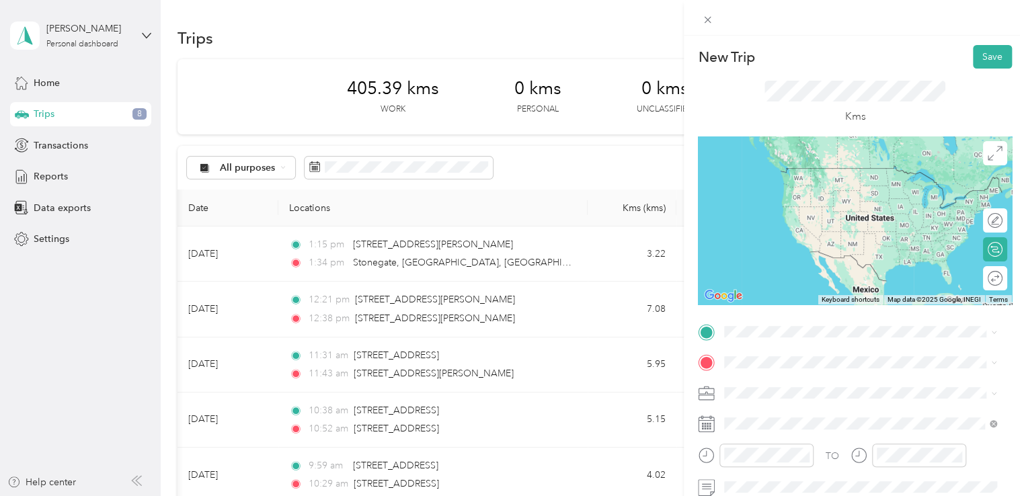
click at [816, 171] on span "[STREET_ADDRESS]" at bounding box center [791, 168] width 85 height 12
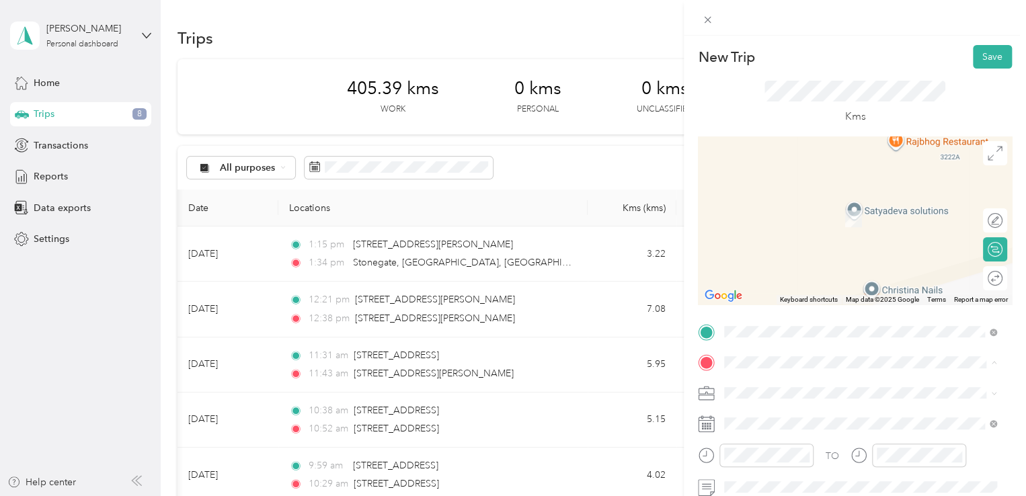
click at [790, 314] on span "[STREET_ADDRESS][PERSON_NAME]" at bounding box center [829, 307] width 160 height 11
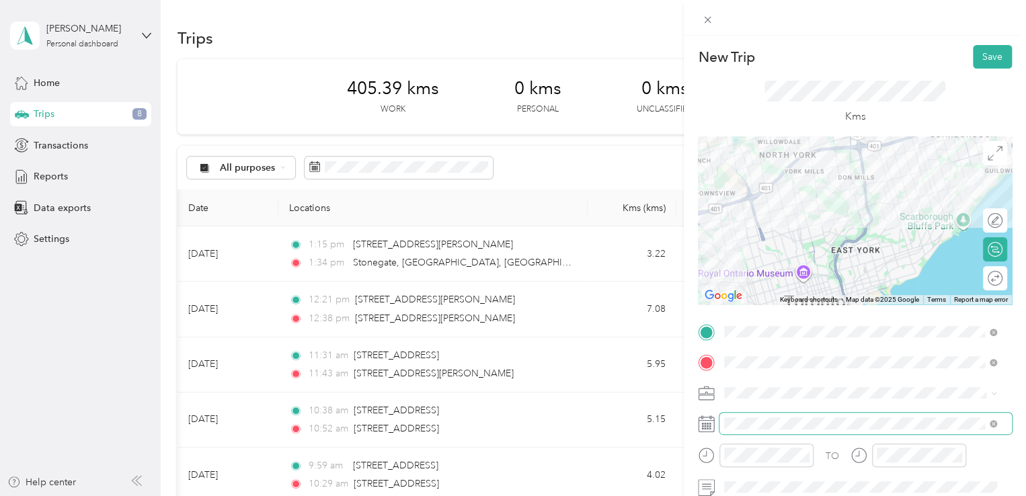
click at [763, 418] on span at bounding box center [865, 424] width 292 height 22
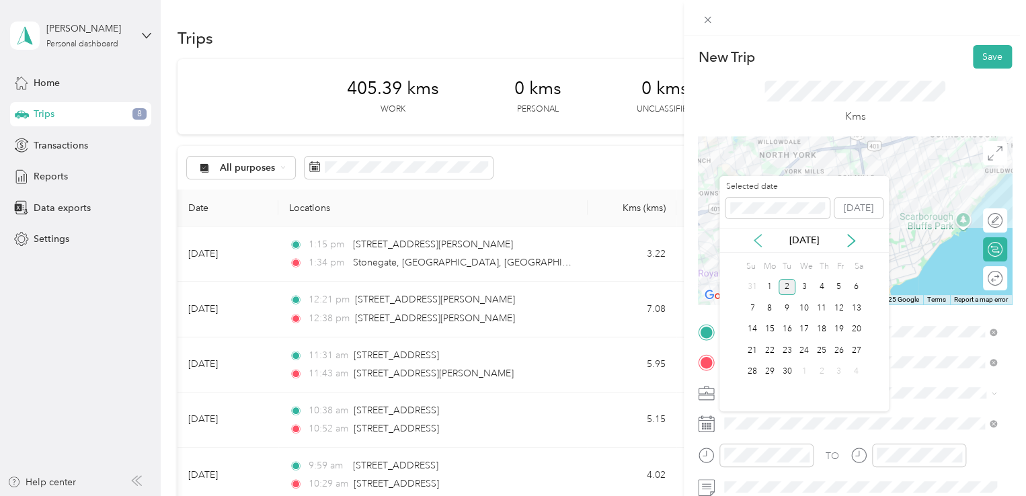
click at [762, 238] on icon at bounding box center [757, 240] width 13 height 13
click at [840, 369] on div "29" at bounding box center [838, 372] width 17 height 17
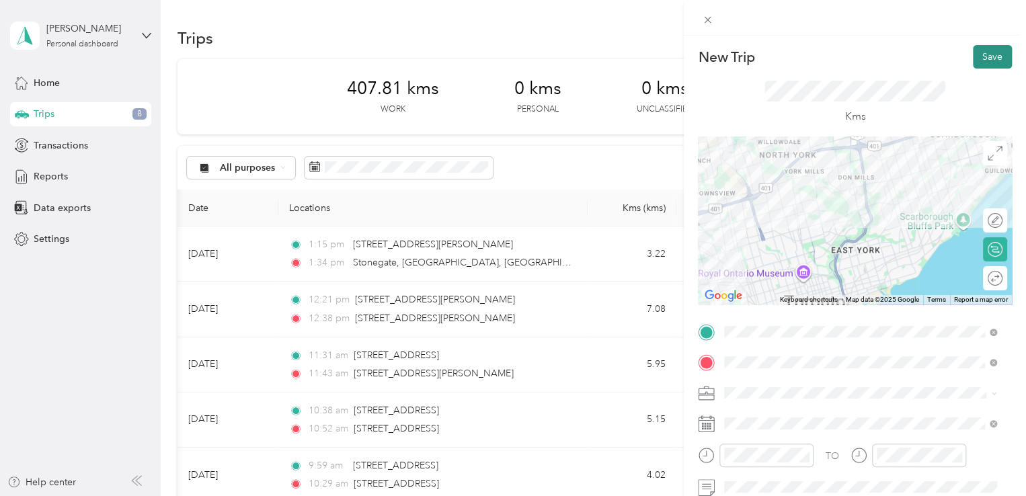
click at [983, 63] on button "Save" at bounding box center [992, 57] width 39 height 24
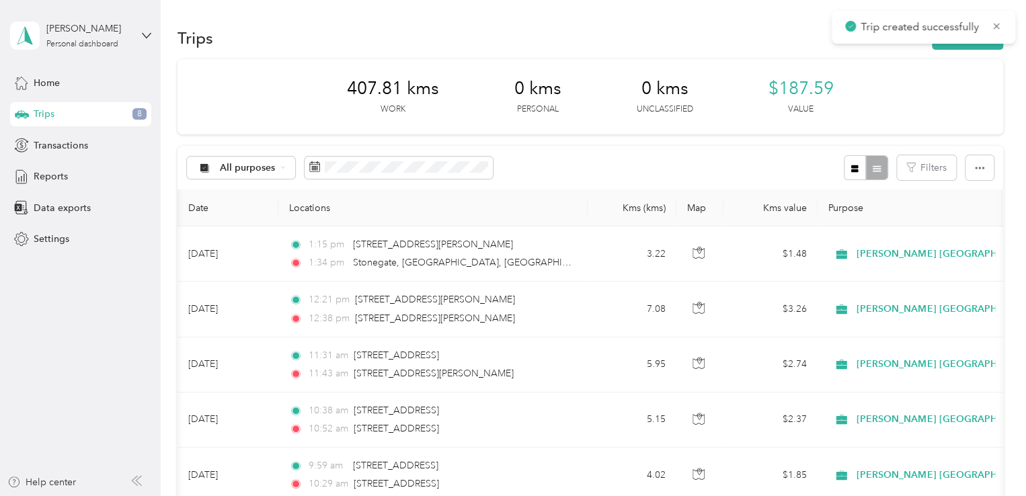
click at [962, 50] on div "Trips New trip" at bounding box center [589, 38] width 825 height 28
click at [958, 44] on button "New trip" at bounding box center [967, 38] width 71 height 24
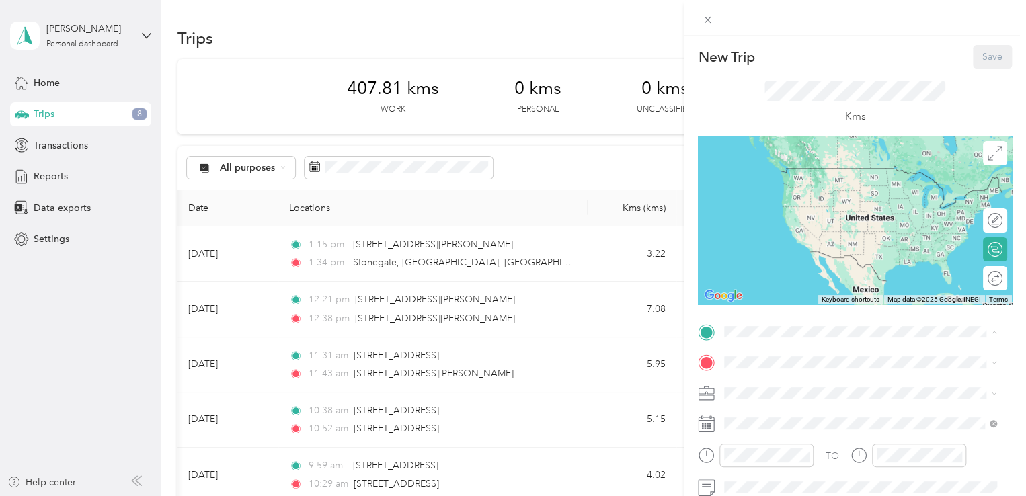
click at [777, 433] on div "Stop" at bounding box center [829, 427] width 160 height 12
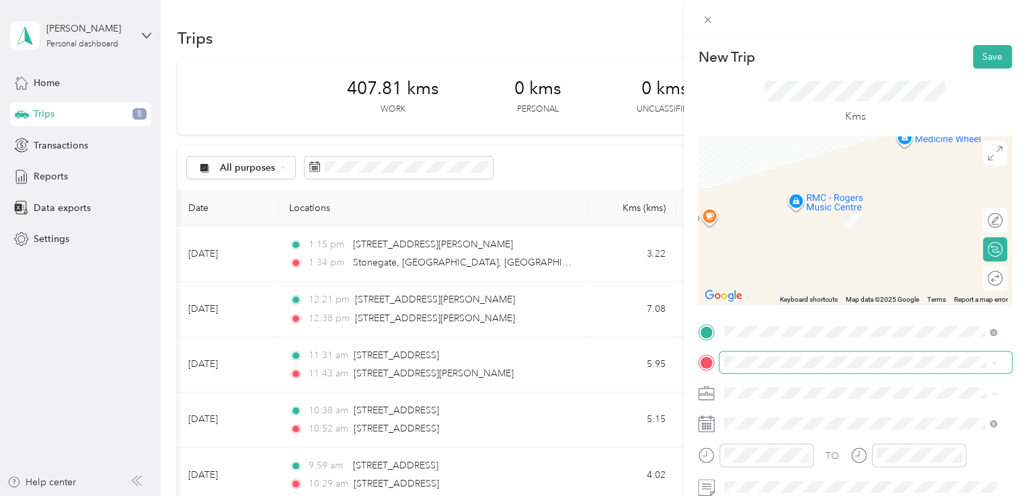
click at [767, 354] on span at bounding box center [865, 363] width 292 height 22
click at [792, 371] on span at bounding box center [865, 363] width 292 height 22
click at [806, 272] on span "[STREET_ADDRESS]" at bounding box center [791, 265] width 85 height 11
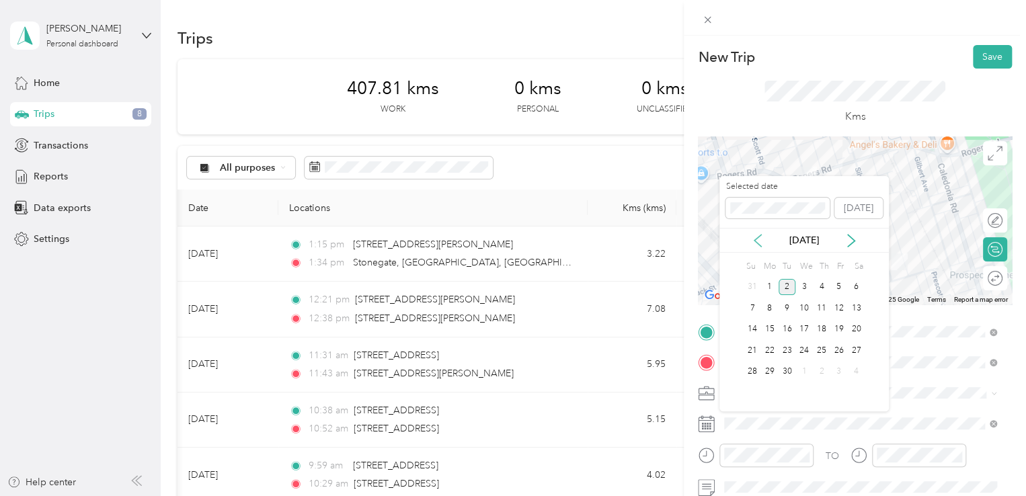
click at [757, 242] on icon at bounding box center [757, 240] width 13 height 13
click at [835, 370] on div "29" at bounding box center [838, 372] width 17 height 17
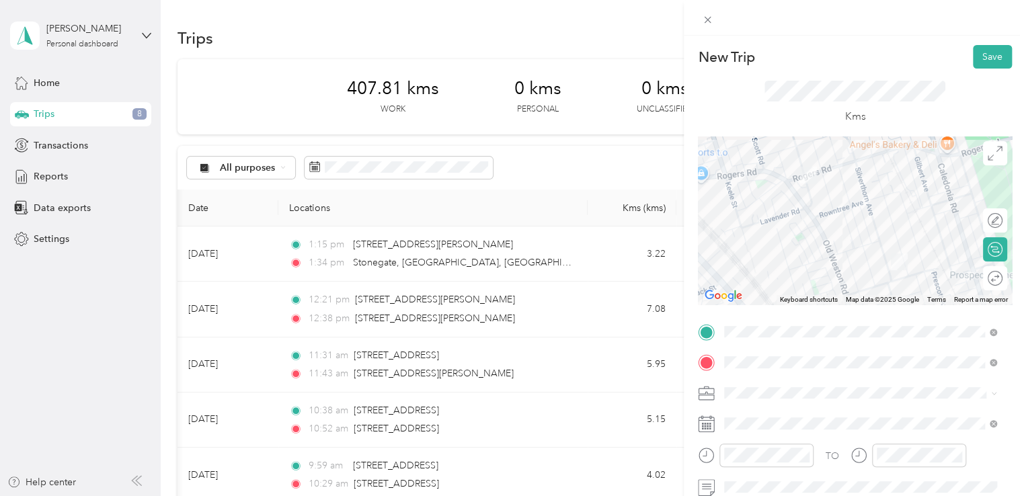
scroll to position [92, 0]
click at [710, 458] on icon at bounding box center [706, 455] width 17 height 17
click at [979, 57] on button "Save" at bounding box center [992, 57] width 39 height 24
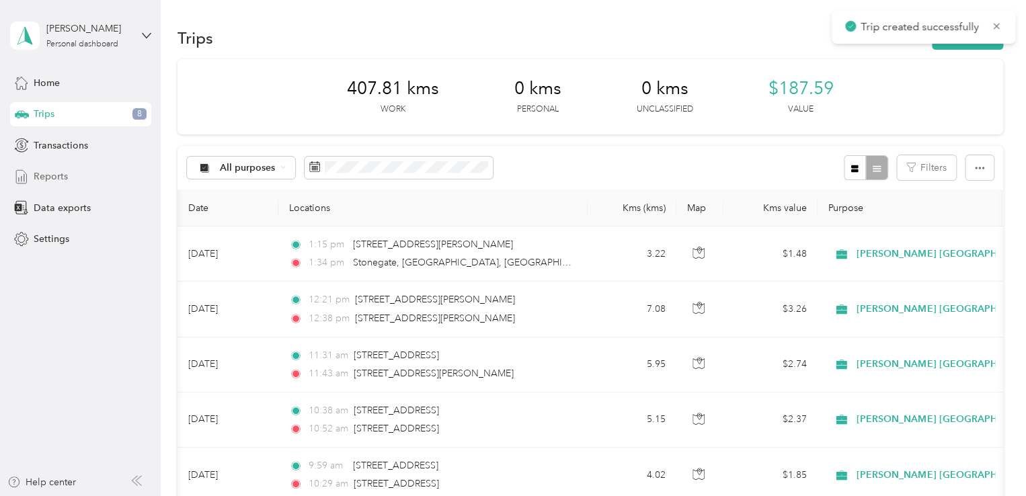
click at [58, 179] on span "Reports" at bounding box center [51, 176] width 34 height 14
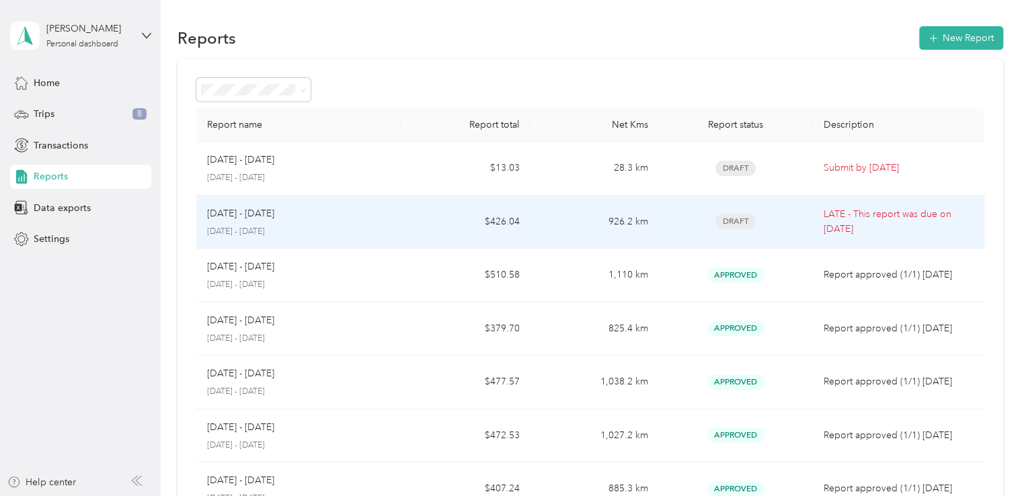
click at [620, 229] on td "926.2 km" at bounding box center [594, 223] width 128 height 54
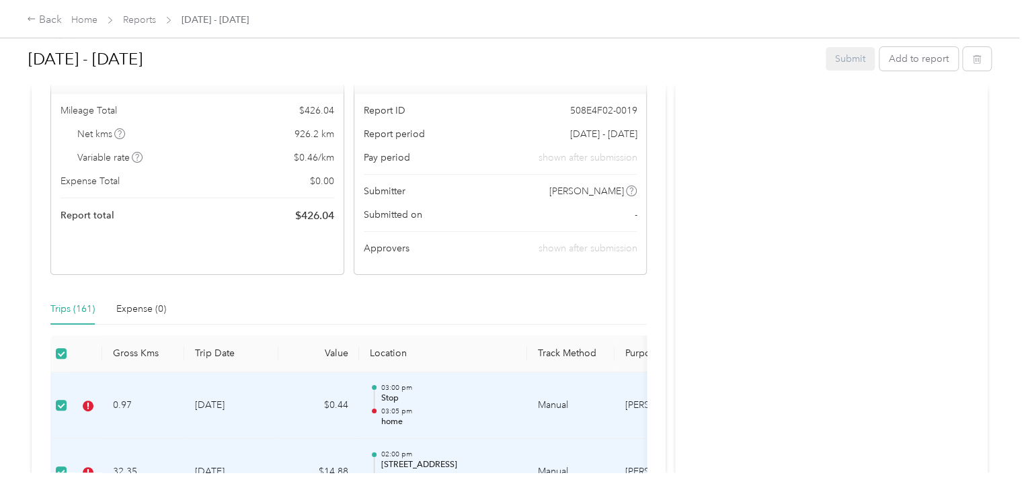
scroll to position [202, 0]
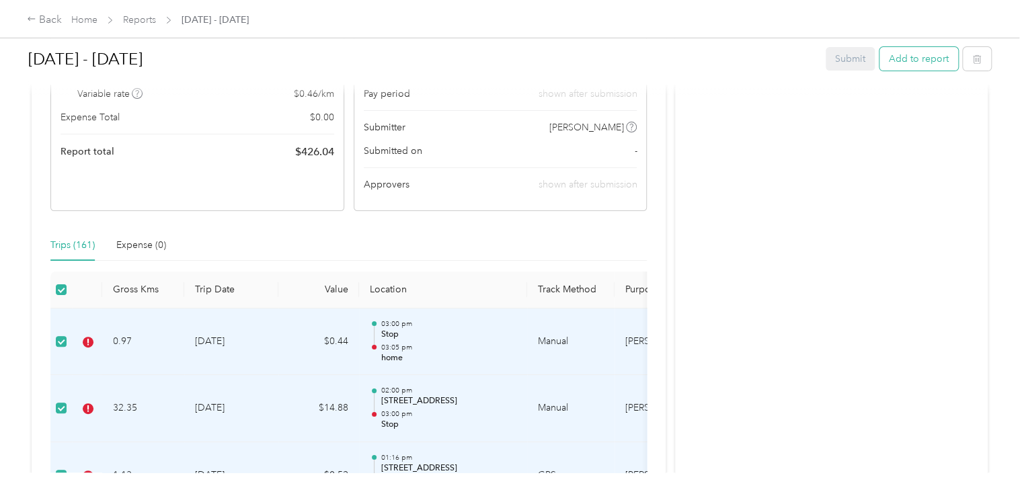
click at [909, 65] on button "Add to report" at bounding box center [918, 59] width 79 height 24
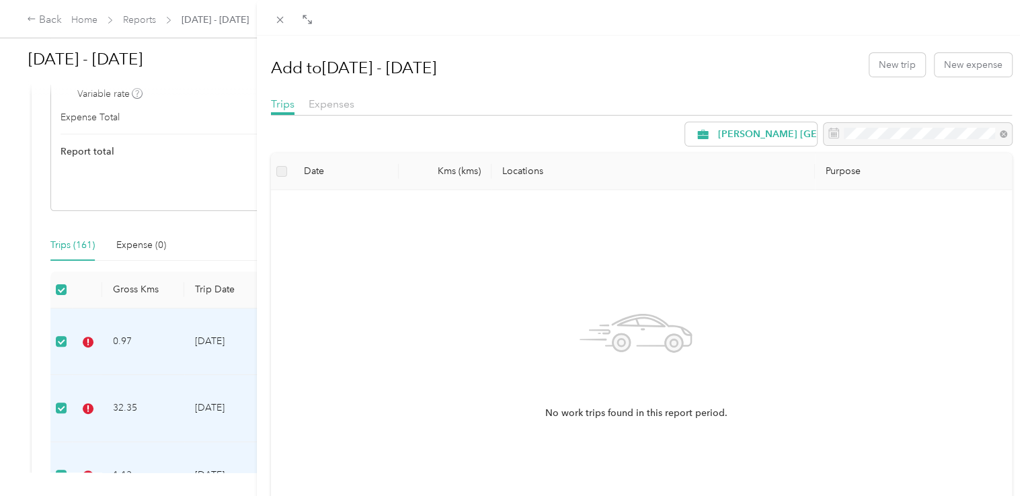
click at [269, 20] on div at bounding box center [642, 18] width 770 height 36
click at [278, 19] on icon at bounding box center [279, 19] width 11 height 11
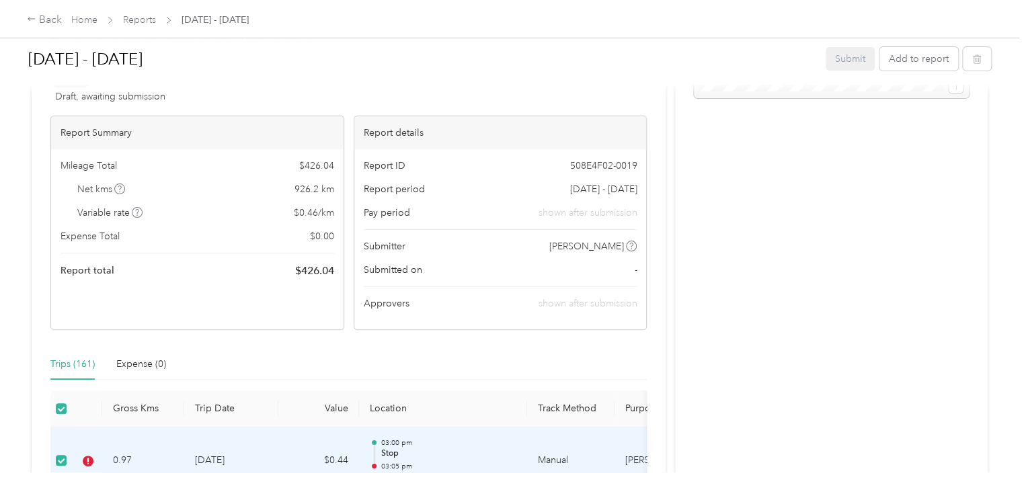
scroll to position [67, 0]
